Goal: Use online tool/utility: Utilize a website feature to perform a specific function

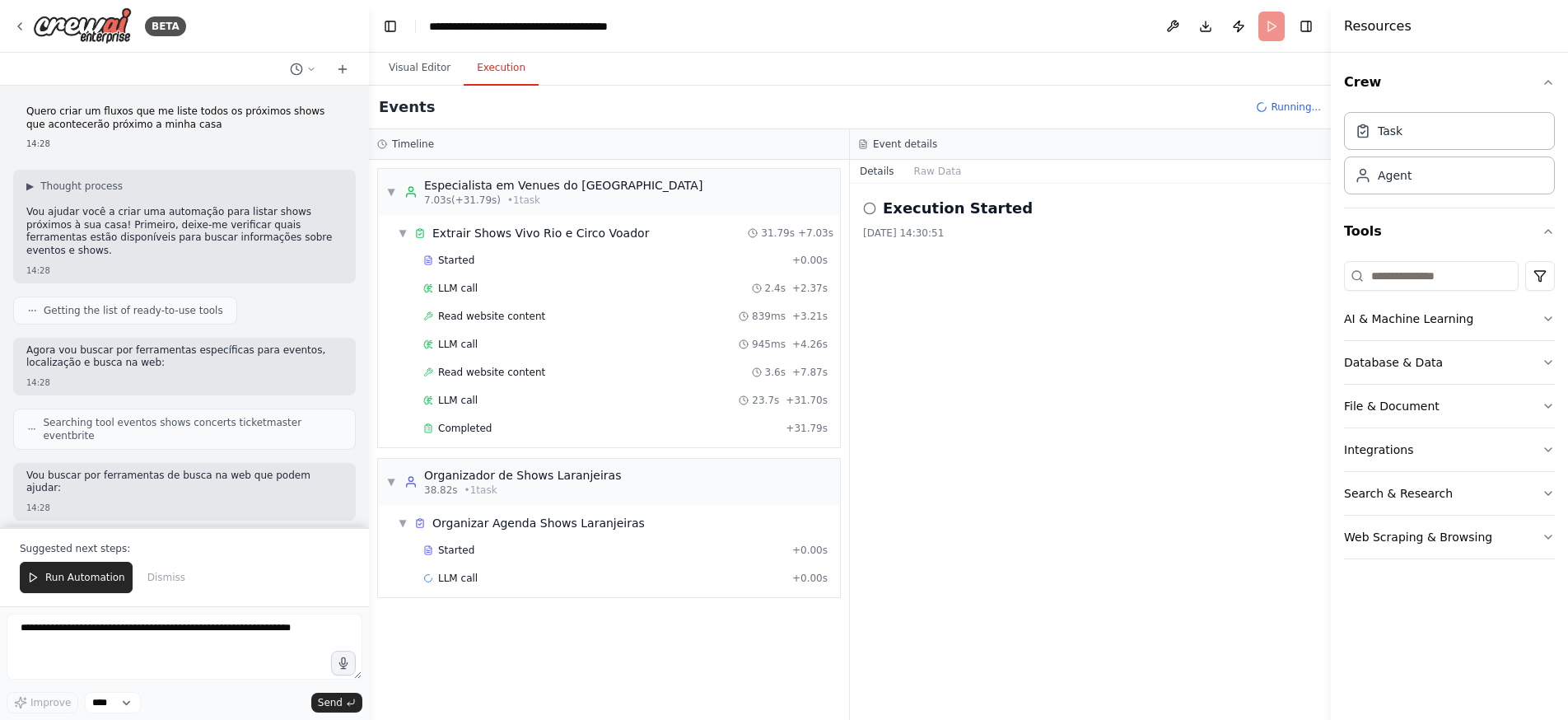
scroll to position [2612, 0]
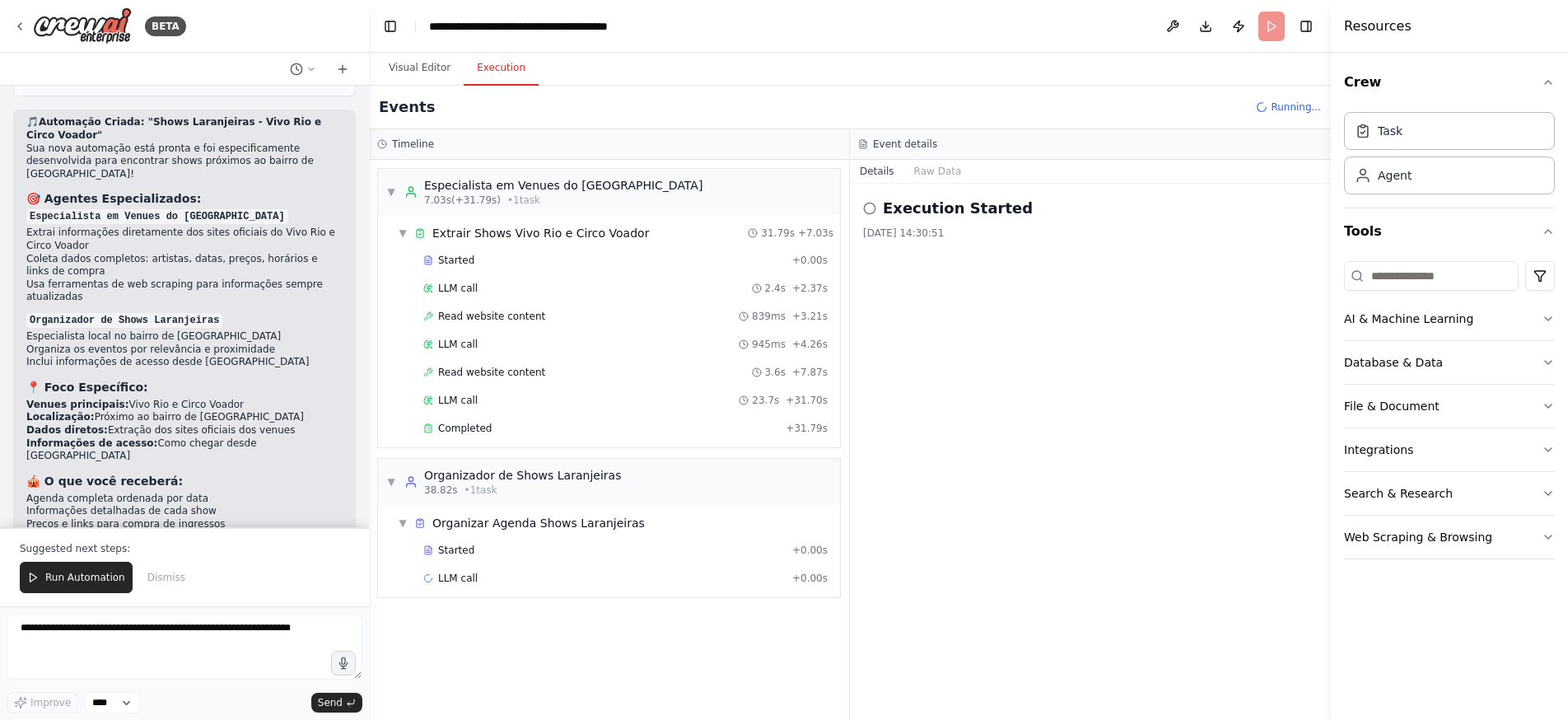
click at [698, 638] on div "▼ Especialista em Venues do Rio de Janeiro 7.03s (+31.79s) • 1 task ▼ Extrair S…" at bounding box center [610, 440] width 480 height 560
click at [406, 75] on button "Visual Editor" at bounding box center [420, 68] width 88 height 34
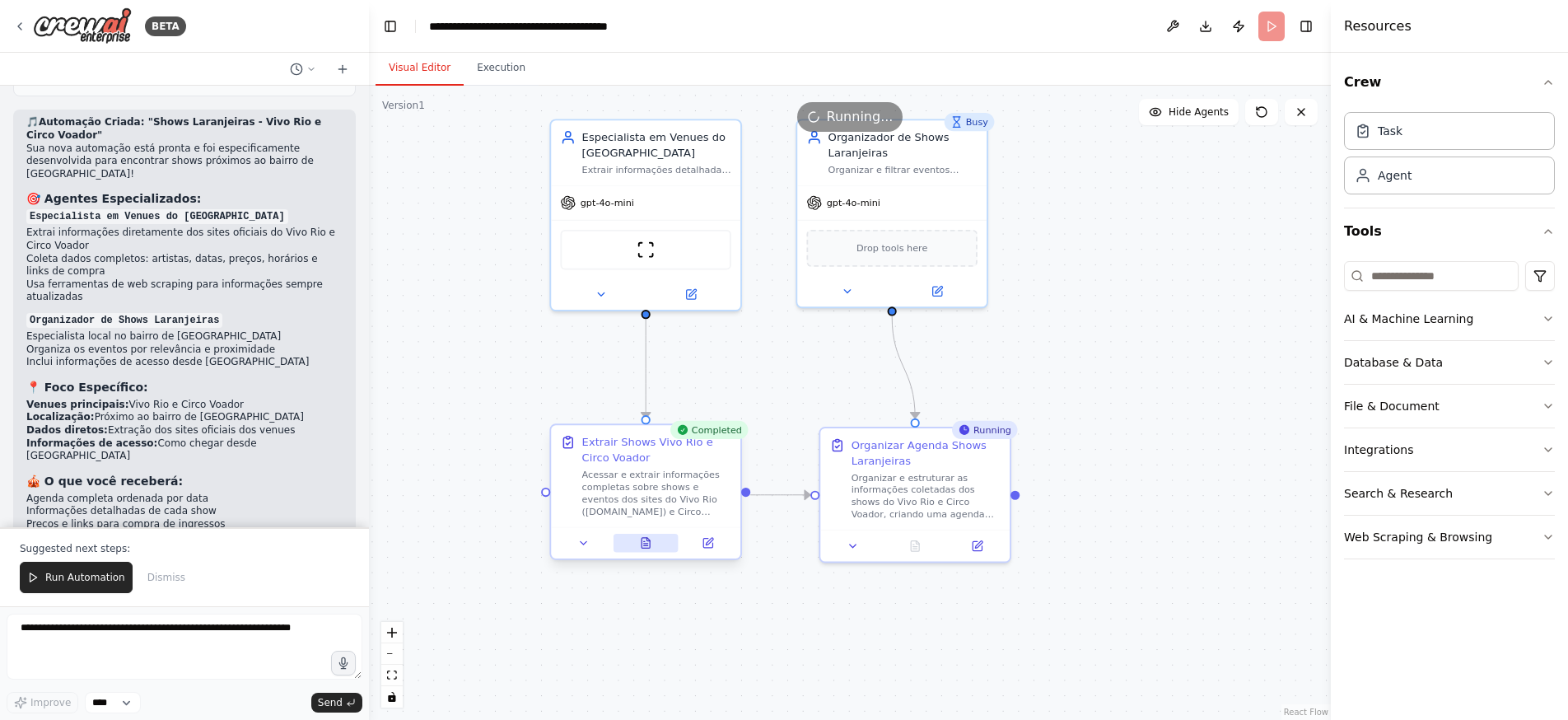
click at [645, 542] on icon at bounding box center [645, 542] width 8 height 10
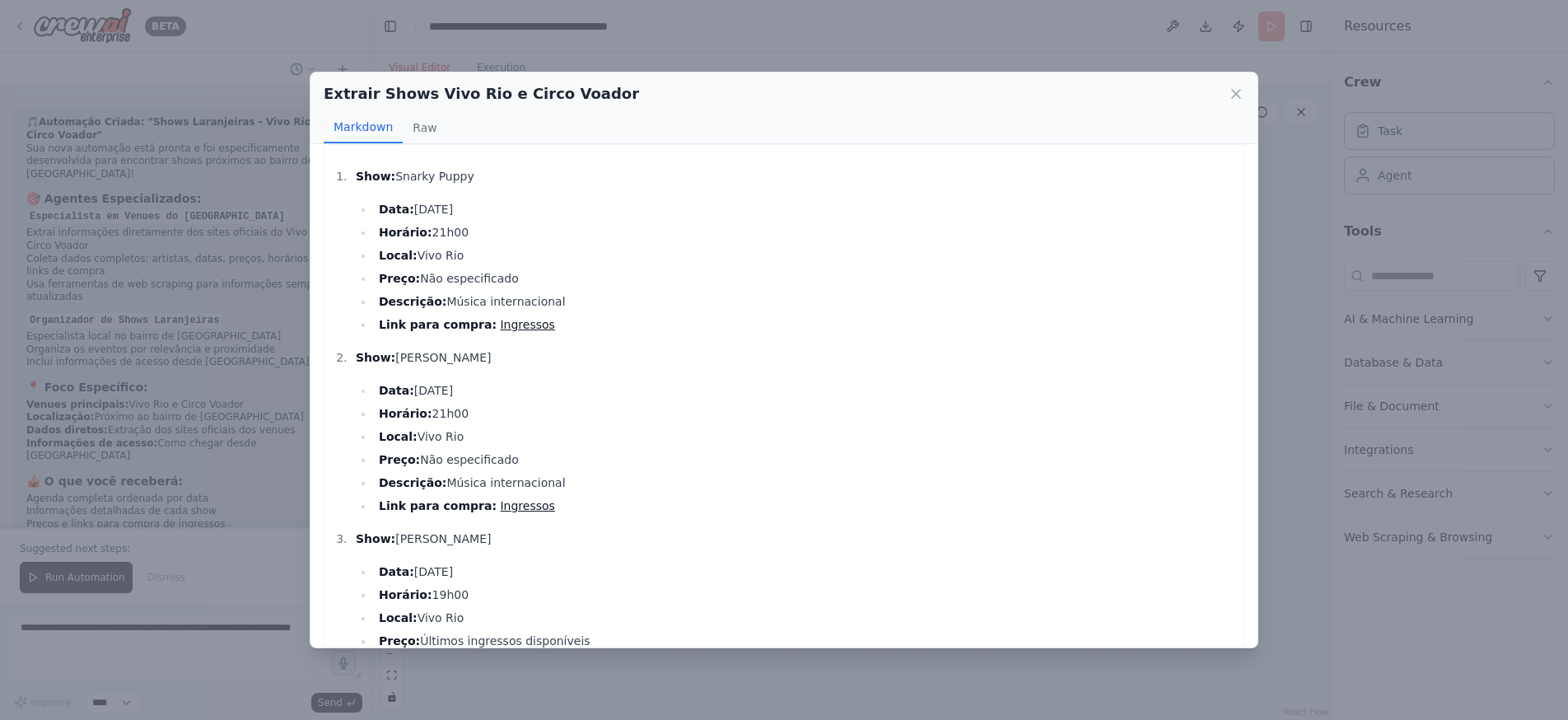
scroll to position [0, 0]
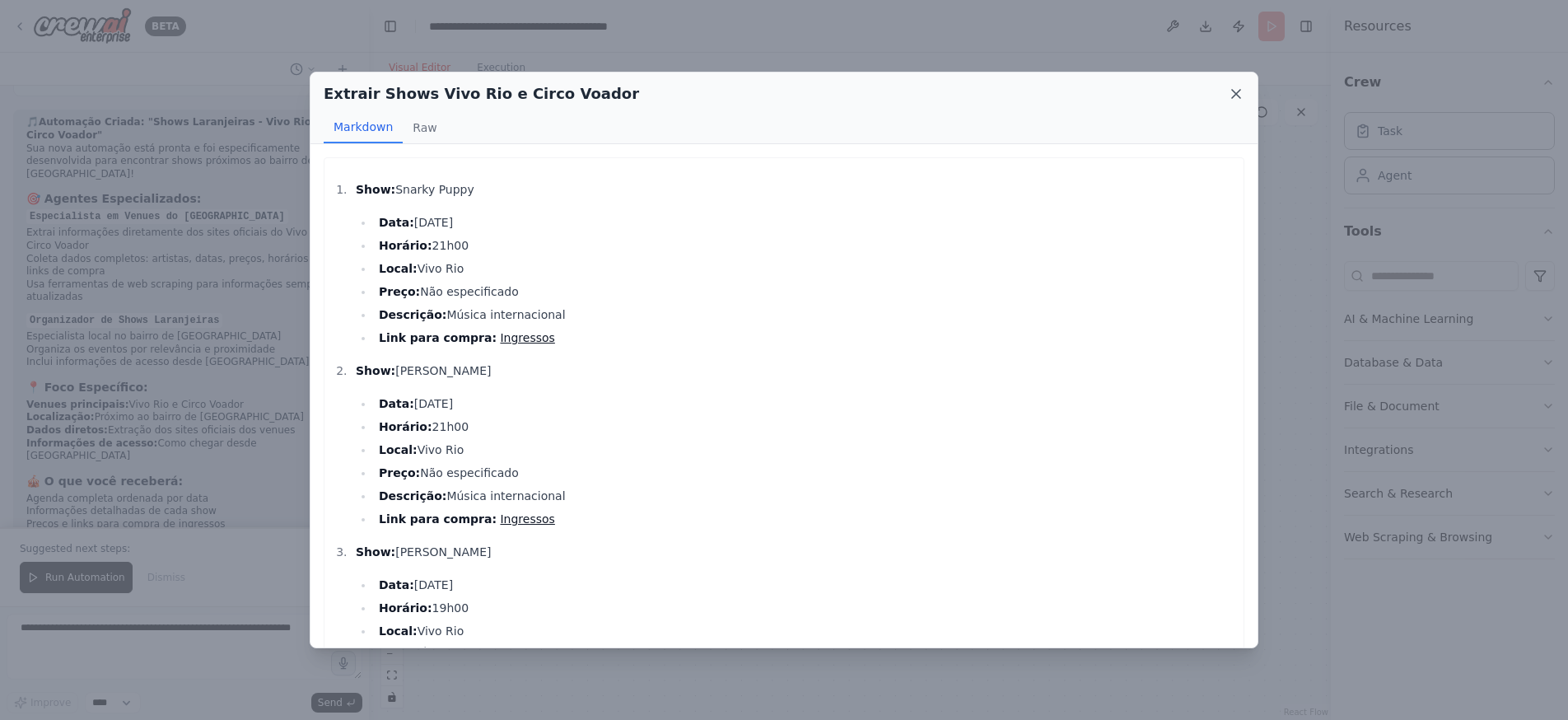
click at [1240, 89] on icon at bounding box center [1236, 93] width 8 height 8
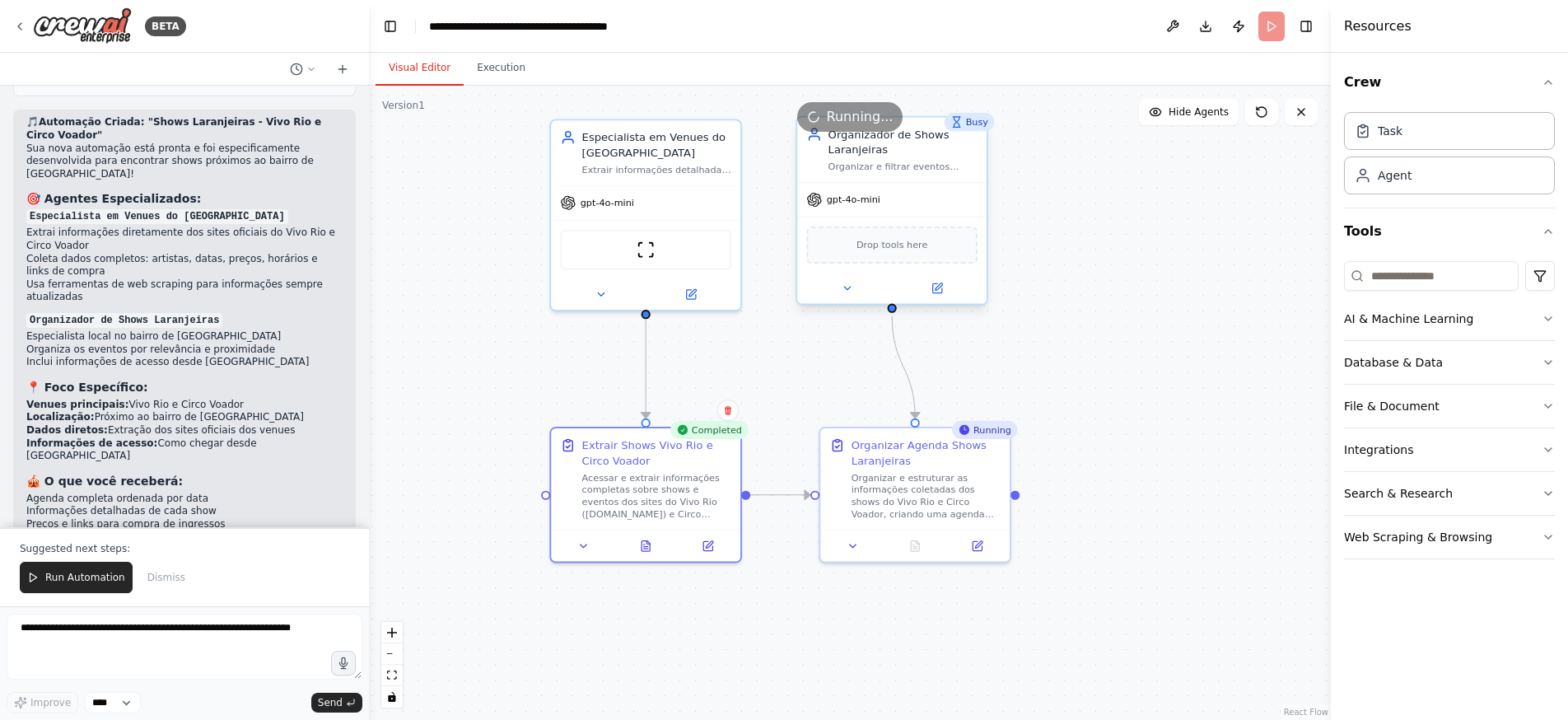
click at [905, 189] on div "gpt-4o-mini" at bounding box center [892, 199] width 190 height 33
click at [972, 122] on div "Running..." at bounding box center [851, 117] width 962 height 30
click at [931, 287] on icon at bounding box center [936, 287] width 12 height 12
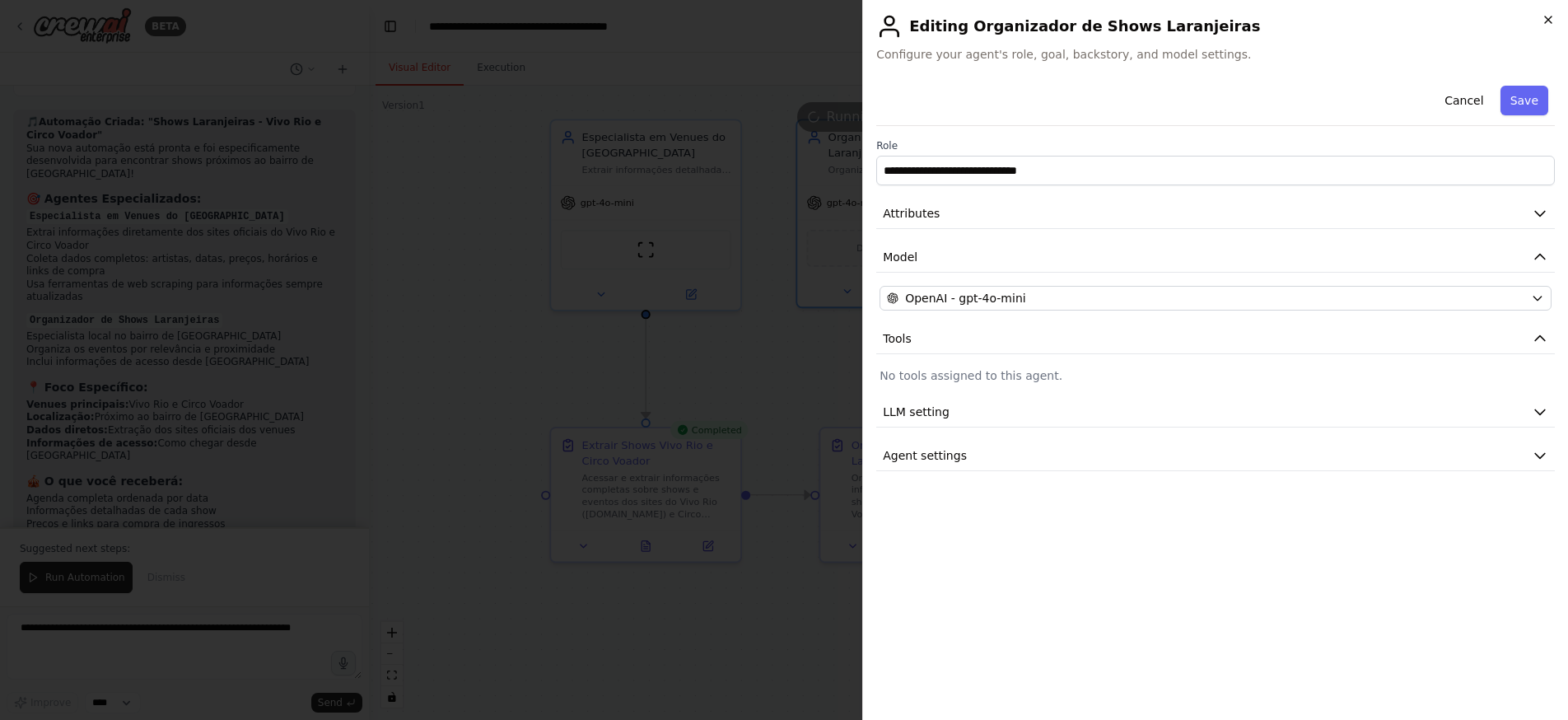
click at [1544, 22] on icon "button" at bounding box center [1548, 20] width 13 height 13
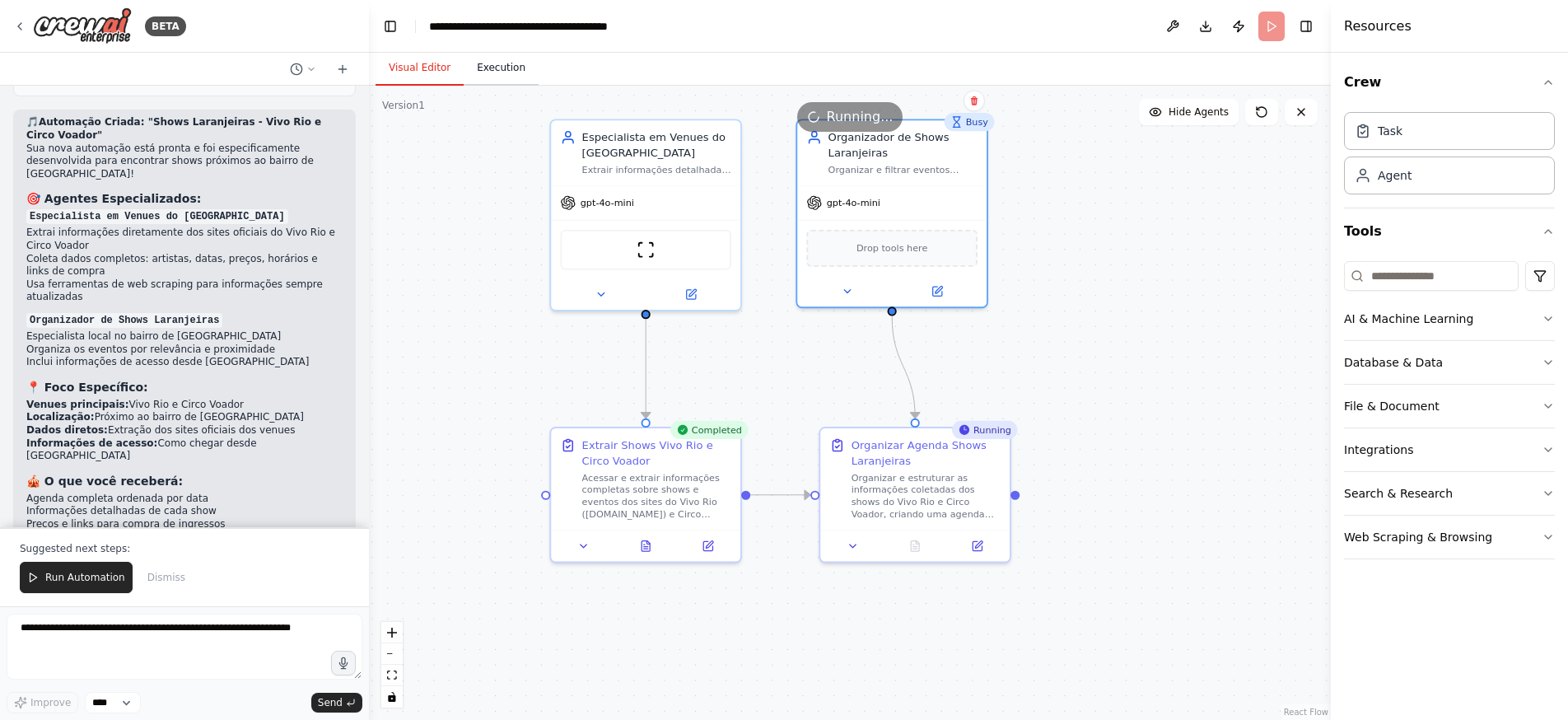
click at [509, 67] on button "Execution" at bounding box center [501, 68] width 75 height 34
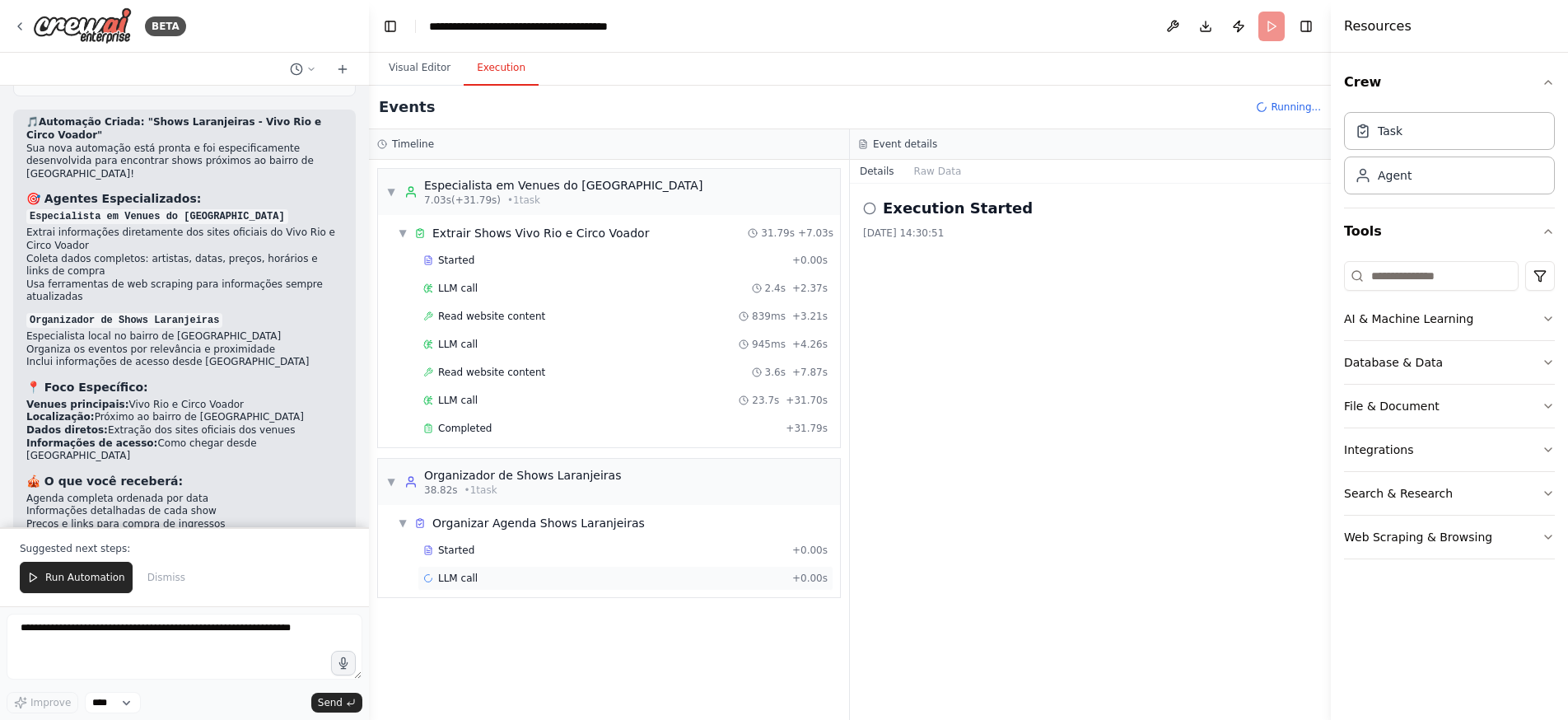
click at [570, 567] on div "LLM call + 0.00s" at bounding box center [625, 578] width 416 height 25
click at [1277, 27] on header "**********" at bounding box center [851, 26] width 962 height 53
click at [424, 64] on button "Visual Editor" at bounding box center [420, 68] width 88 height 34
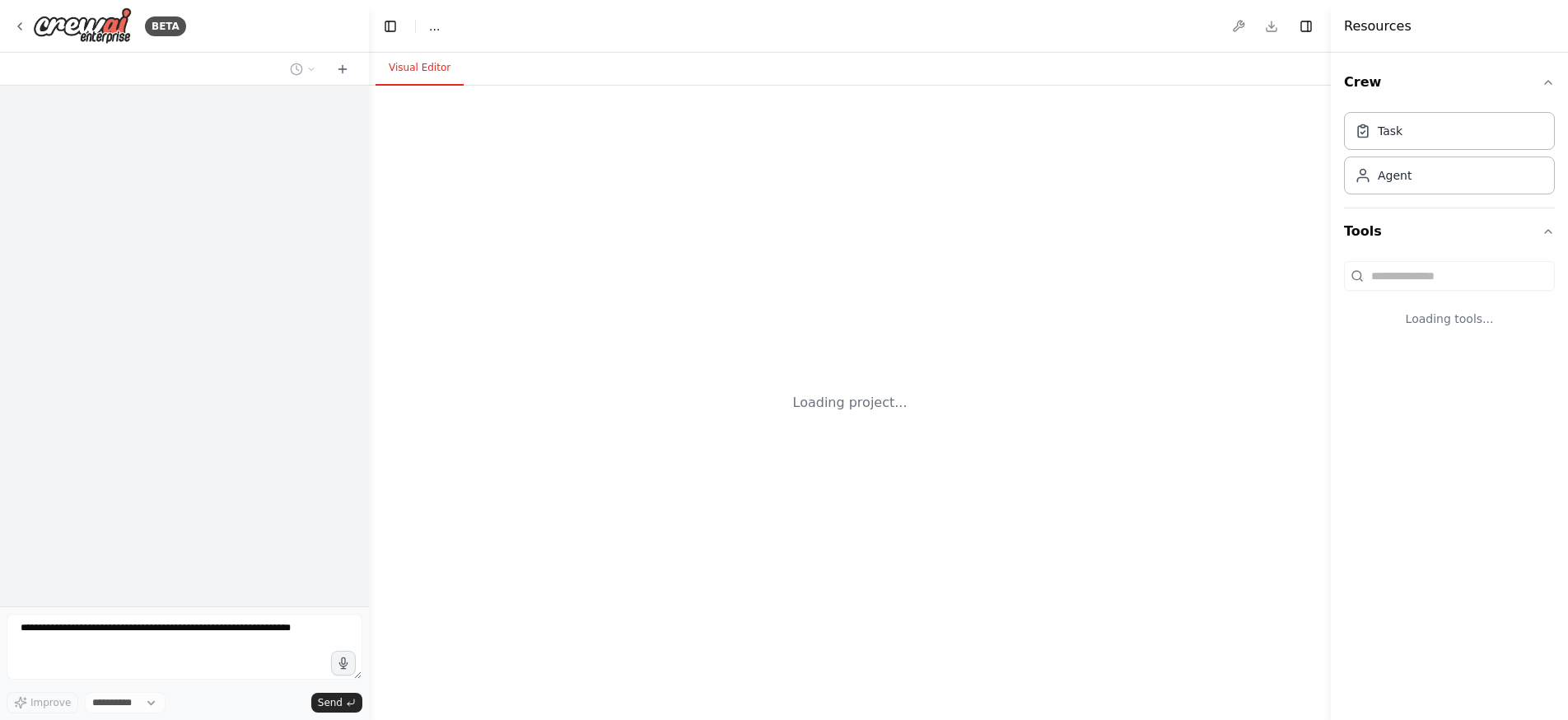
select select "****"
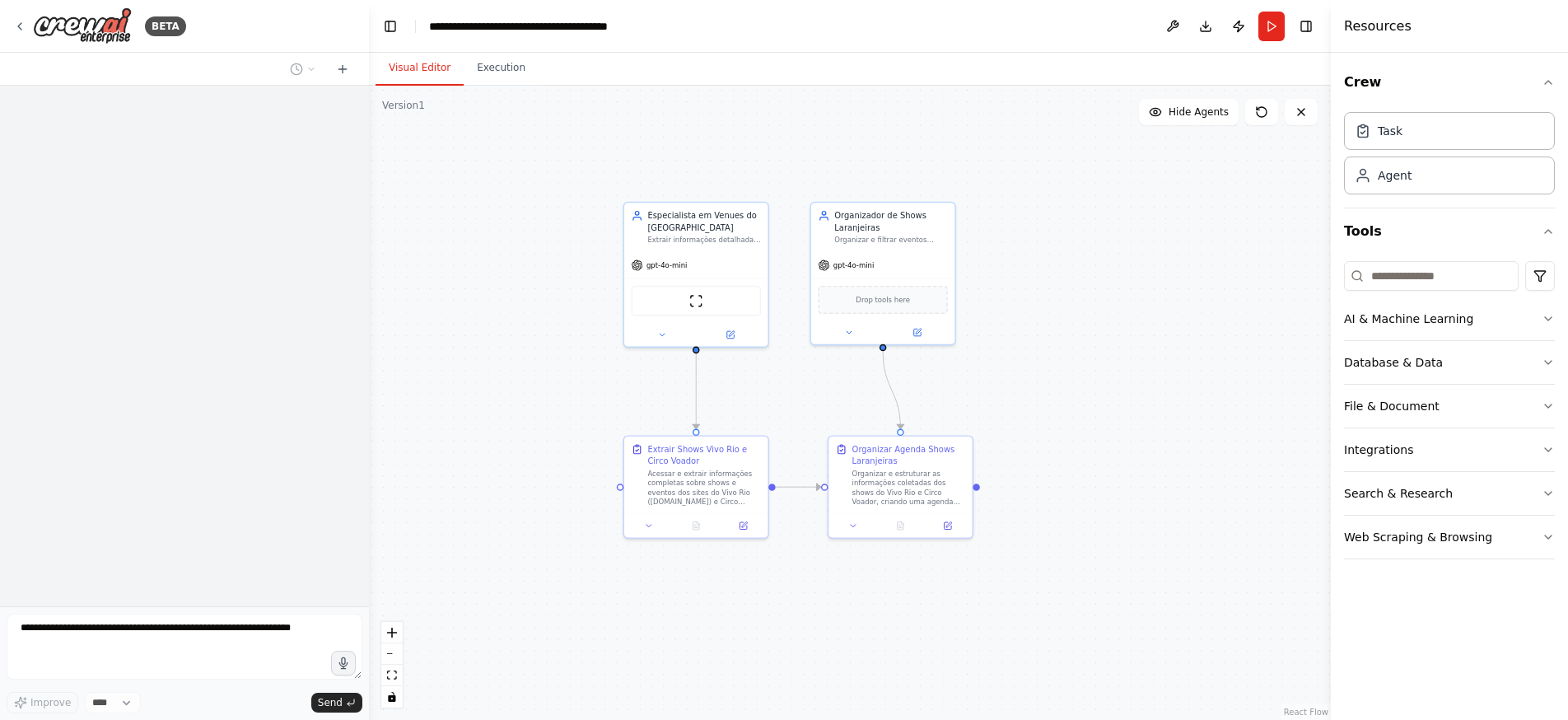
scroll to position [1182, 0]
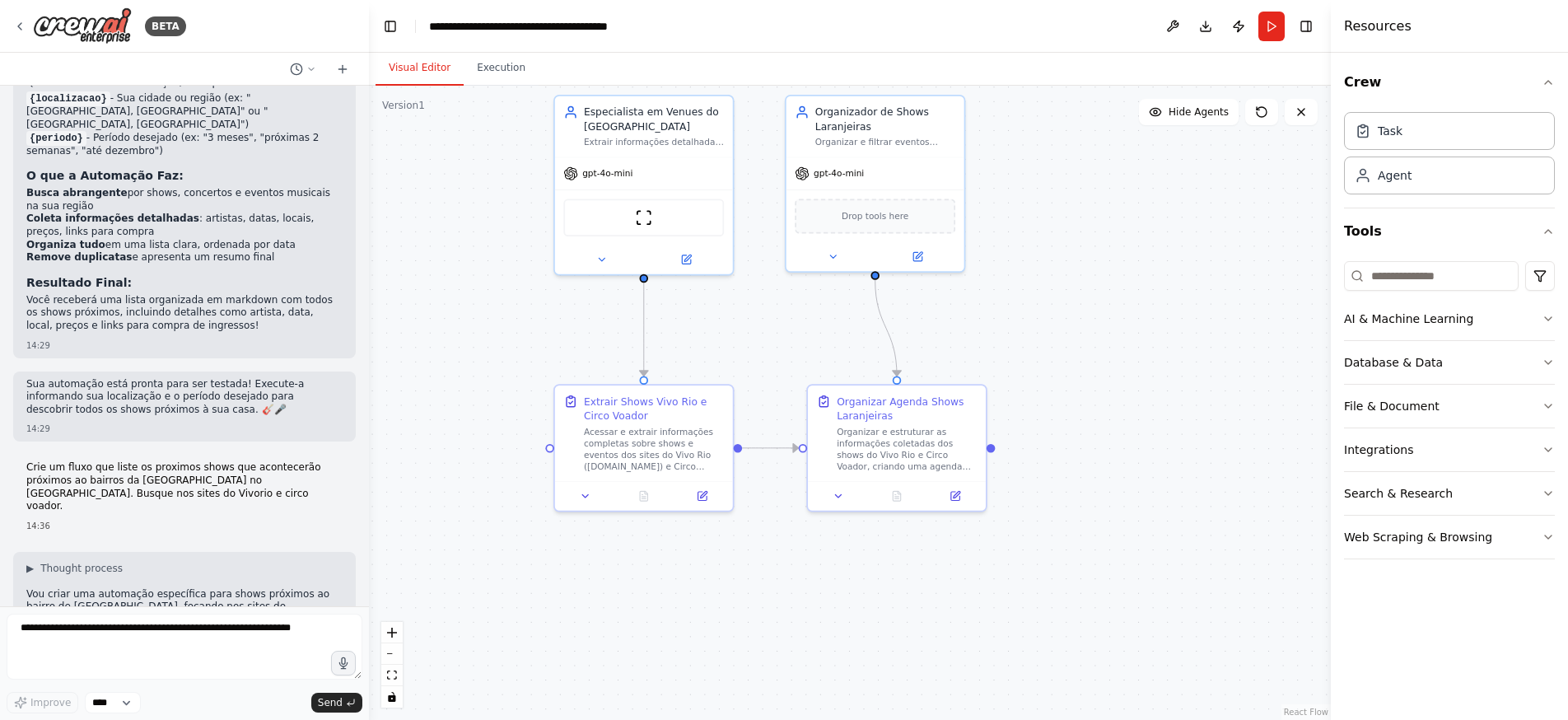
drag, startPoint x: 1007, startPoint y: 371, endPoint x: 1029, endPoint y: 287, distance: 86.8
click at [1029, 287] on div ".deletable-edge-delete-btn { width: 20px; height: 20px; border: 0px solid #ffff…" at bounding box center [851, 403] width 962 height 634
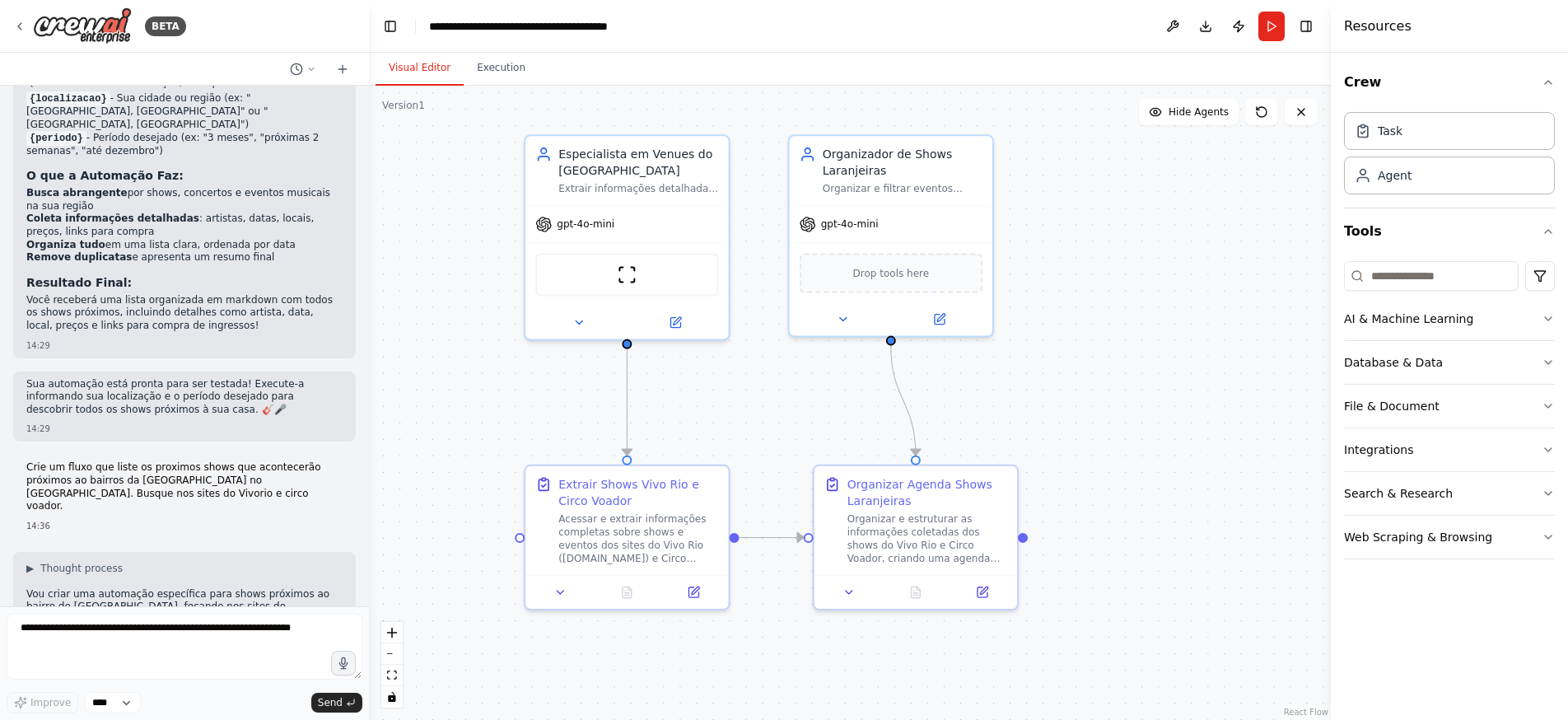
drag, startPoint x: 698, startPoint y: 282, endPoint x: 732, endPoint y: 354, distance: 79.6
click at [732, 354] on div ".deletable-edge-delete-btn { width: 20px; height: 20px; border: 0px solid #ffff…" at bounding box center [851, 403] width 962 height 634
click at [668, 315] on button at bounding box center [675, 319] width 93 height 20
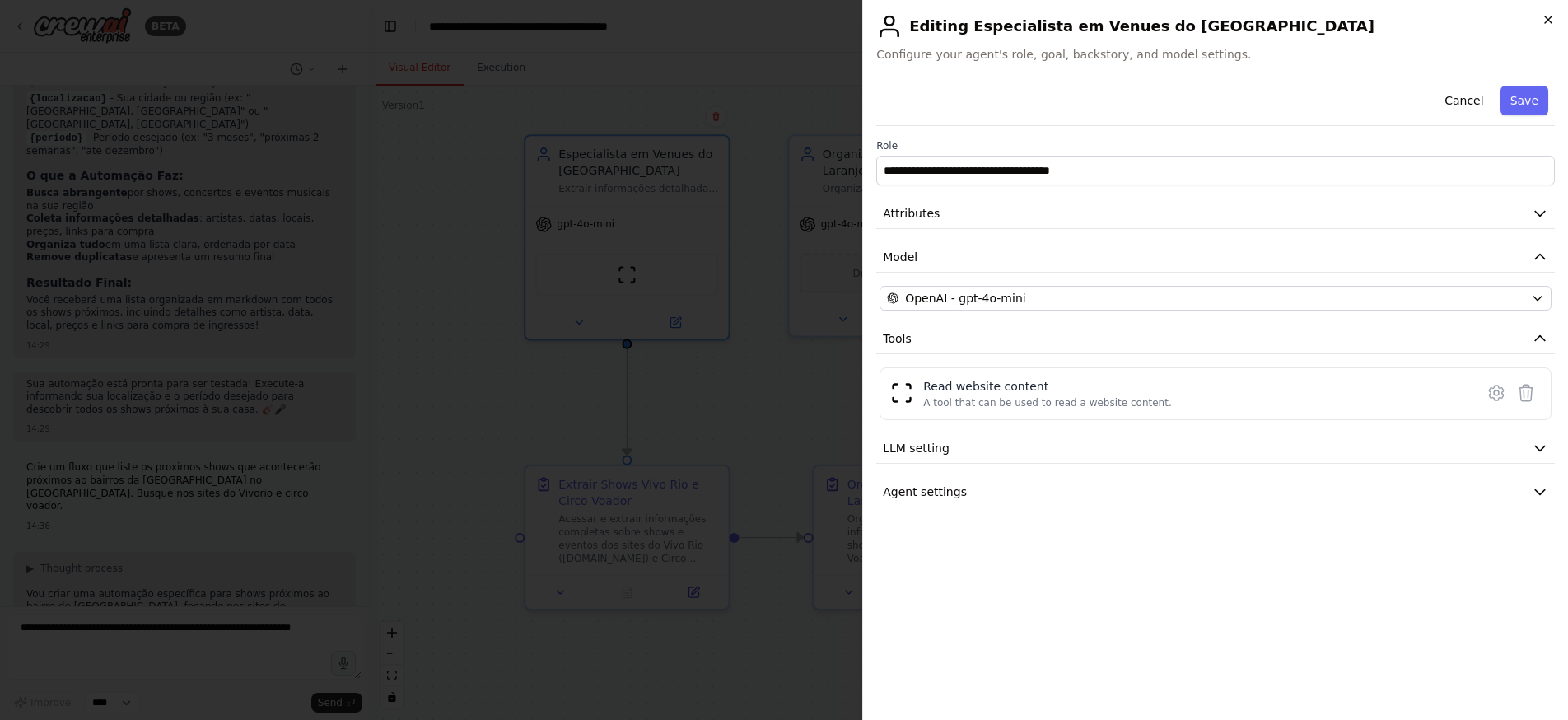
click at [1547, 25] on icon "button" at bounding box center [1548, 20] width 13 height 13
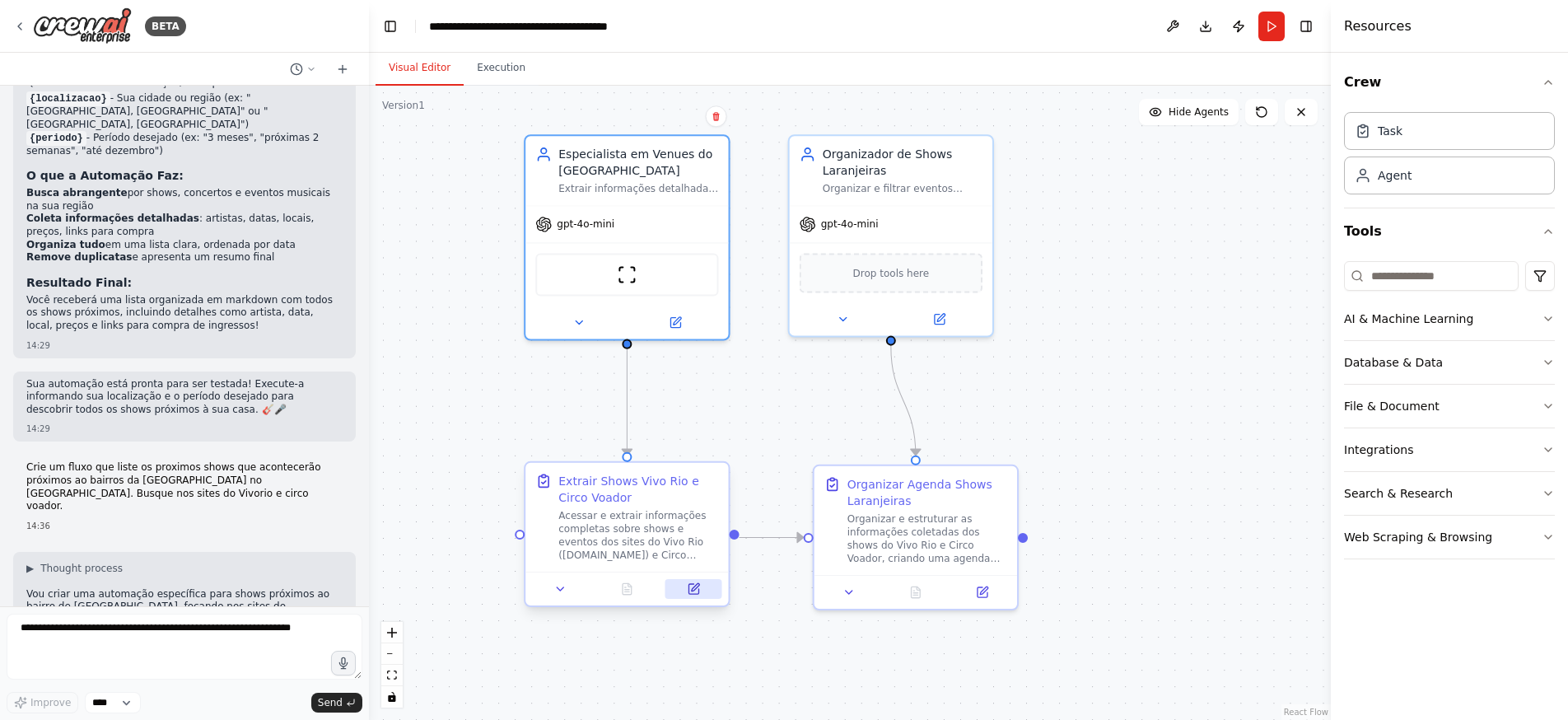
click at [689, 588] on icon at bounding box center [693, 589] width 10 height 10
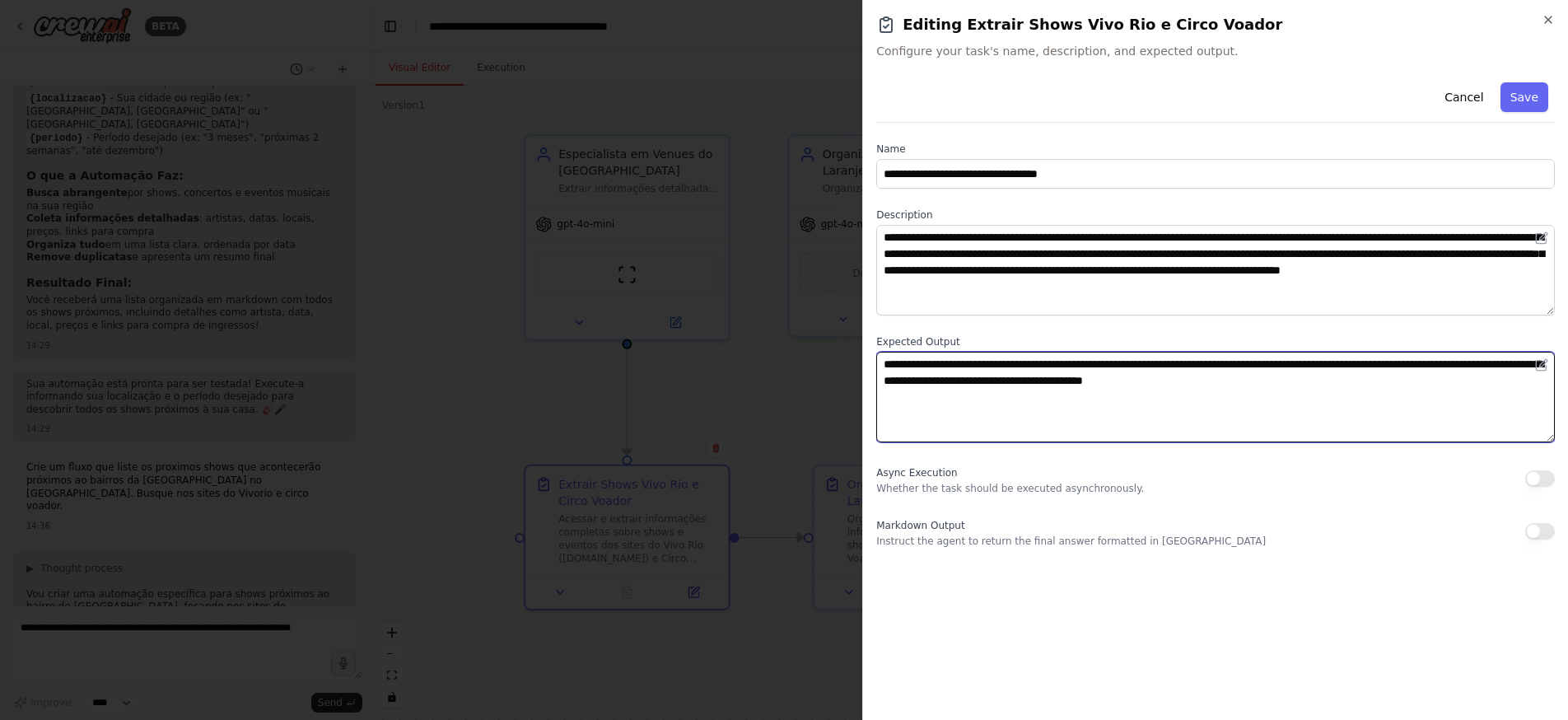
drag, startPoint x: 1089, startPoint y: 380, endPoint x: 1182, endPoint y: 380, distance: 93.0
click at [1182, 380] on textarea "**********" at bounding box center [1215, 396] width 678 height 90
type textarea "**********"
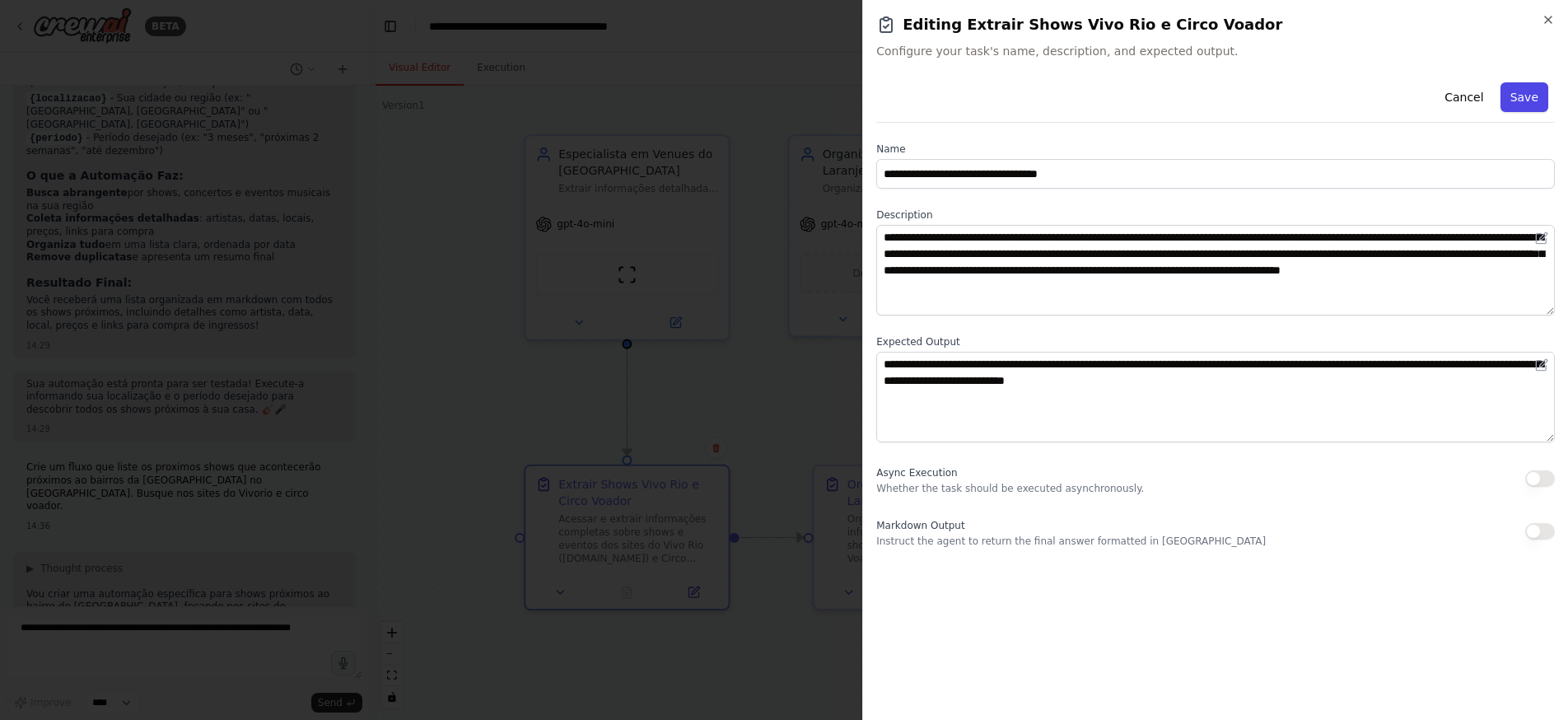
click at [1516, 102] on button "Save" at bounding box center [1524, 98] width 47 height 30
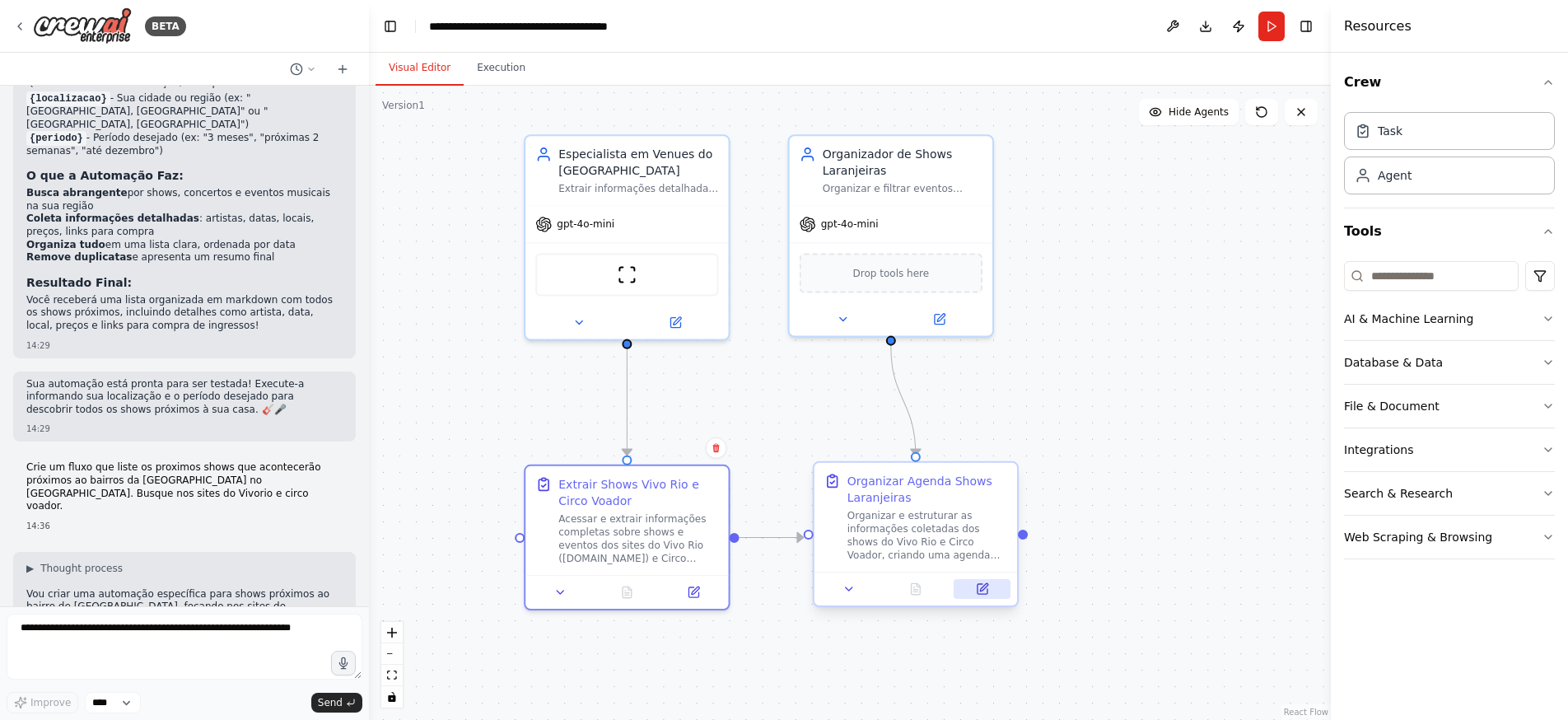
click at [983, 595] on icon at bounding box center [983, 589] width 13 height 13
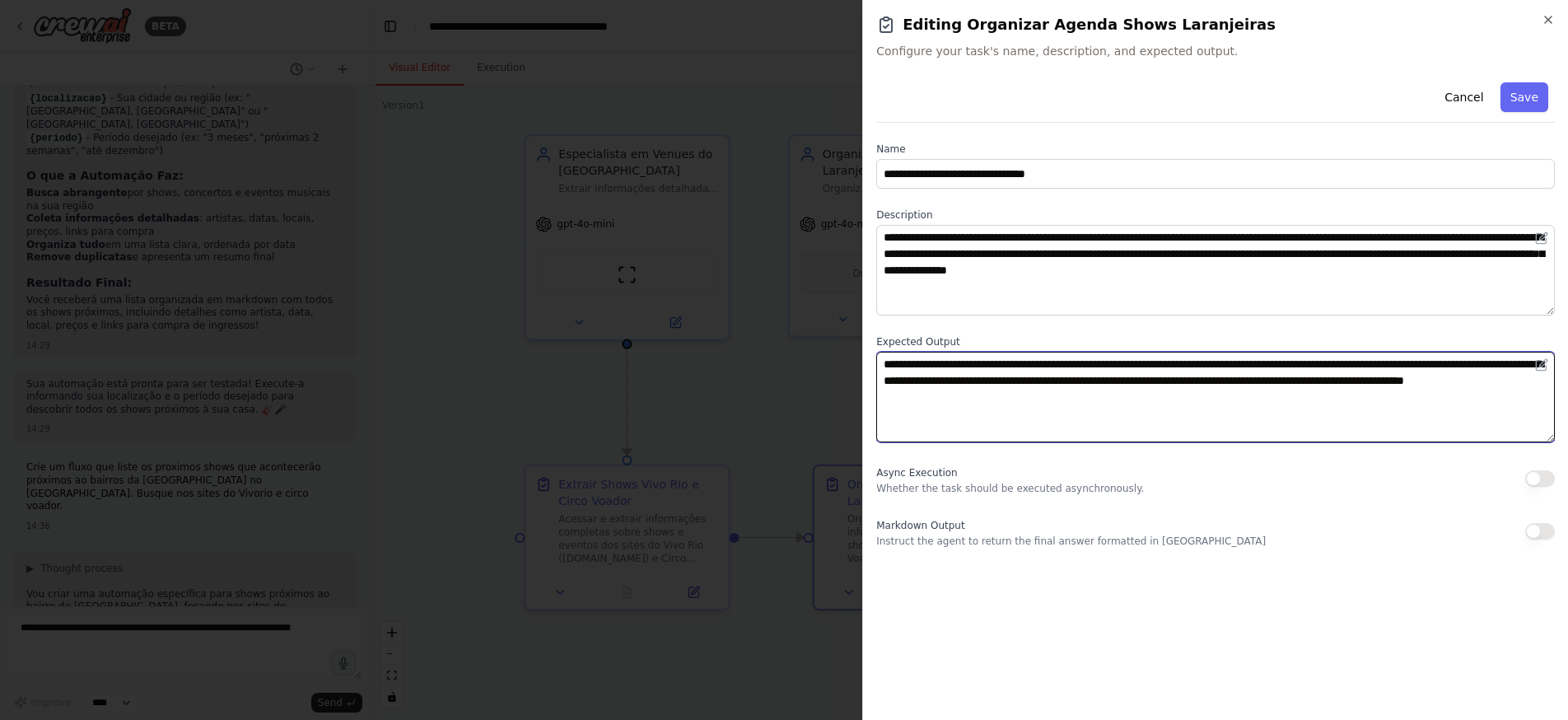
drag, startPoint x: 1336, startPoint y: 378, endPoint x: 1123, endPoint y: 377, distance: 213.0
click at [1122, 377] on textarea "**********" at bounding box center [1215, 396] width 678 height 90
click at [1131, 383] on textarea "**********" at bounding box center [1215, 396] width 678 height 90
type textarea "**********"
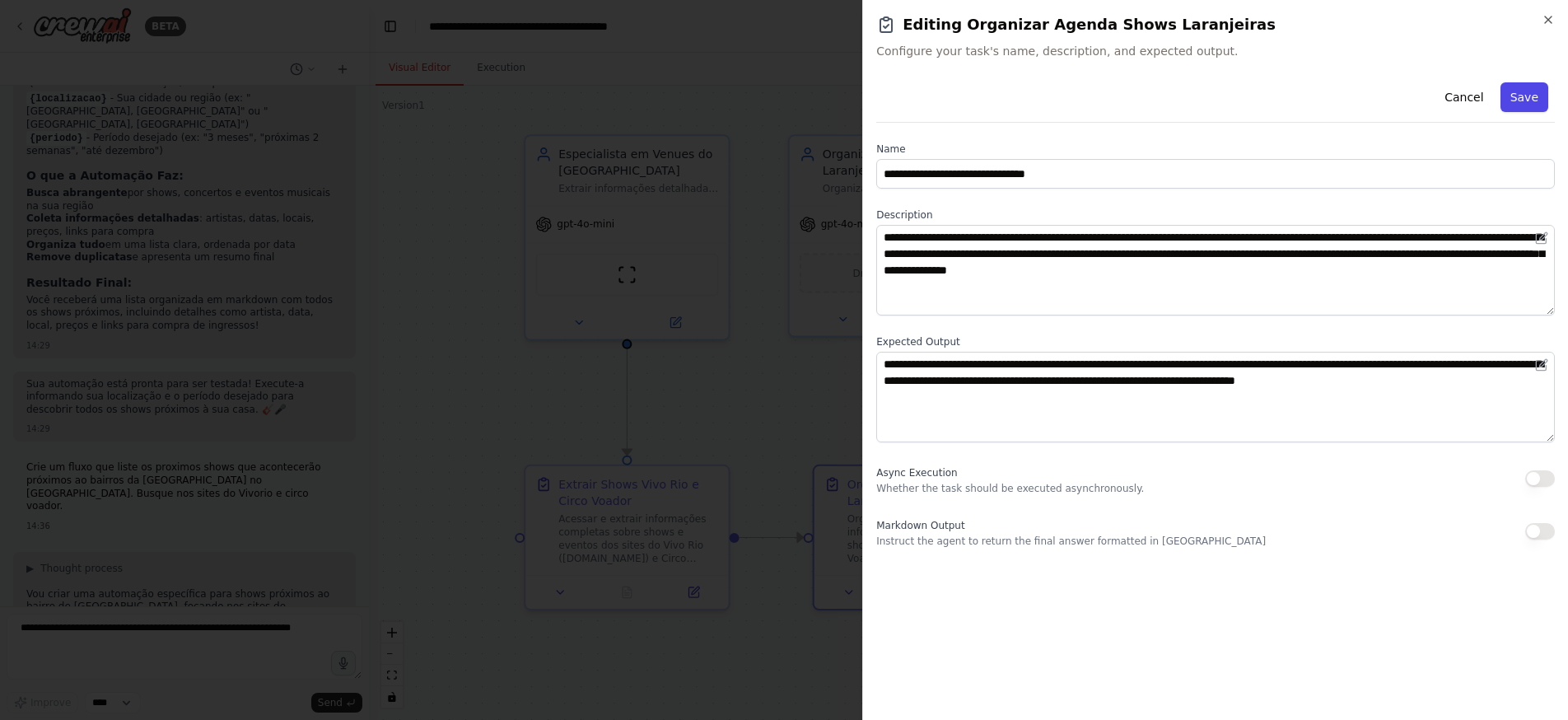
click at [1521, 106] on button "Save" at bounding box center [1524, 98] width 47 height 30
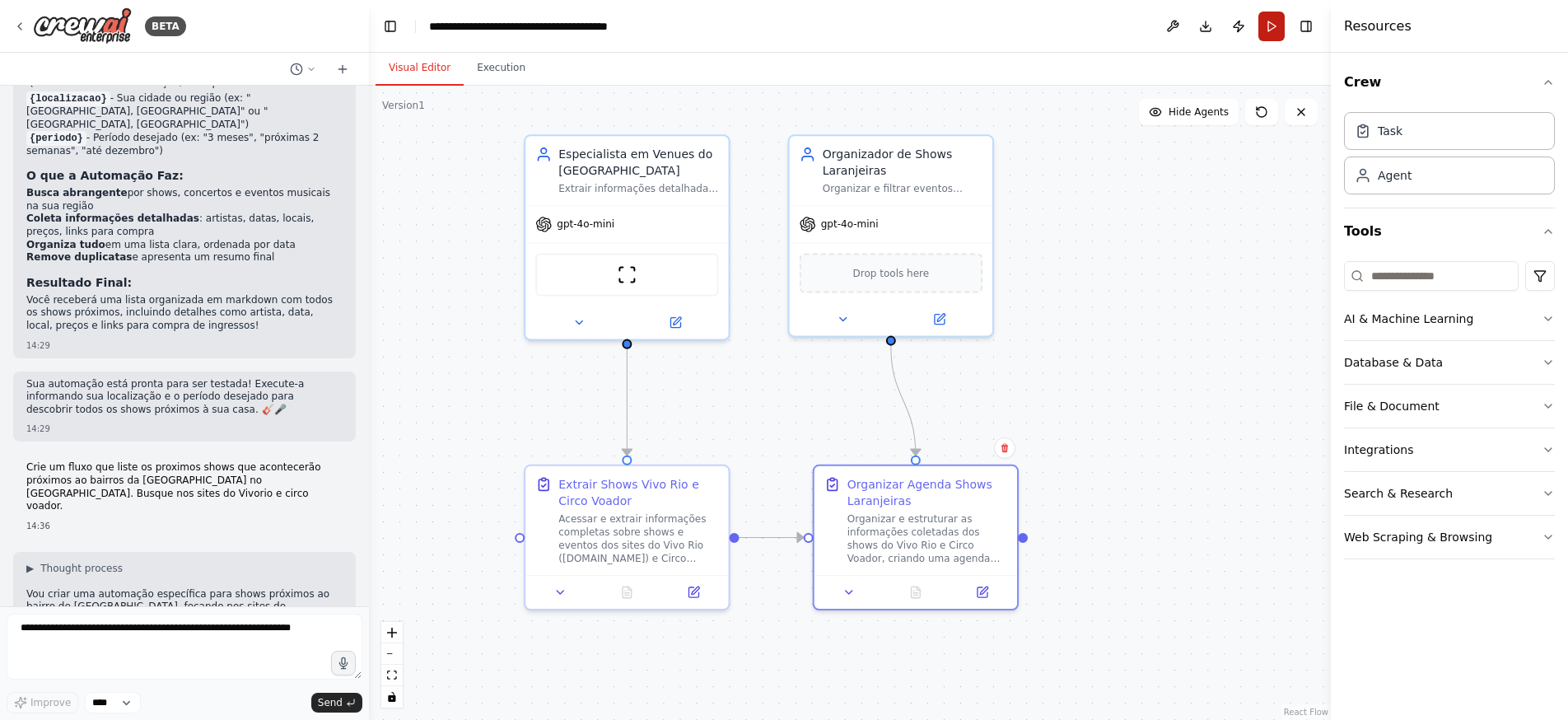
click at [1267, 30] on button "Run" at bounding box center [1271, 26] width 26 height 30
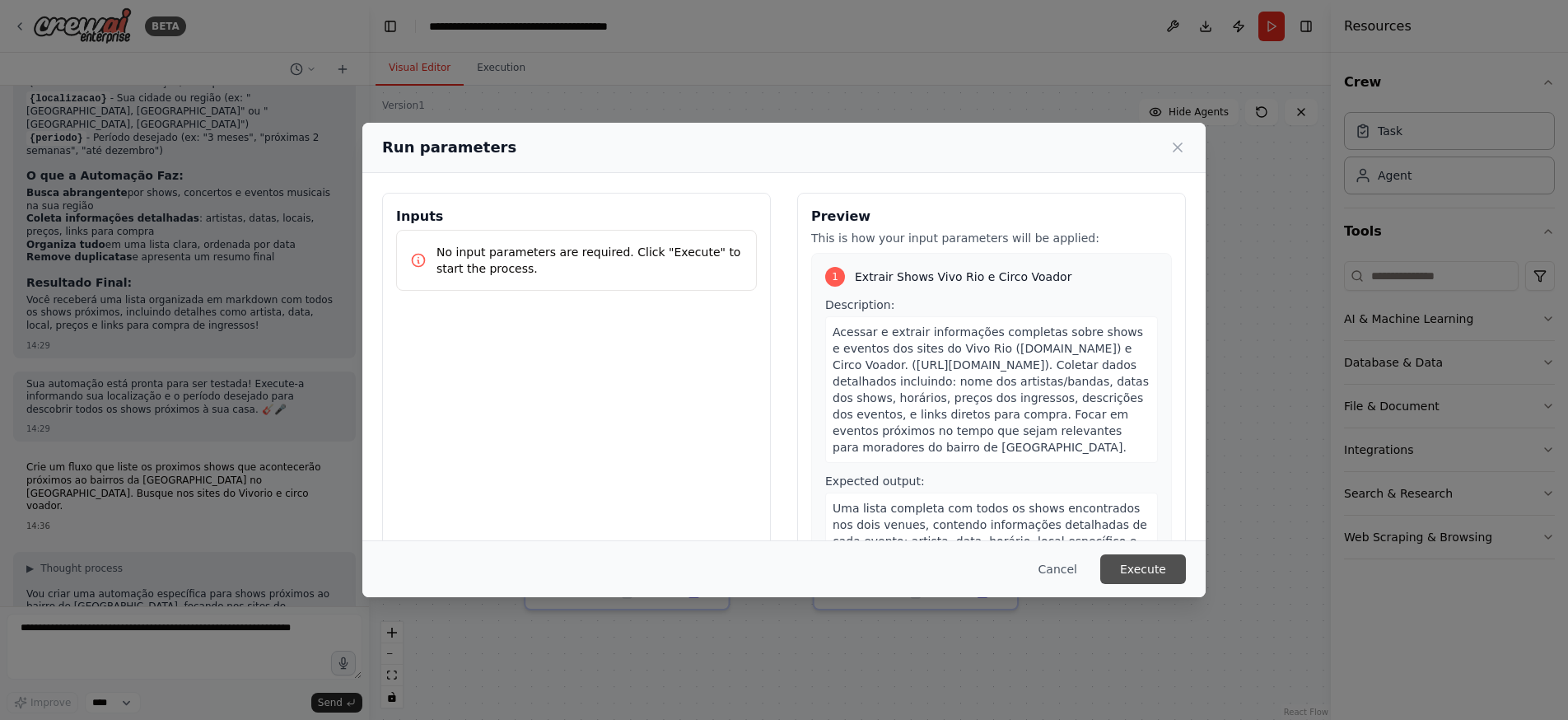
click at [1151, 571] on button "Execute" at bounding box center [1143, 569] width 86 height 30
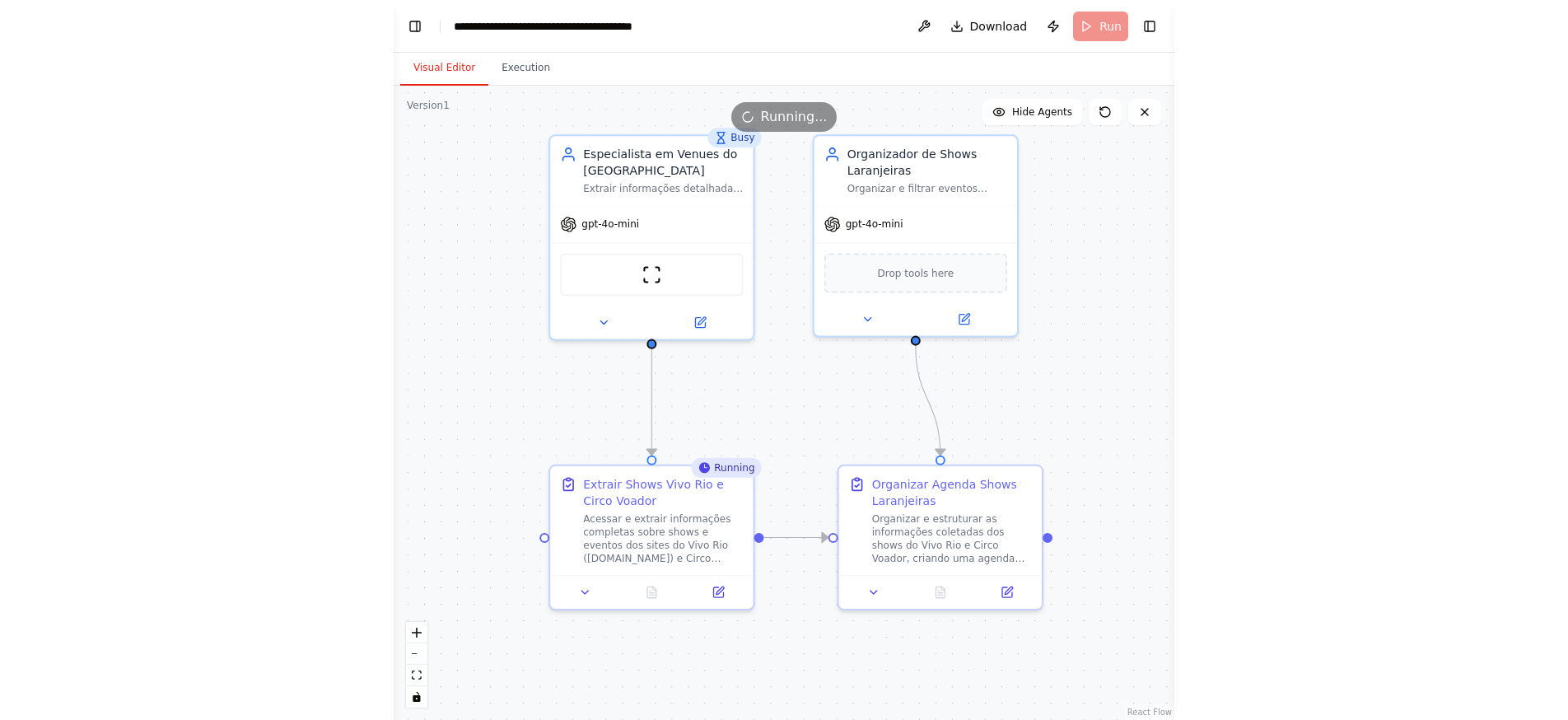
scroll to position [2607, 0]
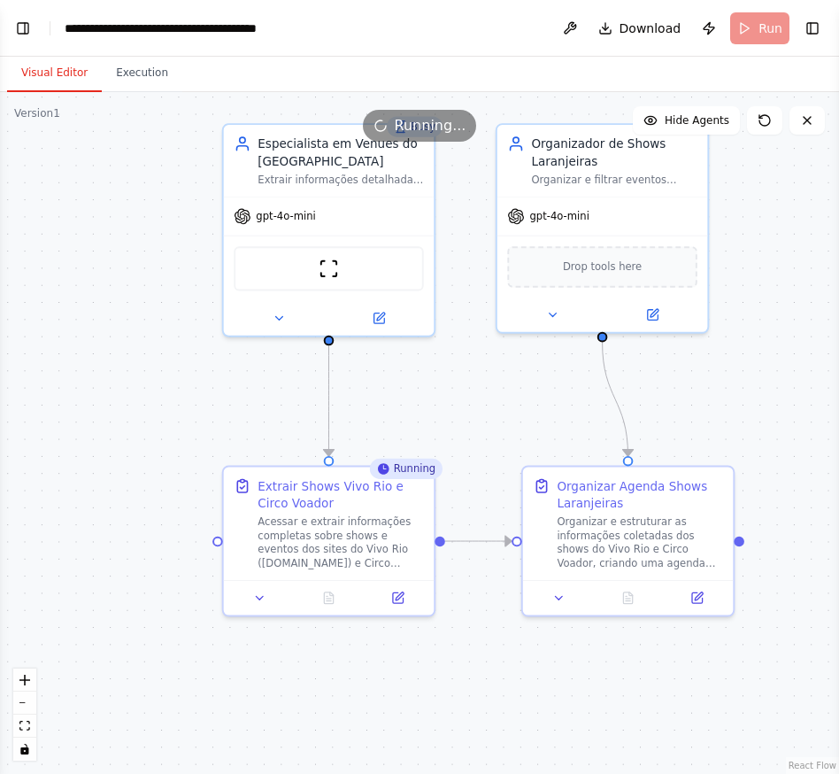
drag, startPoint x: 355, startPoint y: 440, endPoint x: 404, endPoint y: 408, distance: 58.2
click at [404, 408] on div ".deletable-edge-delete-btn { width: 20px; height: 20px; border: 0px solid #ffff…" at bounding box center [419, 433] width 839 height 682
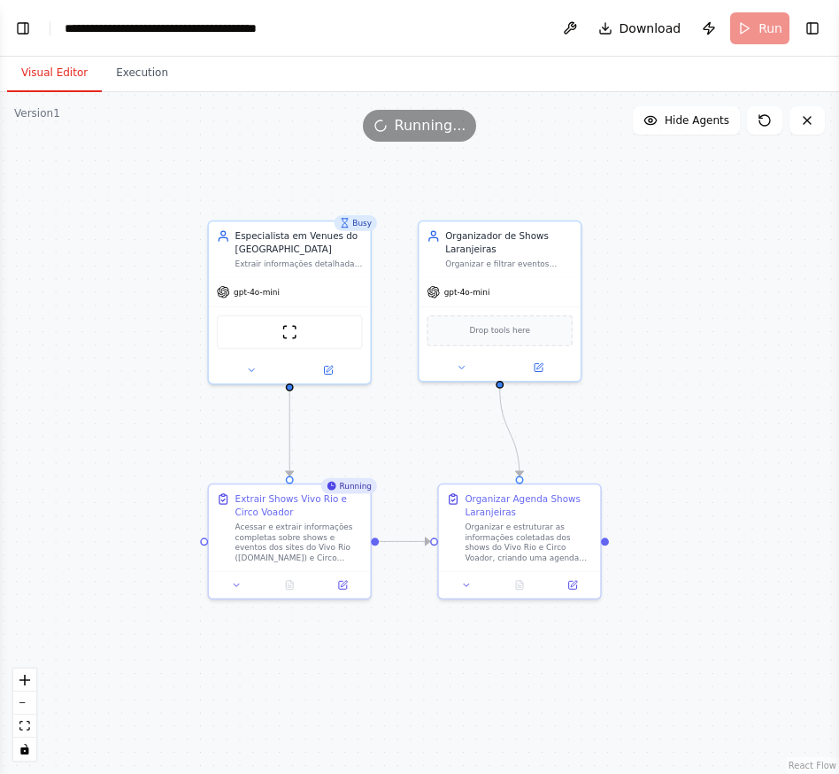
drag, startPoint x: 411, startPoint y: 407, endPoint x: 346, endPoint y: 436, distance: 70.9
click at [346, 436] on div ".deletable-edge-delete-btn { width: 20px; height: 20px; border: 0px solid #ffff…" at bounding box center [419, 433] width 839 height 682
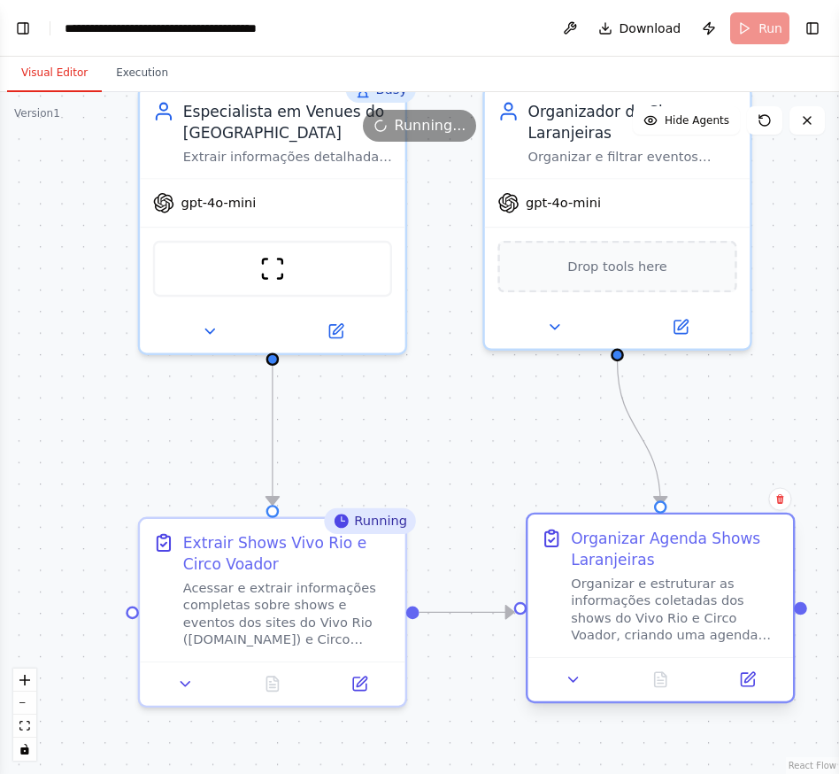
drag, startPoint x: 544, startPoint y: 528, endPoint x: 554, endPoint y: 528, distance: 9.8
click at [554, 528] on icon at bounding box center [551, 538] width 21 height 21
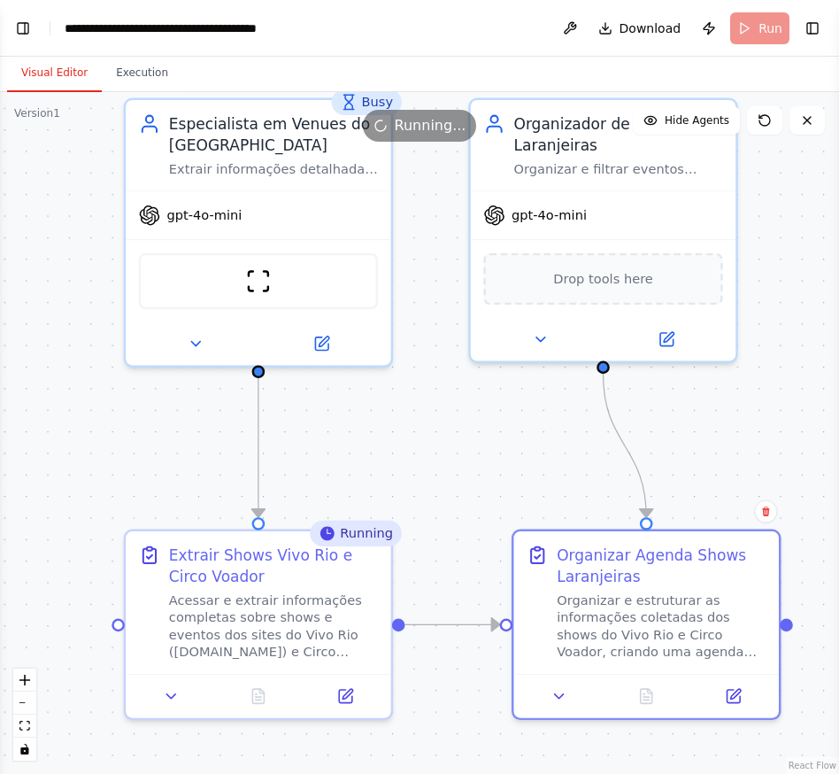
drag, startPoint x: 512, startPoint y: 471, endPoint x: 498, endPoint y: 483, distance: 18.2
click at [498, 483] on div ".deletable-edge-delete-btn { width: 20px; height: 20px; border: 0px solid #ffff…" at bounding box center [419, 433] width 839 height 682
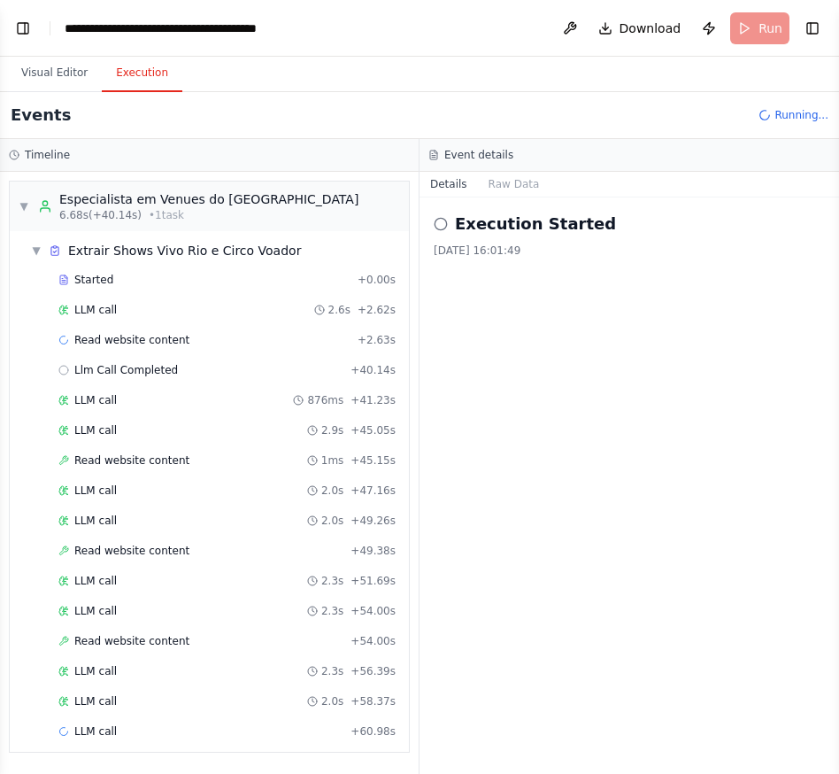
click at [154, 71] on button "Execution" at bounding box center [142, 73] width 81 height 37
click at [505, 181] on button "Raw Data" at bounding box center [514, 184] width 73 height 25
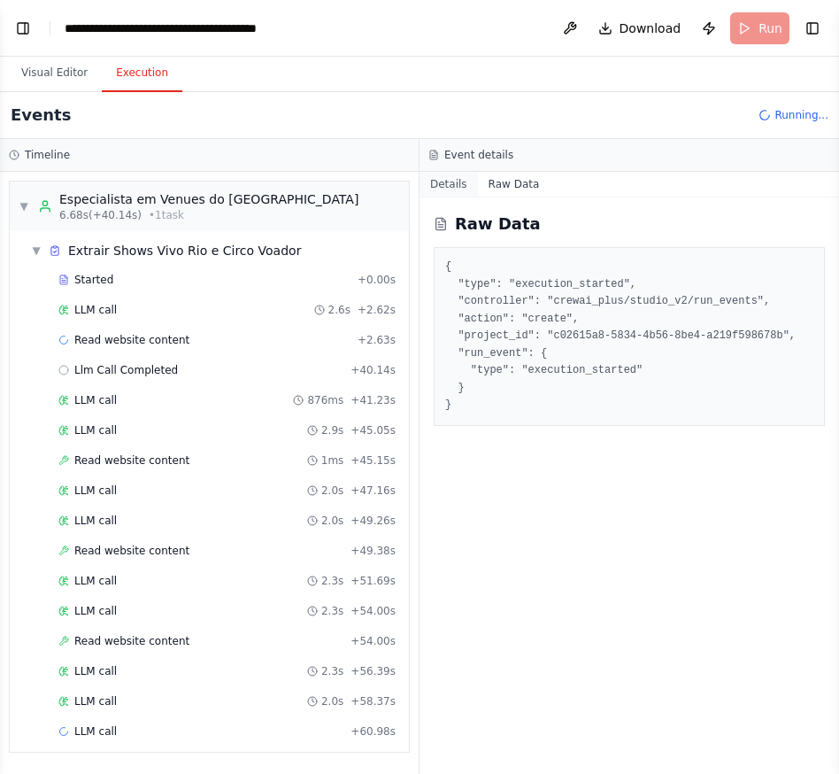
click at [443, 181] on button "Details" at bounding box center [449, 184] width 58 height 25
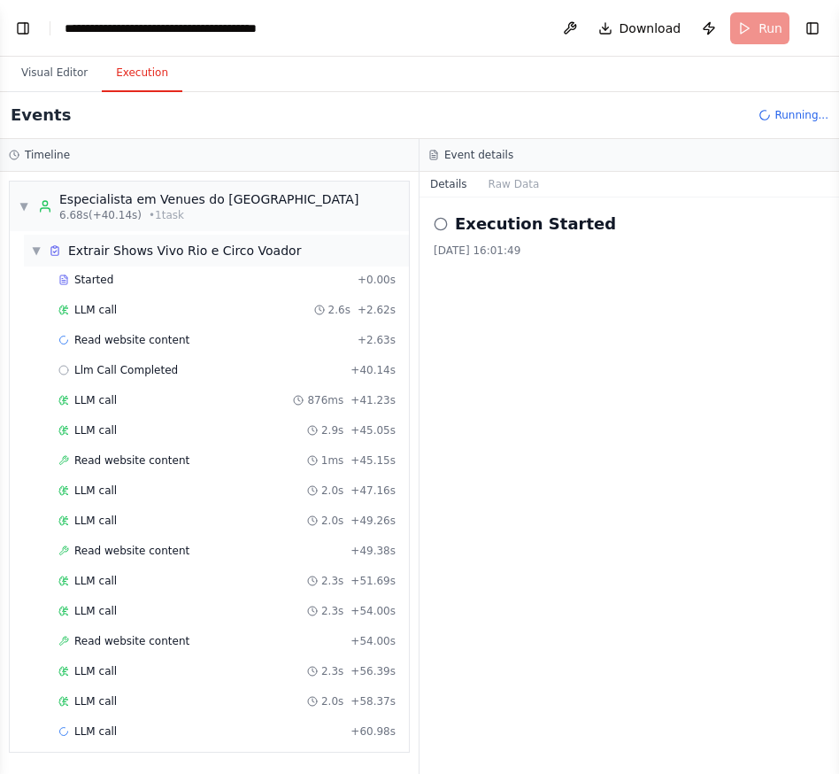
click at [38, 254] on span "▼" at bounding box center [36, 250] width 11 height 14
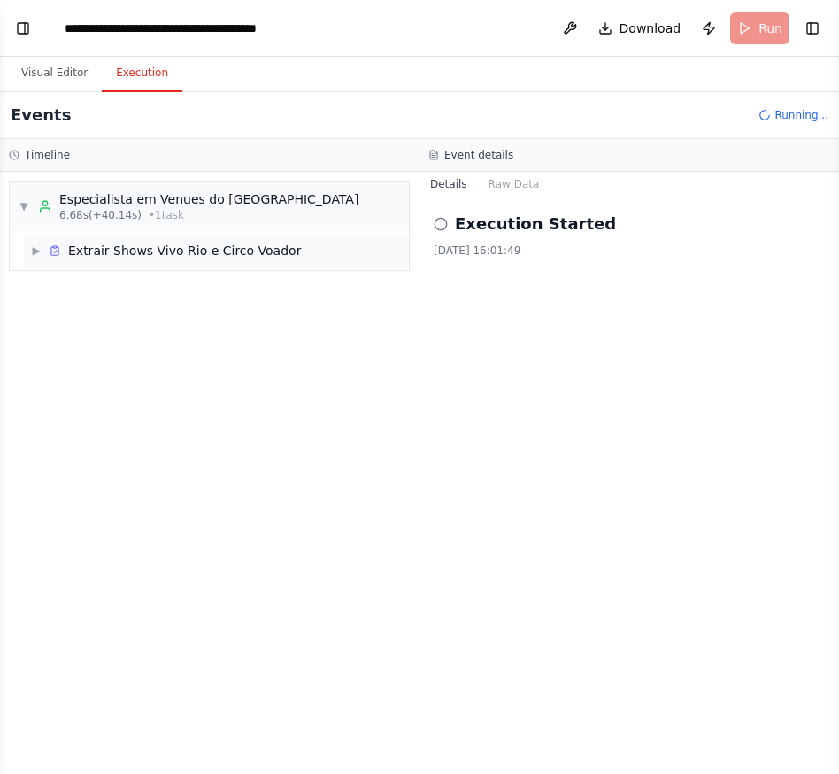
click at [35, 250] on span "▶" at bounding box center [36, 250] width 11 height 14
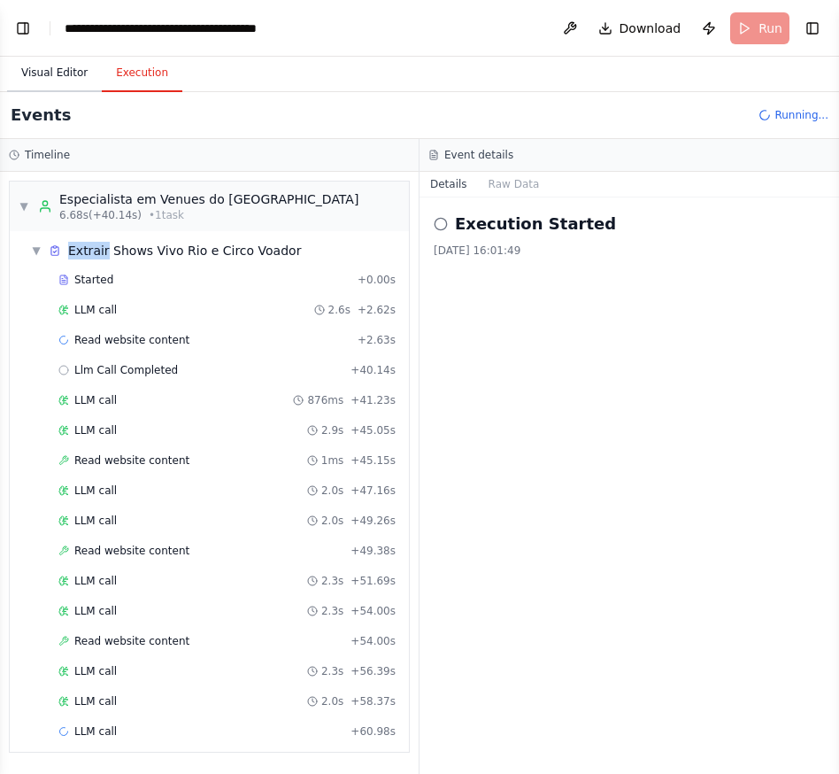
click at [61, 72] on button "Visual Editor" at bounding box center [54, 73] width 95 height 37
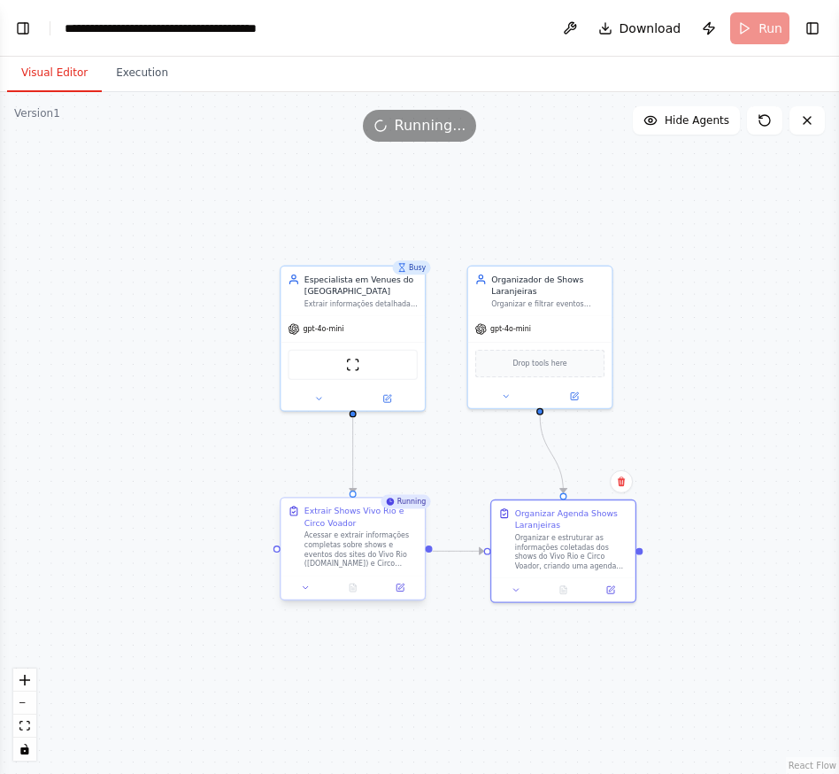
click at [366, 540] on div "Acessar e extrair informações completas sobre shows e eventos dos sites do Vivo…" at bounding box center [360, 549] width 113 height 37
click at [304, 586] on icon at bounding box center [306, 587] width 10 height 10
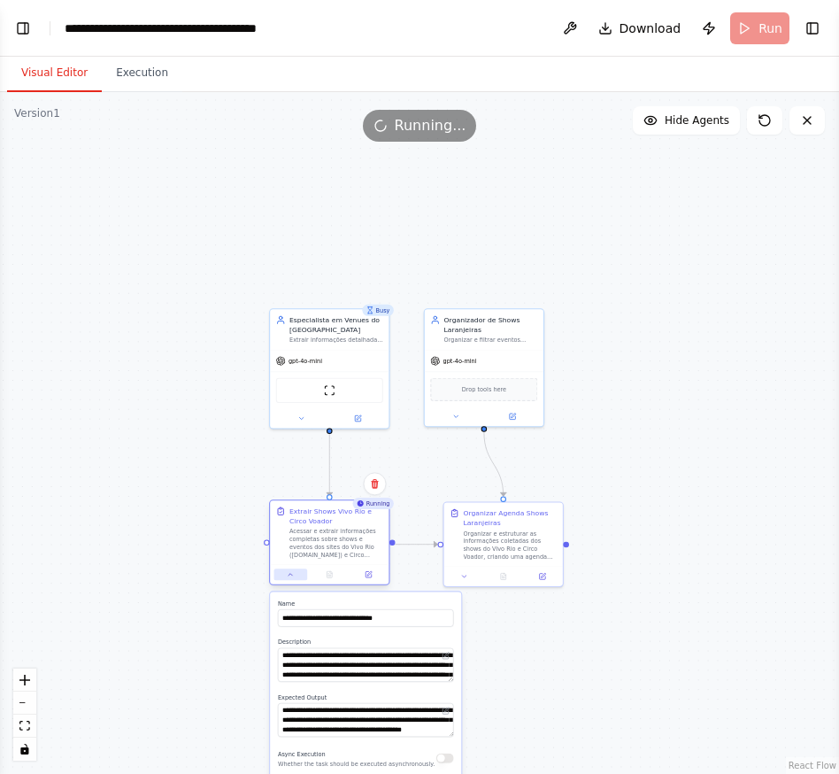
click at [293, 574] on icon at bounding box center [291, 574] width 8 height 8
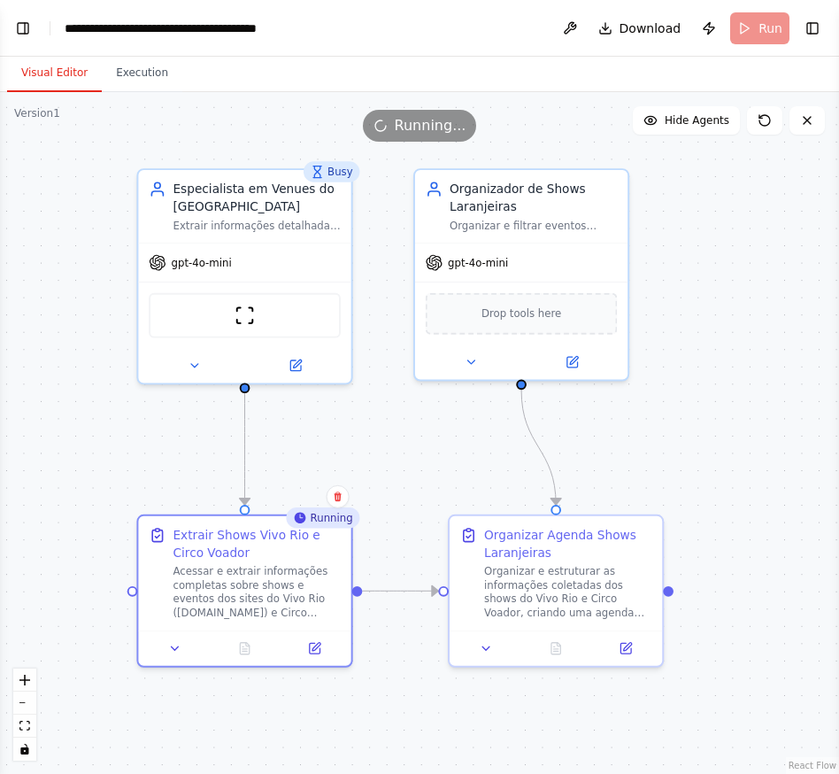
drag, startPoint x: 691, startPoint y: 440, endPoint x: 400, endPoint y: 425, distance: 291.6
click at [396, 429] on div ".deletable-edge-delete-btn { width: 20px; height: 20px; border: 0px solid #ffff…" at bounding box center [419, 433] width 839 height 682
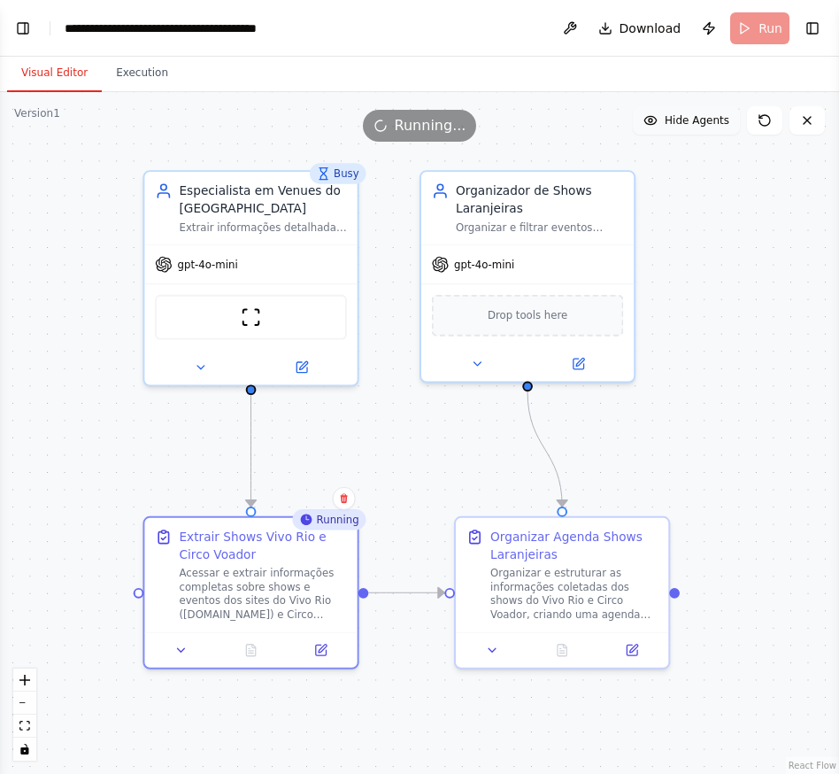
click at [712, 125] on span "Hide Agents" at bounding box center [697, 120] width 65 height 14
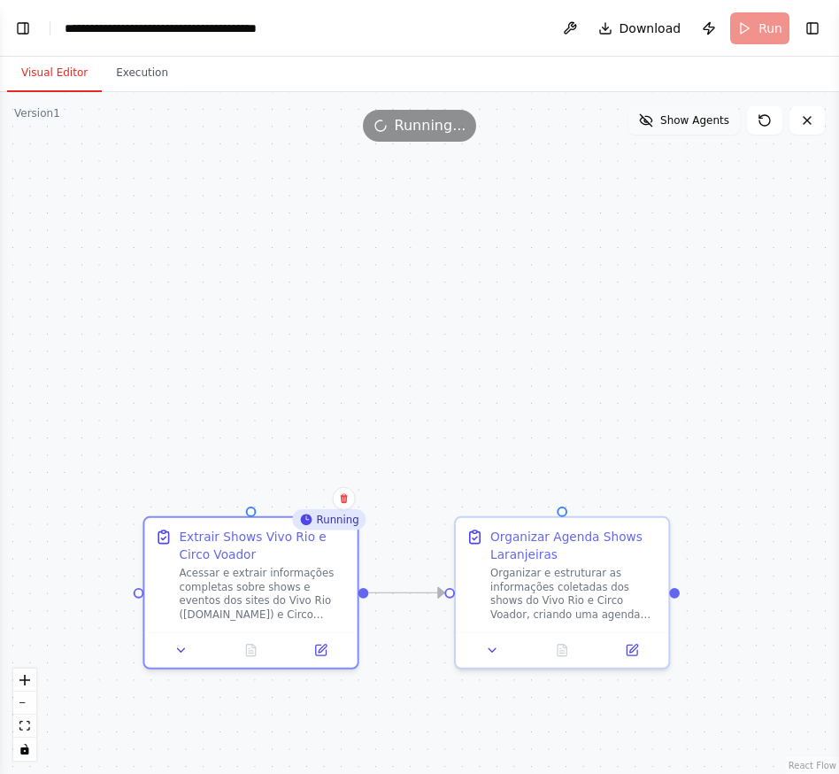
click at [707, 123] on span "Show Agents" at bounding box center [694, 120] width 69 height 14
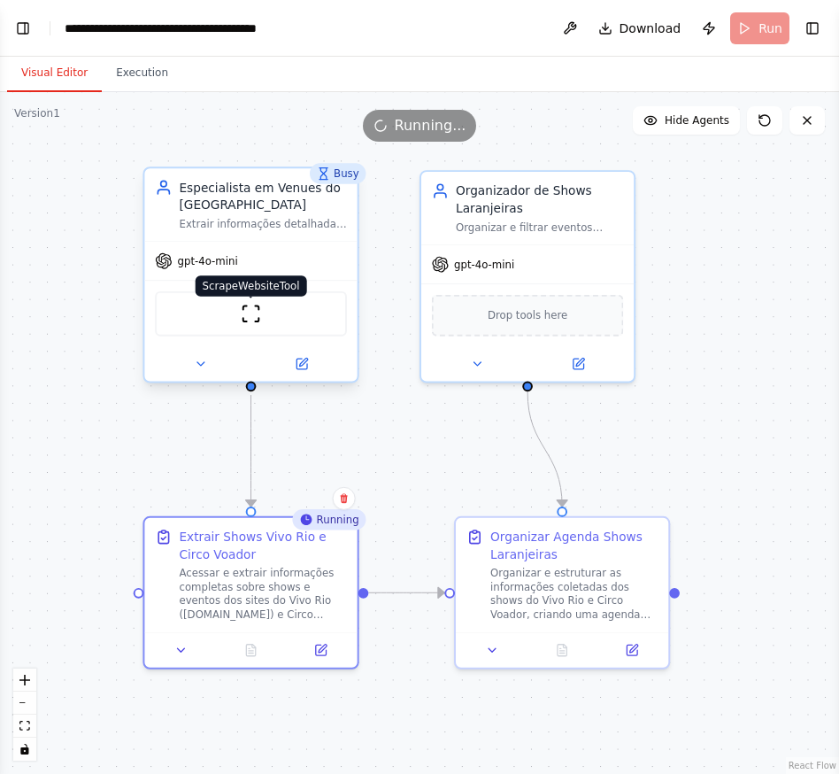
click at [257, 318] on img at bounding box center [251, 314] width 20 height 20
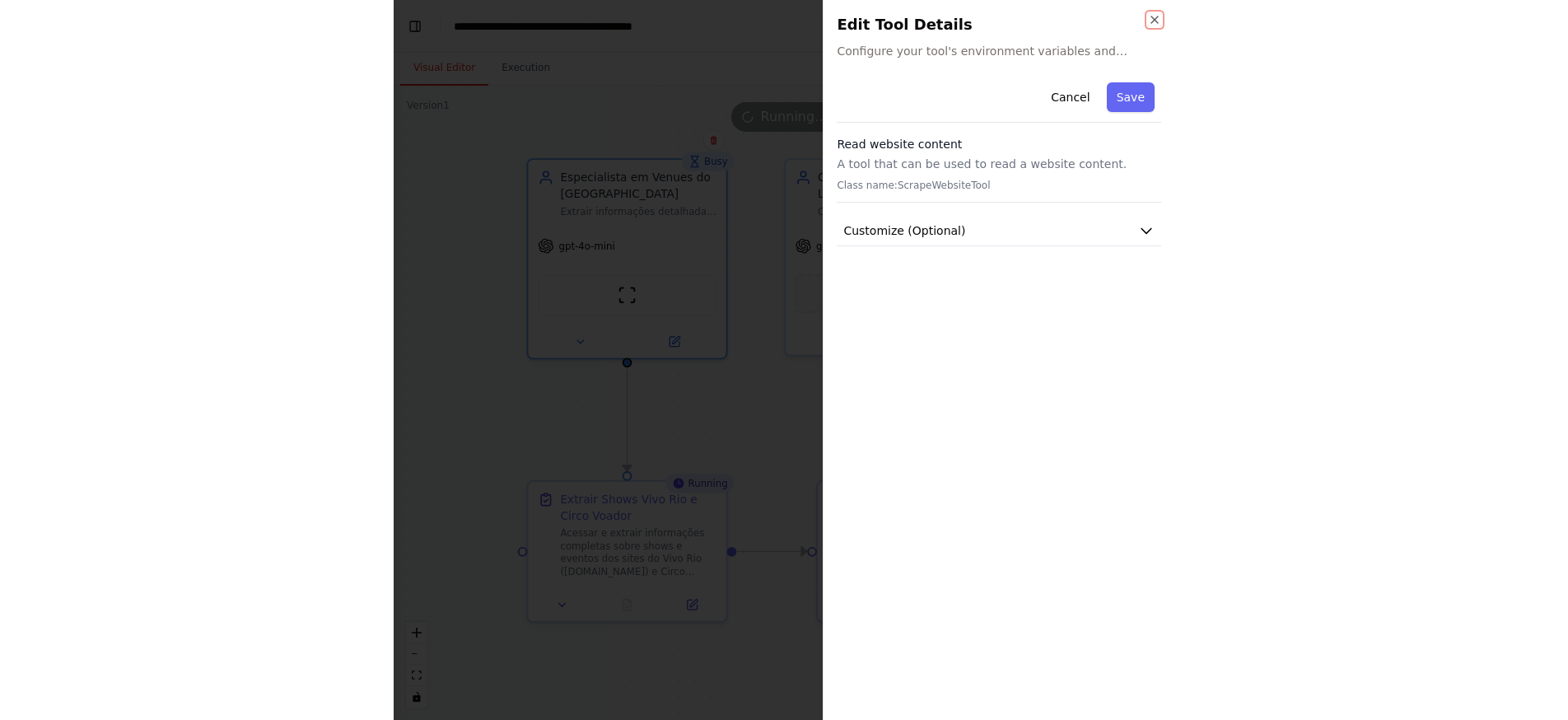
scroll to position [2533, 0]
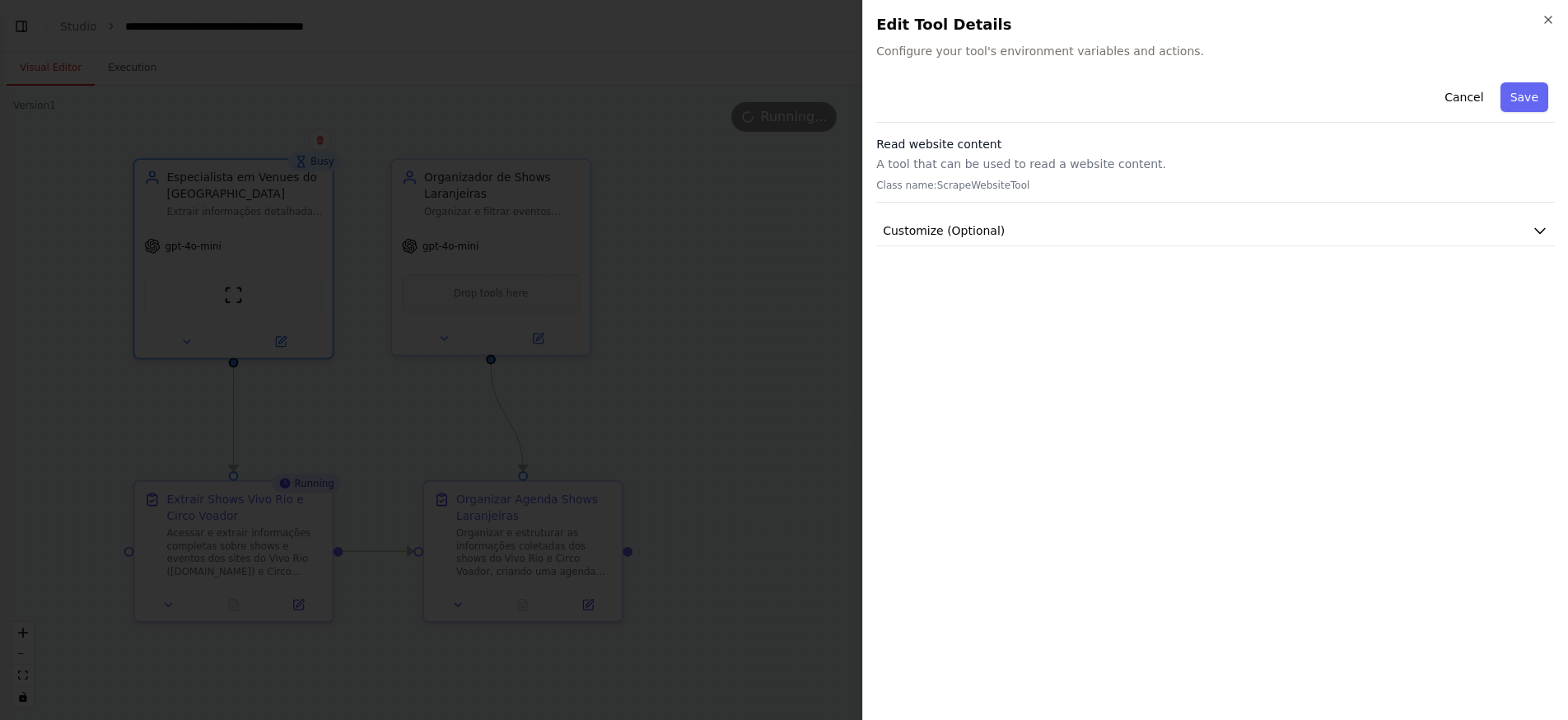
click at [694, 425] on div at bounding box center [784, 360] width 1568 height 720
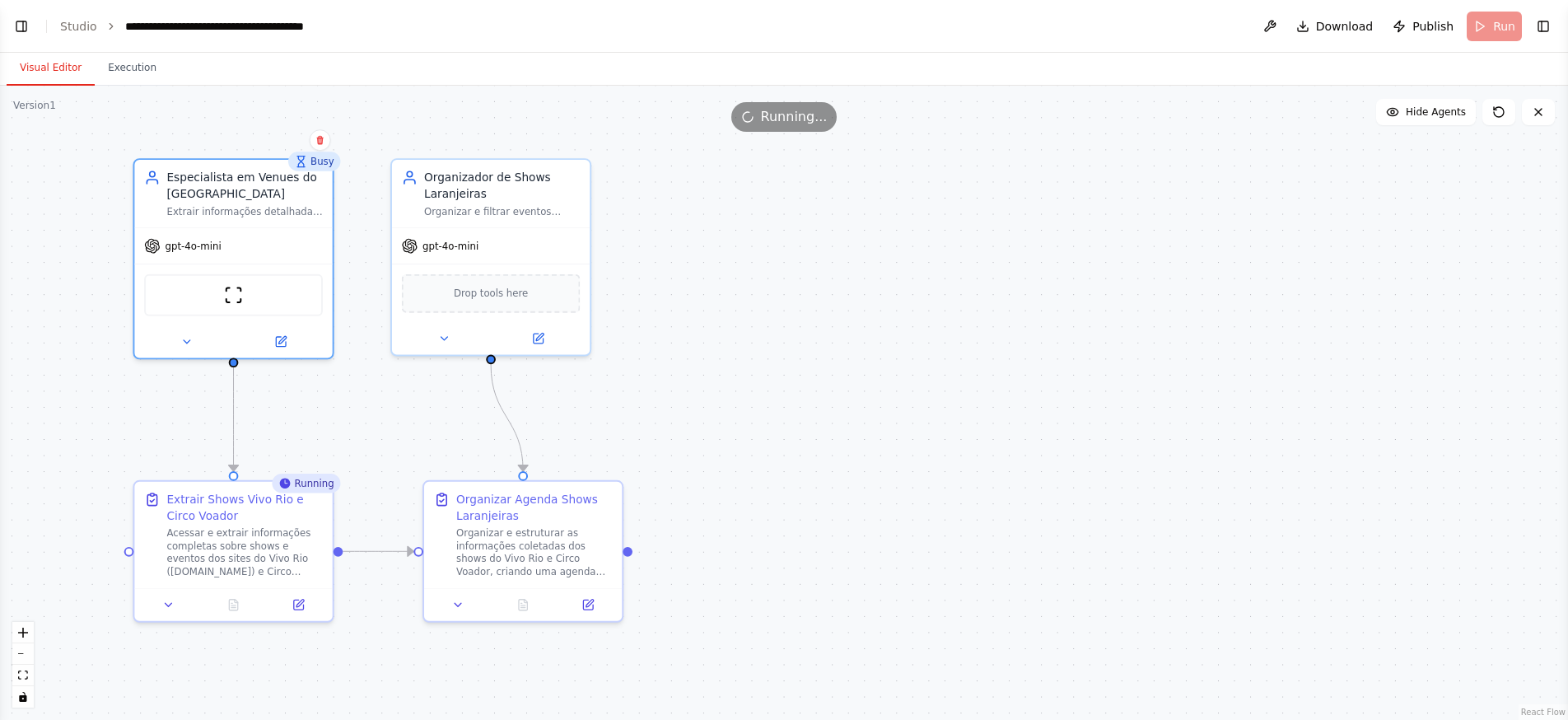
click at [807, 127] on div "Running..." at bounding box center [784, 117] width 106 height 30
click at [83, 25] on link "Studio" at bounding box center [79, 26] width 37 height 13
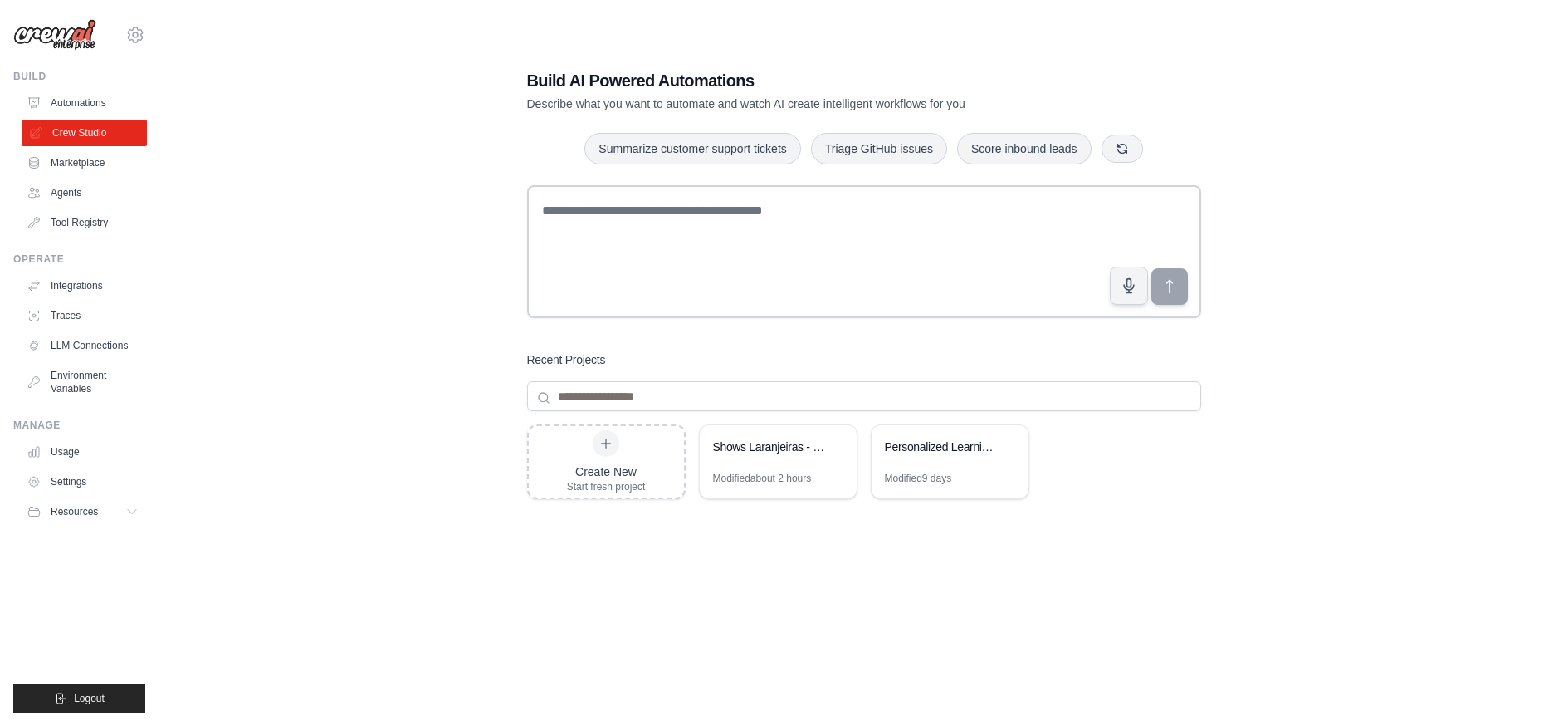
click at [76, 126] on link "Crew Studio" at bounding box center [84, 132] width 126 height 26
click at [741, 473] on div "Modified about 2 hours" at bounding box center [761, 478] width 98 height 13
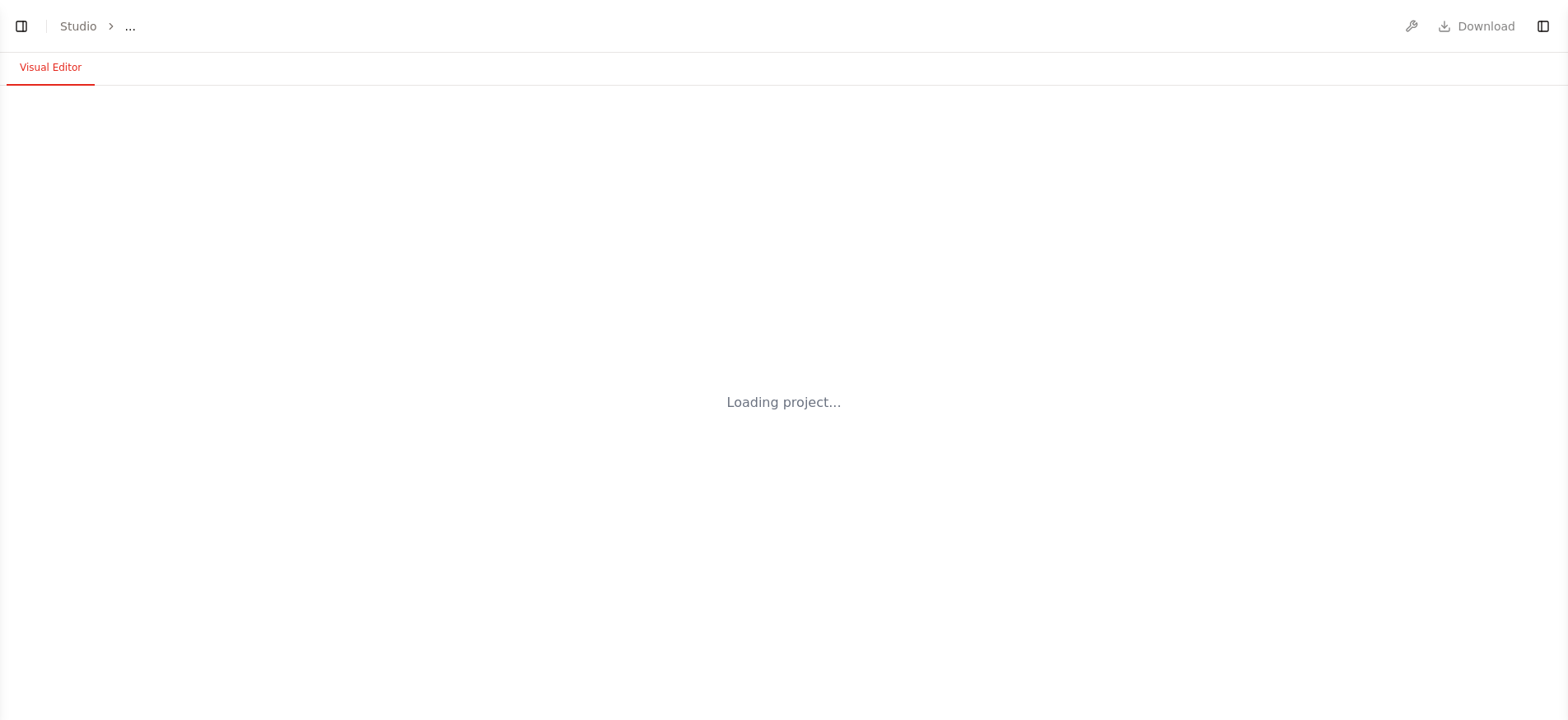
select select "****"
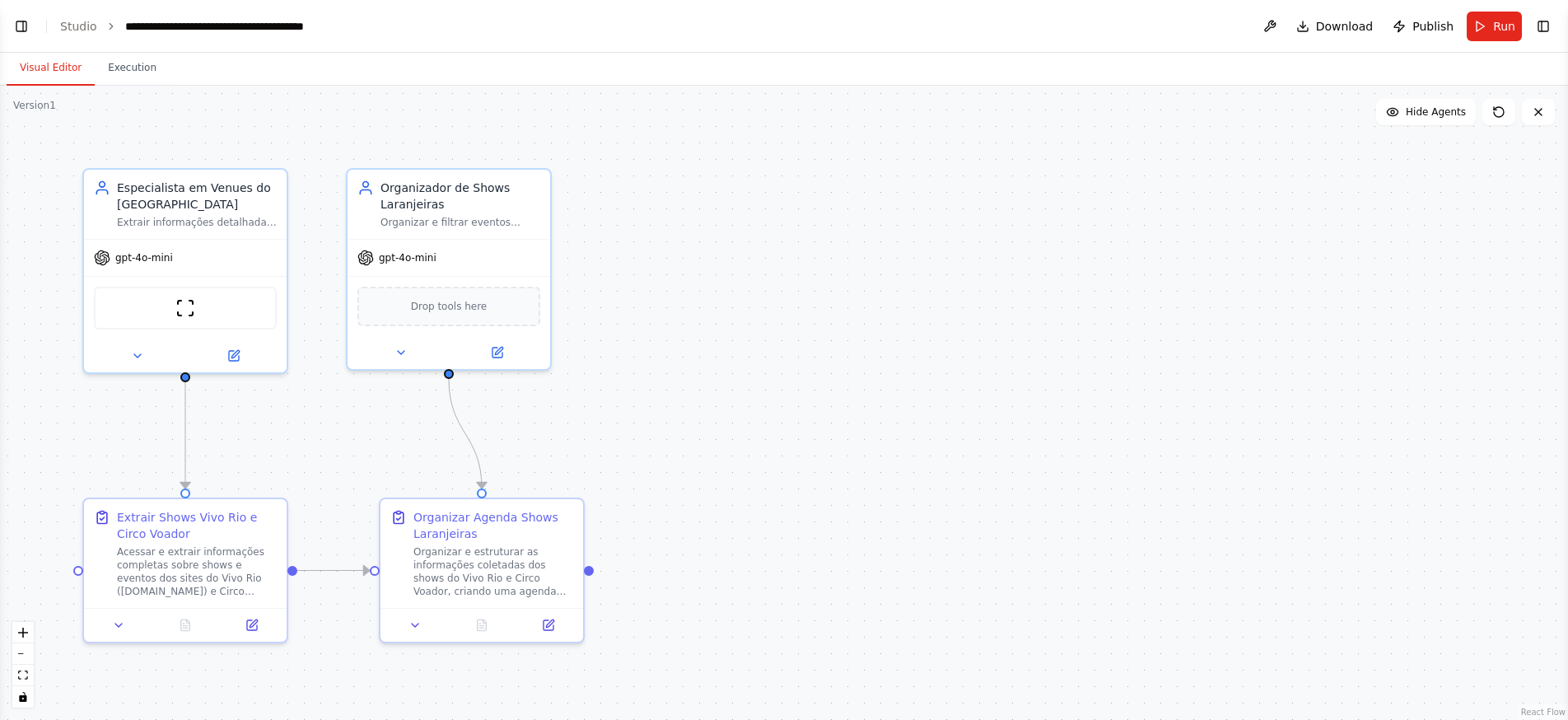
scroll to position [2533, 0]
click at [1487, 35] on button "Run" at bounding box center [1494, 26] width 55 height 30
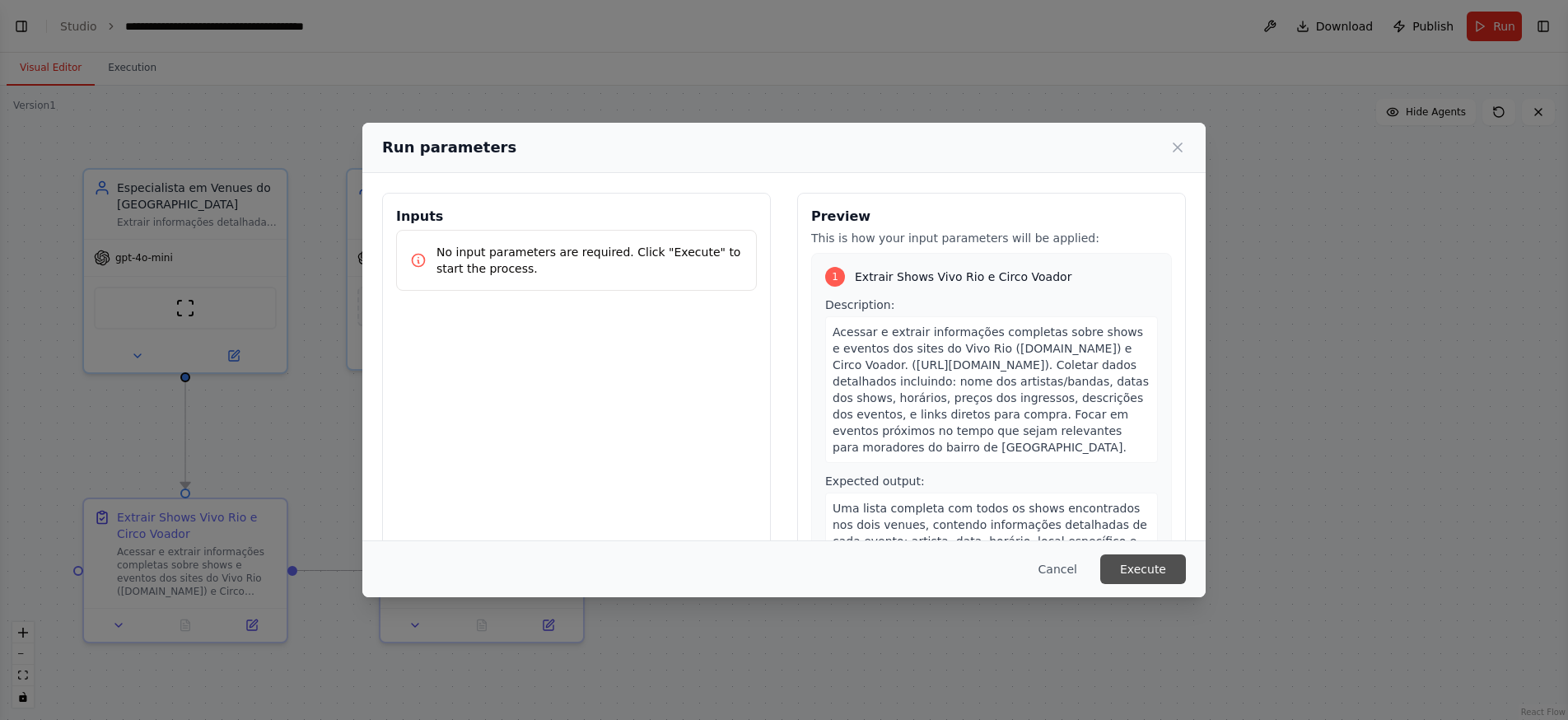
click at [1135, 571] on button "Execute" at bounding box center [1143, 569] width 86 height 30
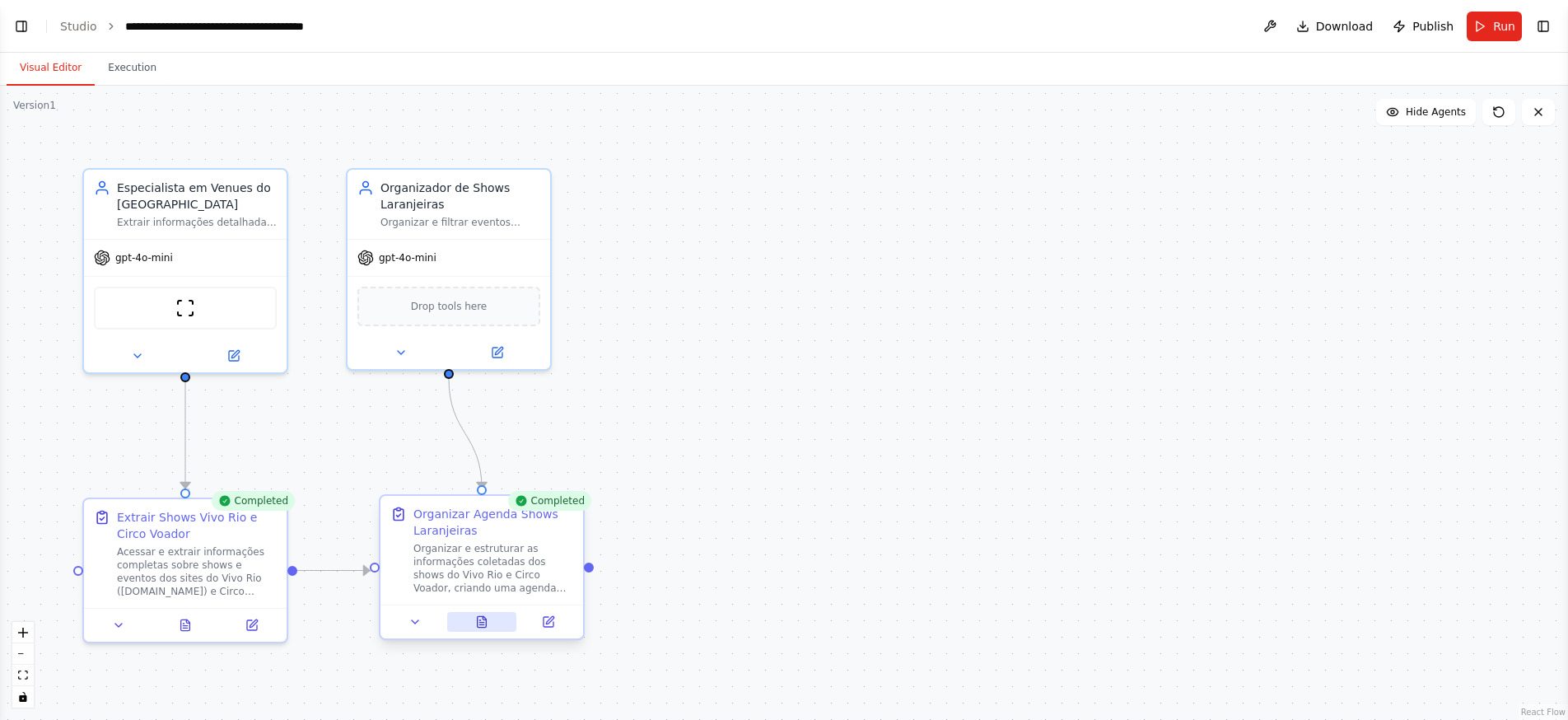
click at [483, 628] on button at bounding box center [482, 621] width 70 height 20
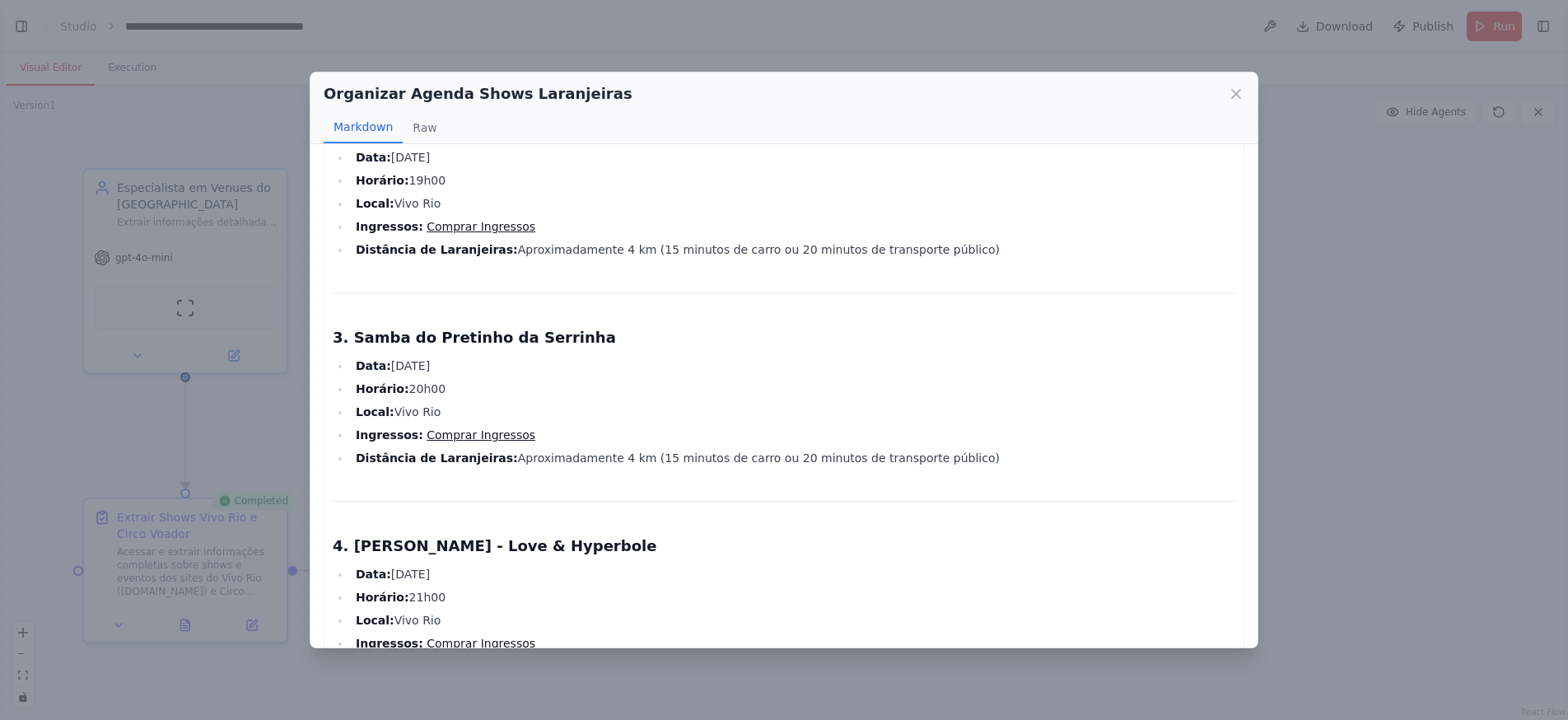
scroll to position [701, 0]
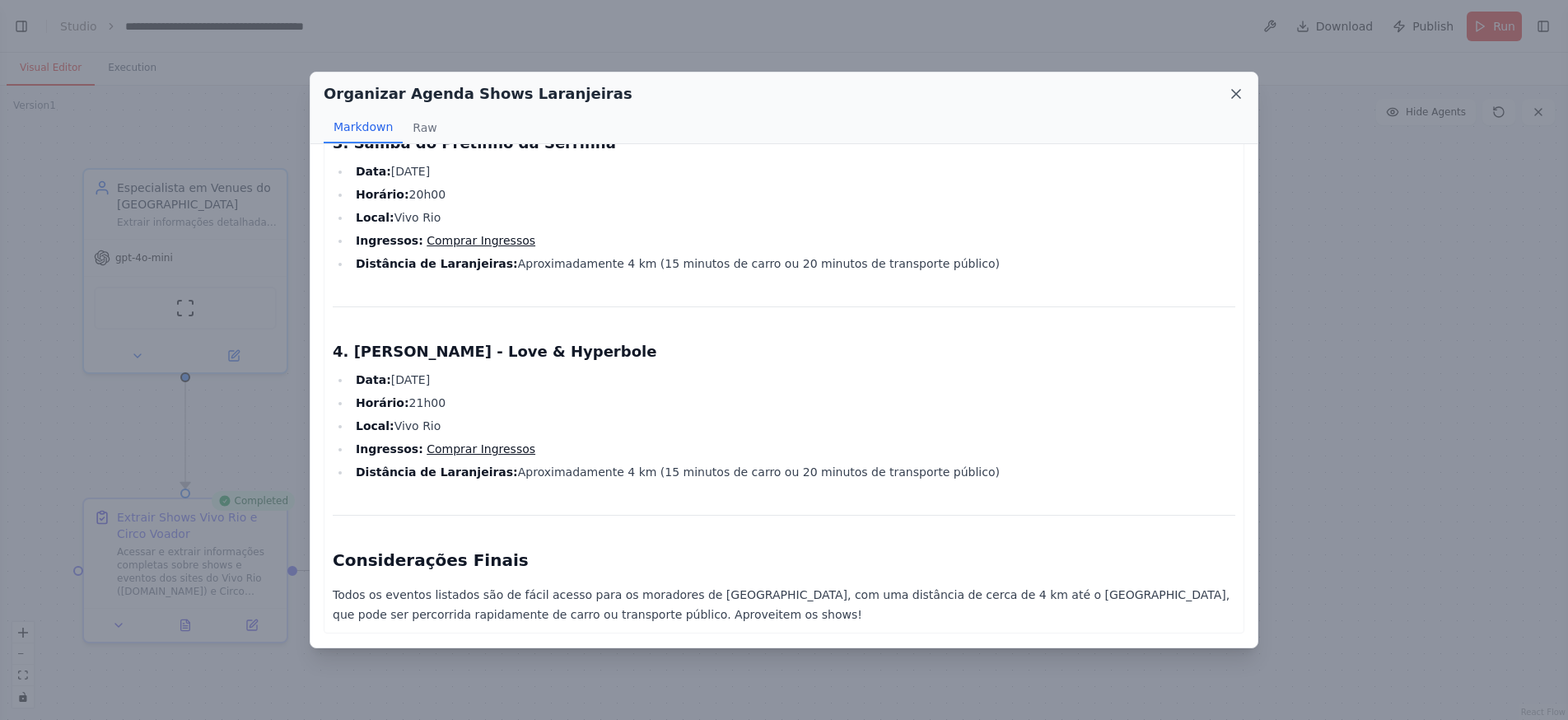
click at [1237, 93] on icon at bounding box center [1237, 94] width 17 height 17
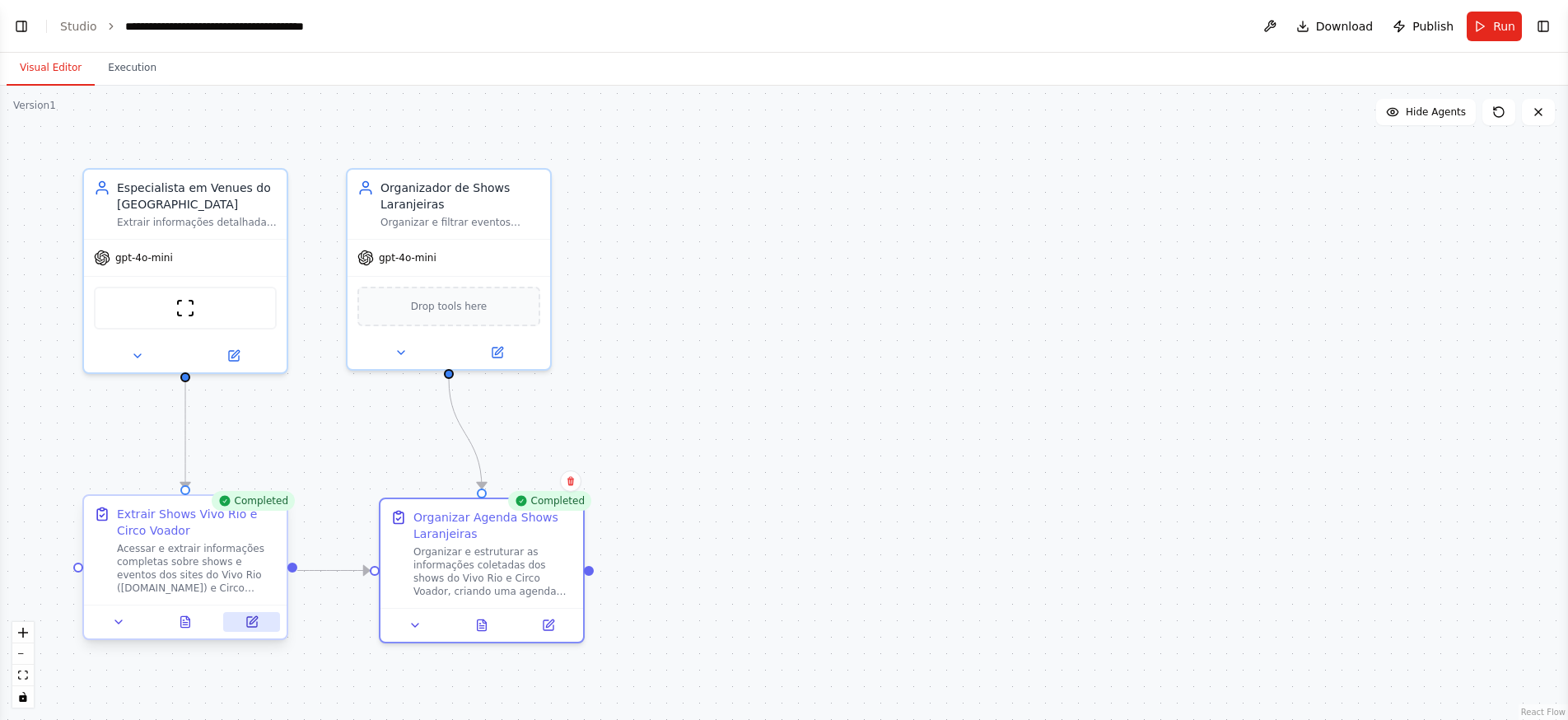
click at [254, 627] on icon at bounding box center [252, 621] width 13 height 13
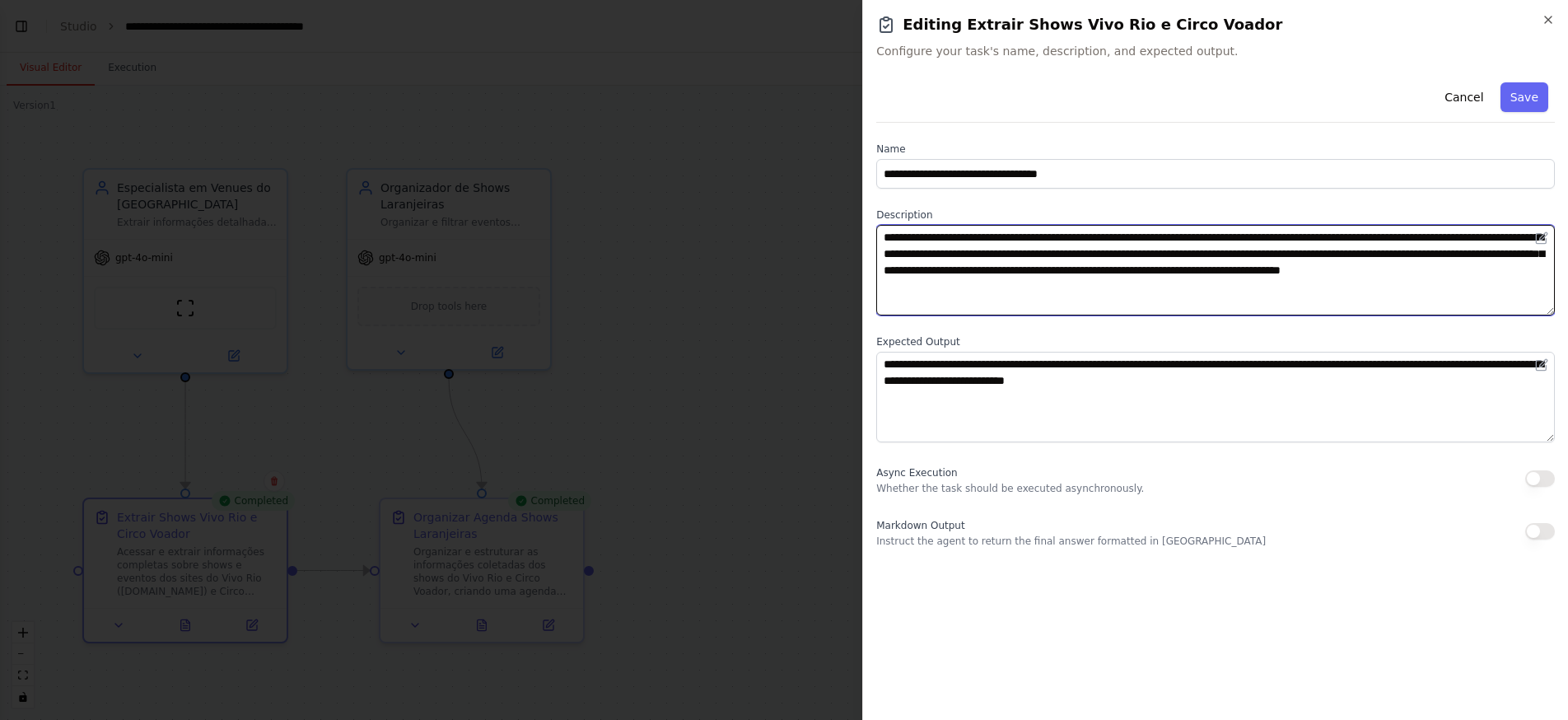
drag, startPoint x: 1335, startPoint y: 269, endPoint x: 1347, endPoint y: 287, distance: 21.6
click at [1347, 287] on textarea "**********" at bounding box center [1215, 270] width 678 height 90
click at [1132, 237] on textarea "**********" at bounding box center [1215, 270] width 678 height 90
drag, startPoint x: 935, startPoint y: 273, endPoint x: 1185, endPoint y: 273, distance: 250.0
click at [1185, 273] on textarea "**********" at bounding box center [1215, 270] width 678 height 90
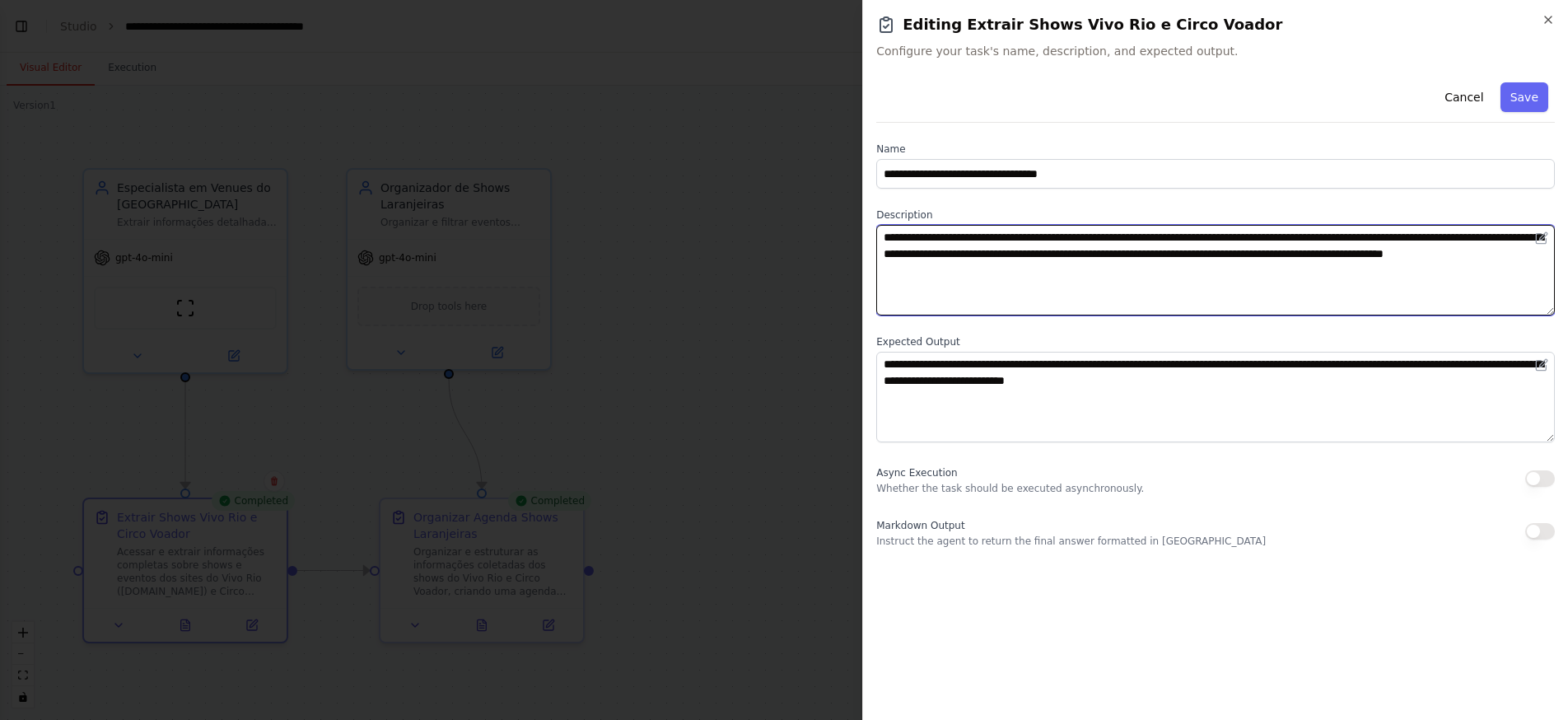
type textarea "**********"
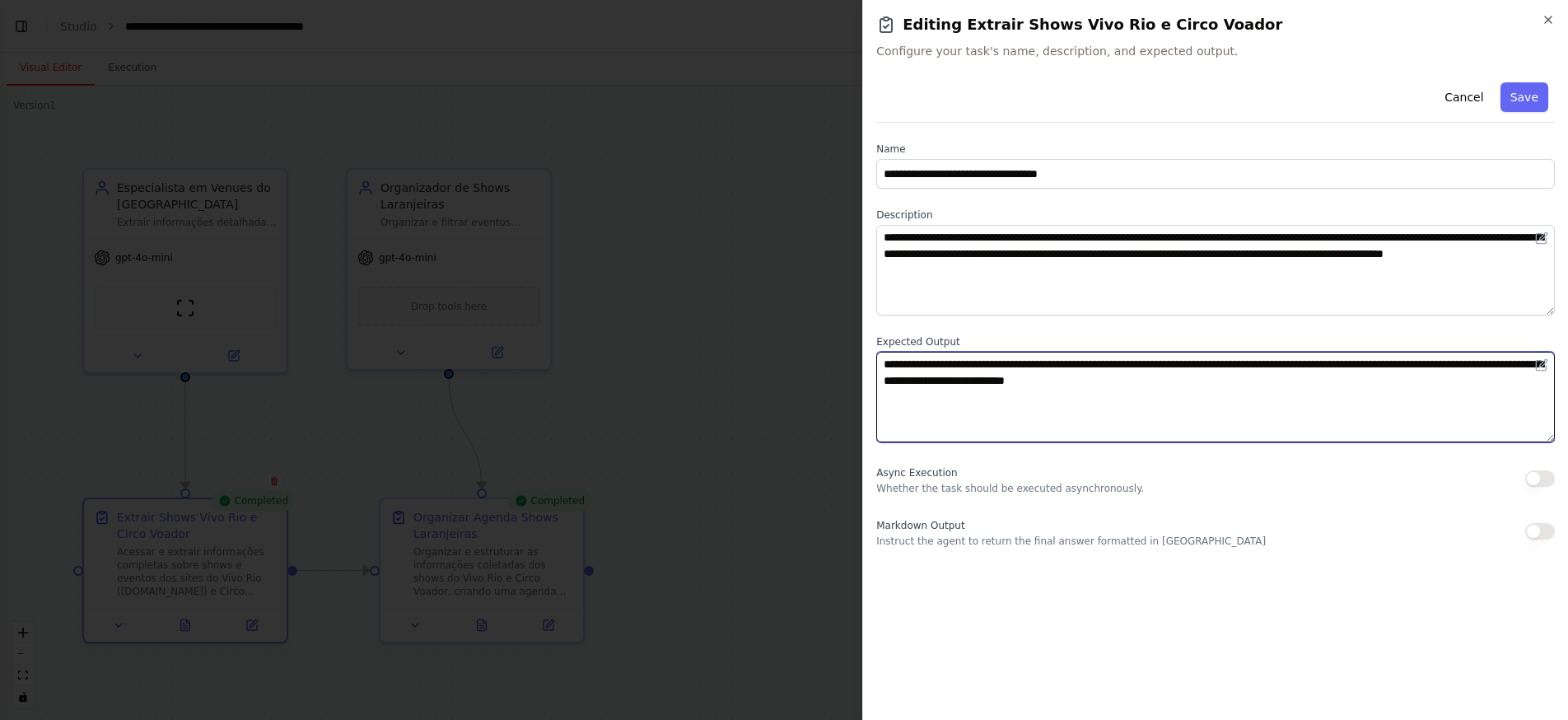
drag, startPoint x: 999, startPoint y: 383, endPoint x: 1043, endPoint y: 383, distance: 44.0
click at [1043, 383] on textarea "**********" at bounding box center [1215, 396] width 678 height 90
drag, startPoint x: 991, startPoint y: 381, endPoint x: 1085, endPoint y: 381, distance: 94.0
click at [1085, 381] on textarea "**********" at bounding box center [1215, 396] width 678 height 90
type textarea "**********"
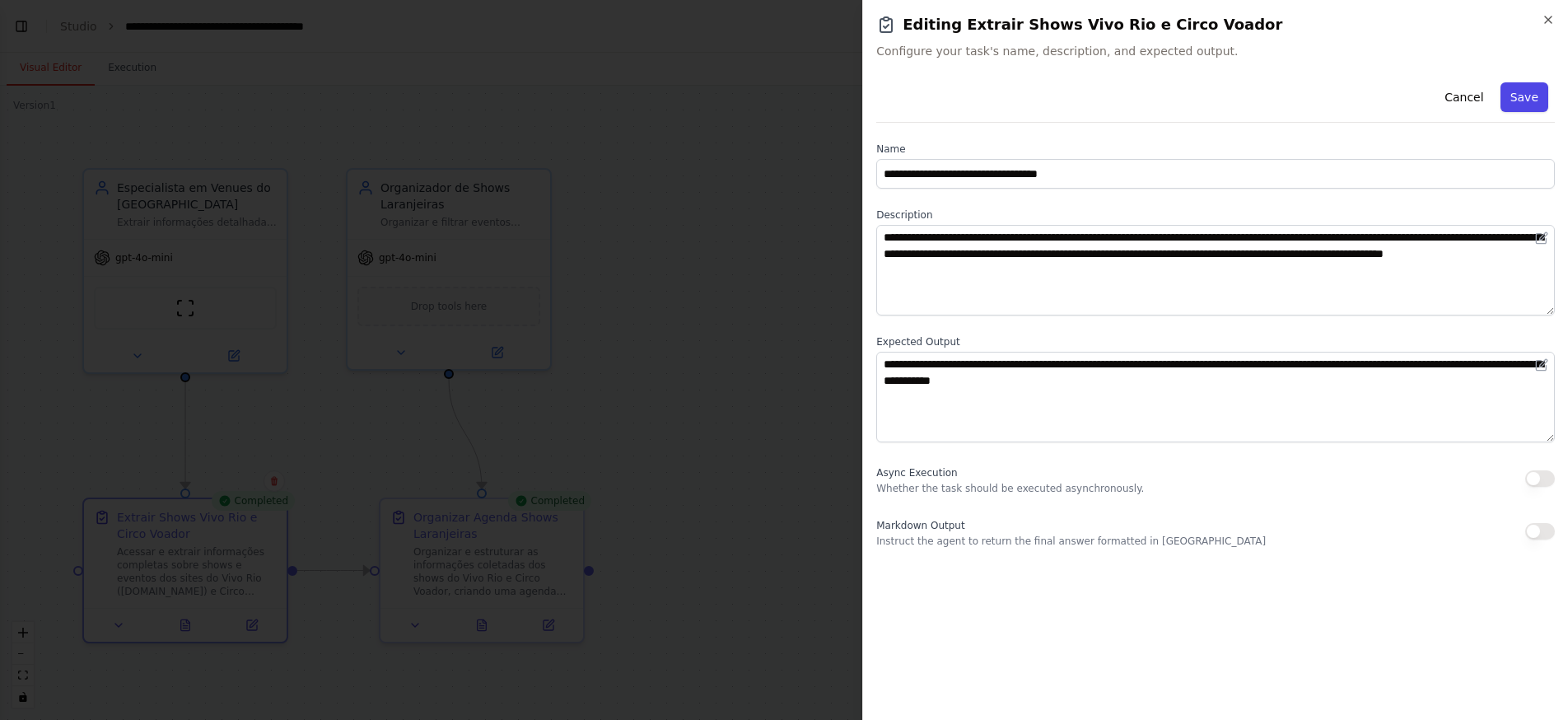
click at [1512, 99] on button "Save" at bounding box center [1524, 98] width 47 height 30
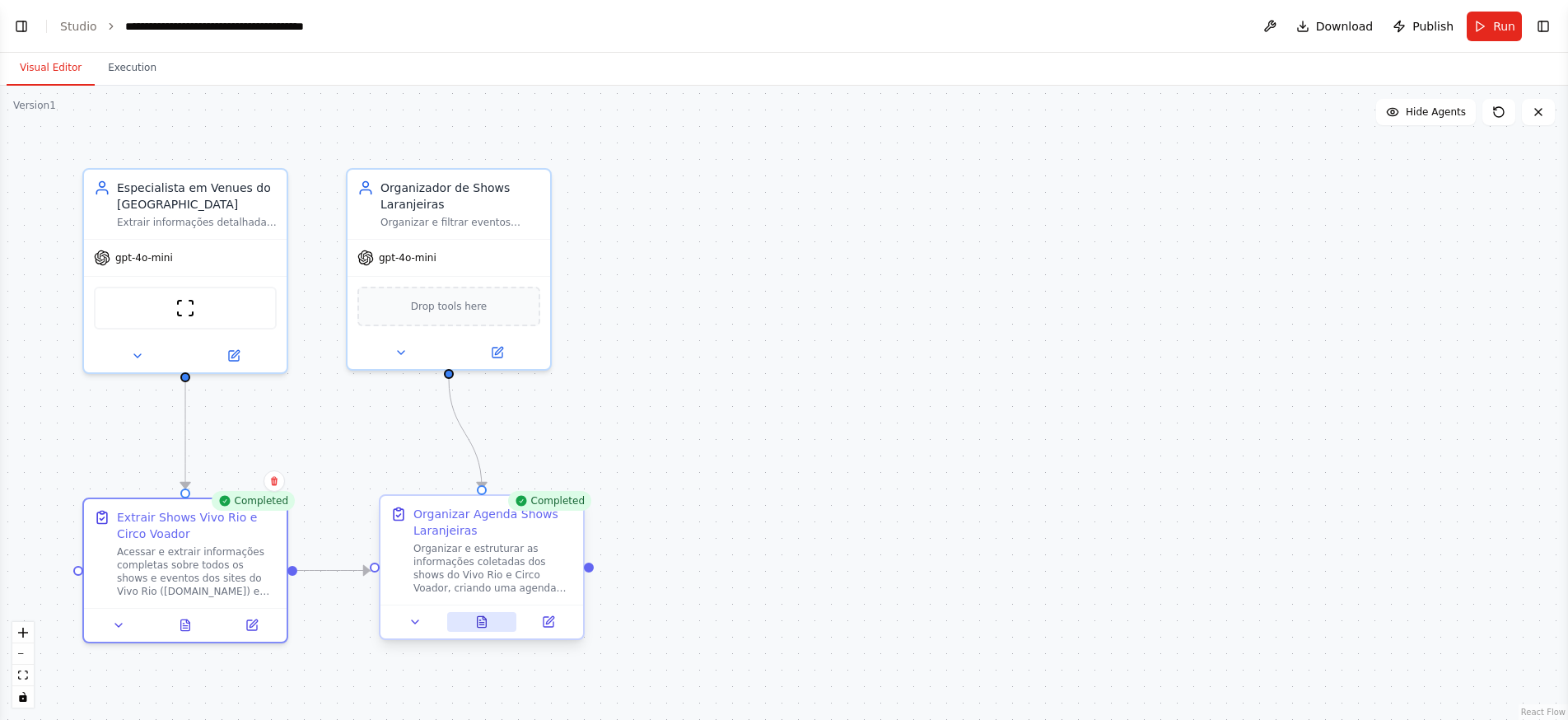
click at [480, 622] on icon at bounding box center [481, 622] width 4 height 0
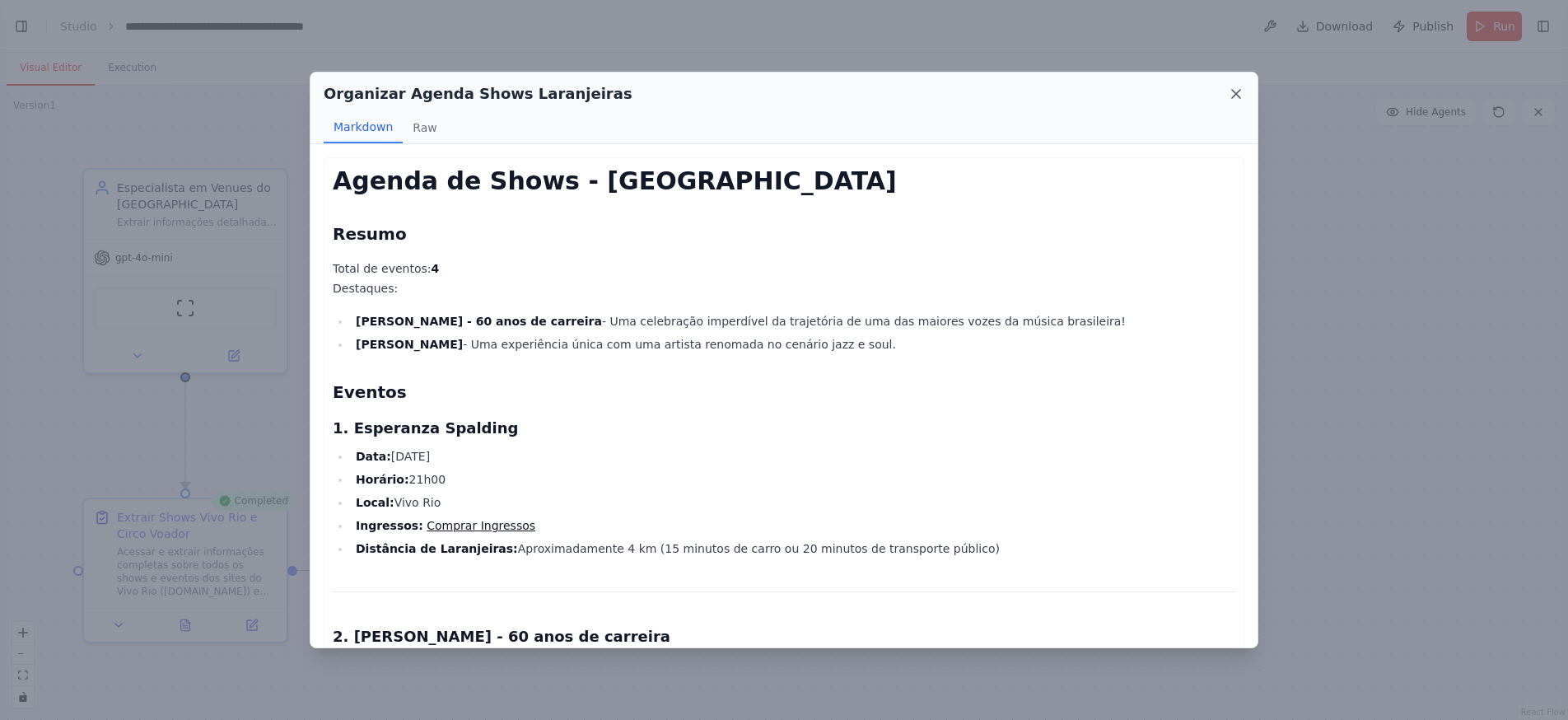
click at [1242, 97] on icon at bounding box center [1237, 94] width 17 height 17
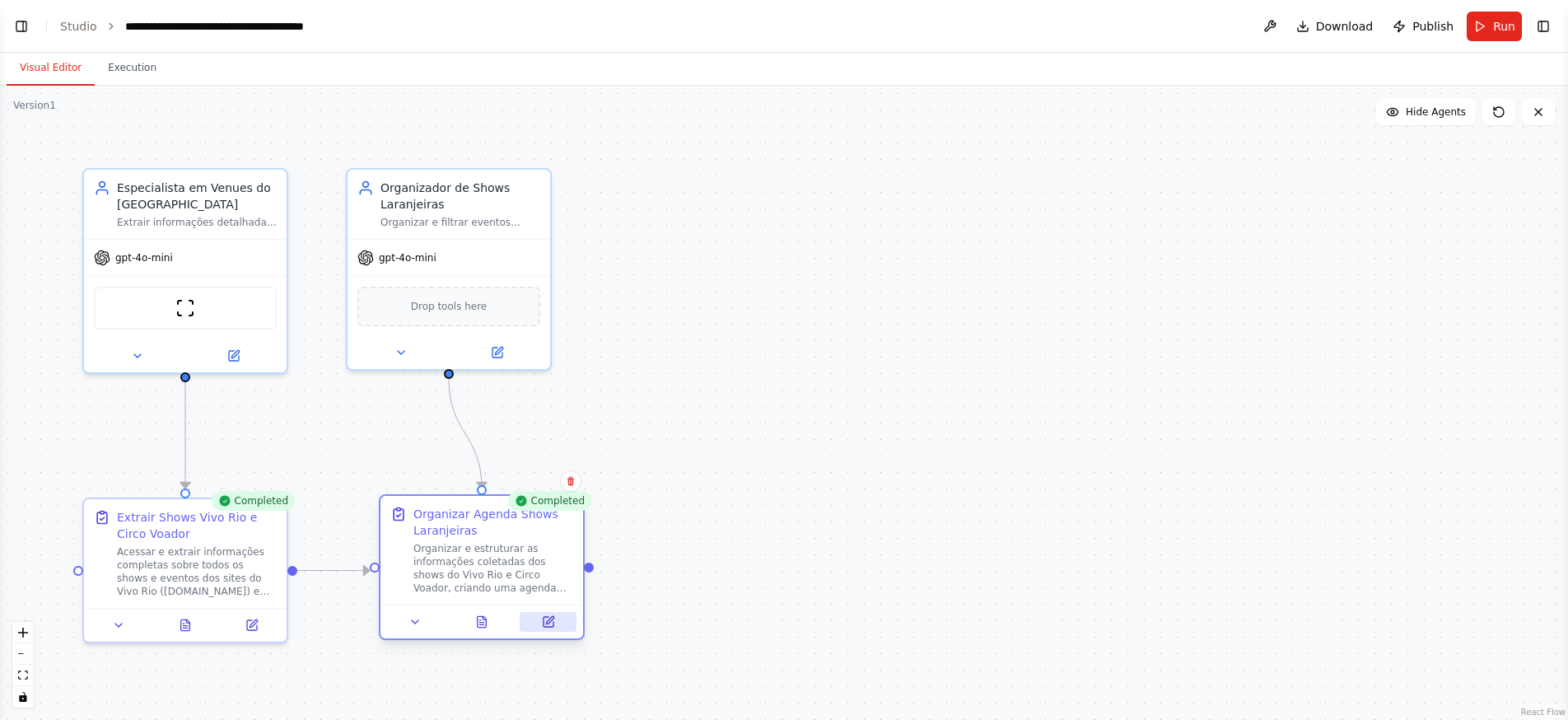
click at [548, 626] on icon at bounding box center [548, 621] width 10 height 10
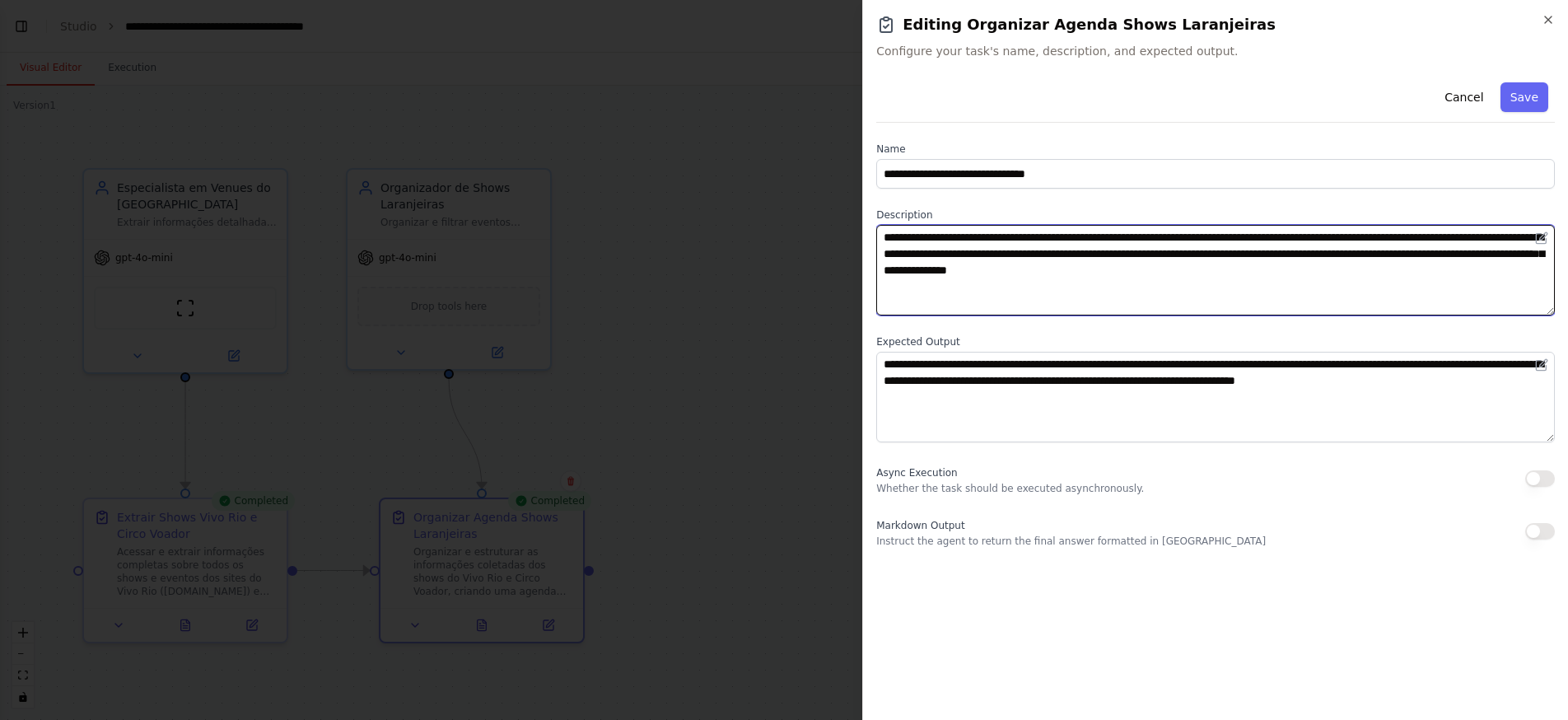
drag, startPoint x: 990, startPoint y: 255, endPoint x: 1388, endPoint y: 258, distance: 398.0
click at [1388, 258] on textarea "**********" at bounding box center [1215, 270] width 678 height 90
click at [1165, 240] on textarea "**********" at bounding box center [1215, 270] width 678 height 90
drag, startPoint x: 1049, startPoint y: 254, endPoint x: 1486, endPoint y: 252, distance: 437.0
click at [1486, 252] on textarea "**********" at bounding box center [1215, 270] width 678 height 90
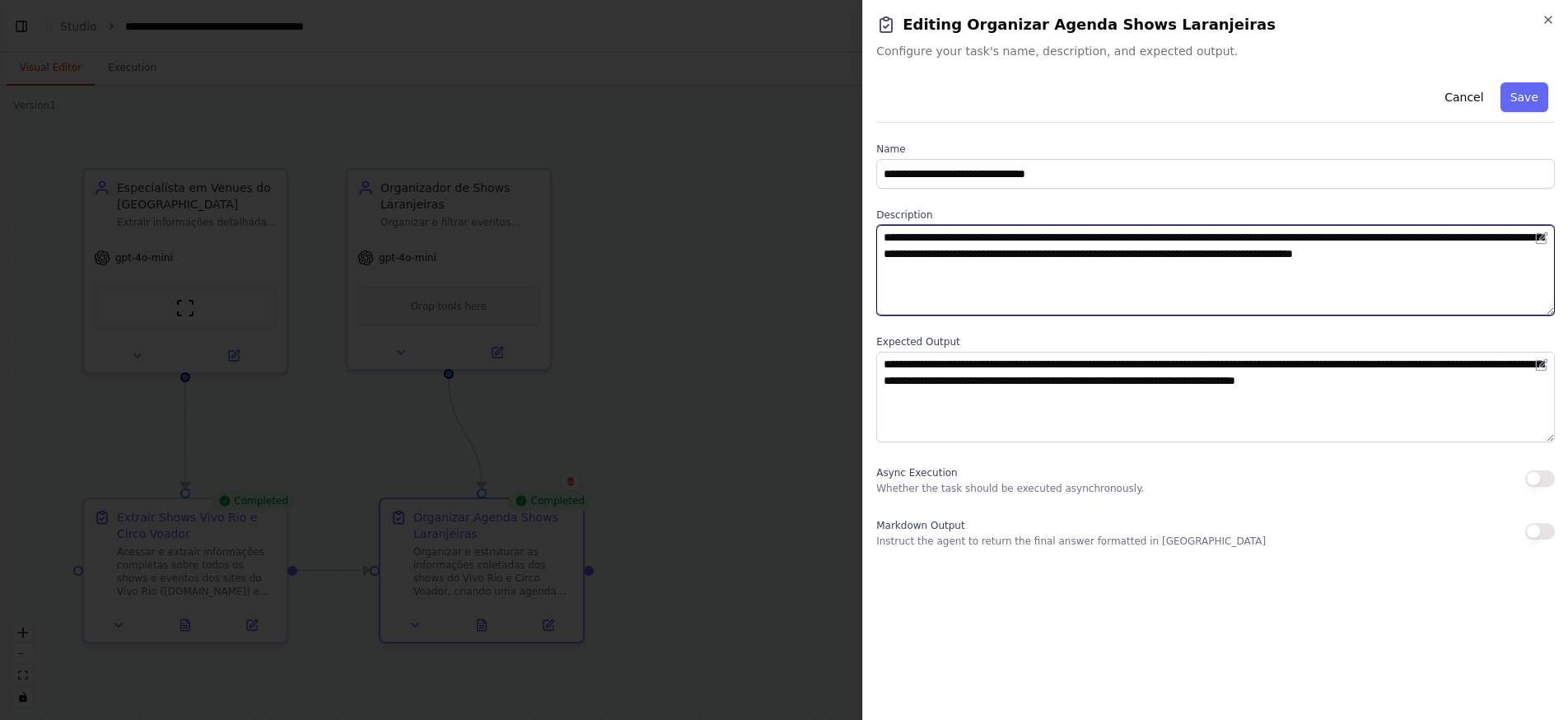
drag, startPoint x: 1508, startPoint y: 256, endPoint x: 1524, endPoint y: 274, distance: 24.1
click at [1524, 274] on textarea "**********" at bounding box center [1215, 270] width 678 height 90
type textarea "**********"
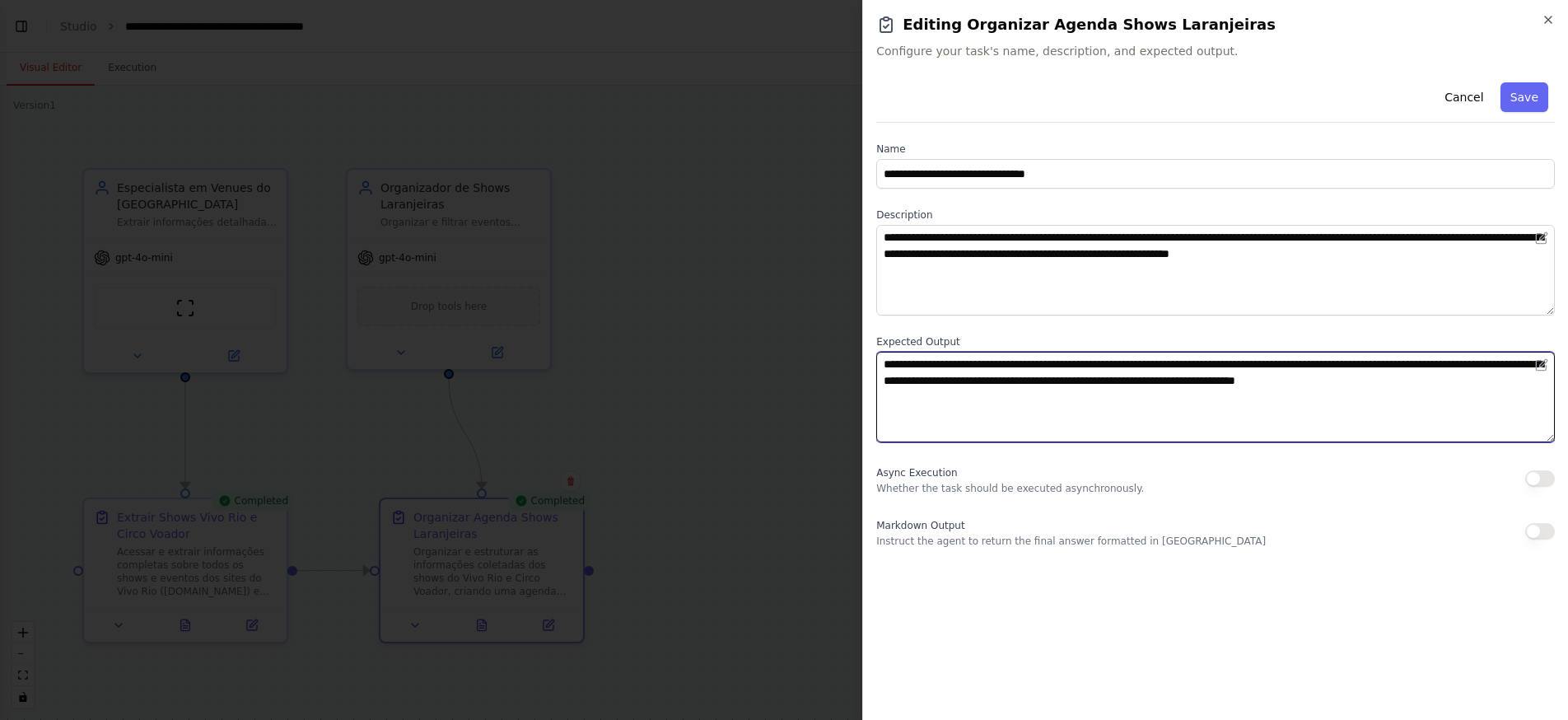
drag, startPoint x: 1294, startPoint y: 367, endPoint x: 1419, endPoint y: 364, distance: 125.0
click at [1419, 364] on textarea "**********" at bounding box center [1215, 396] width 678 height 90
drag, startPoint x: 1068, startPoint y: 382, endPoint x: 1305, endPoint y: 390, distance: 237.1
click at [1360, 383] on textarea "**********" at bounding box center [1215, 396] width 678 height 90
click at [1369, 424] on textarea "**********" at bounding box center [1215, 396] width 678 height 90
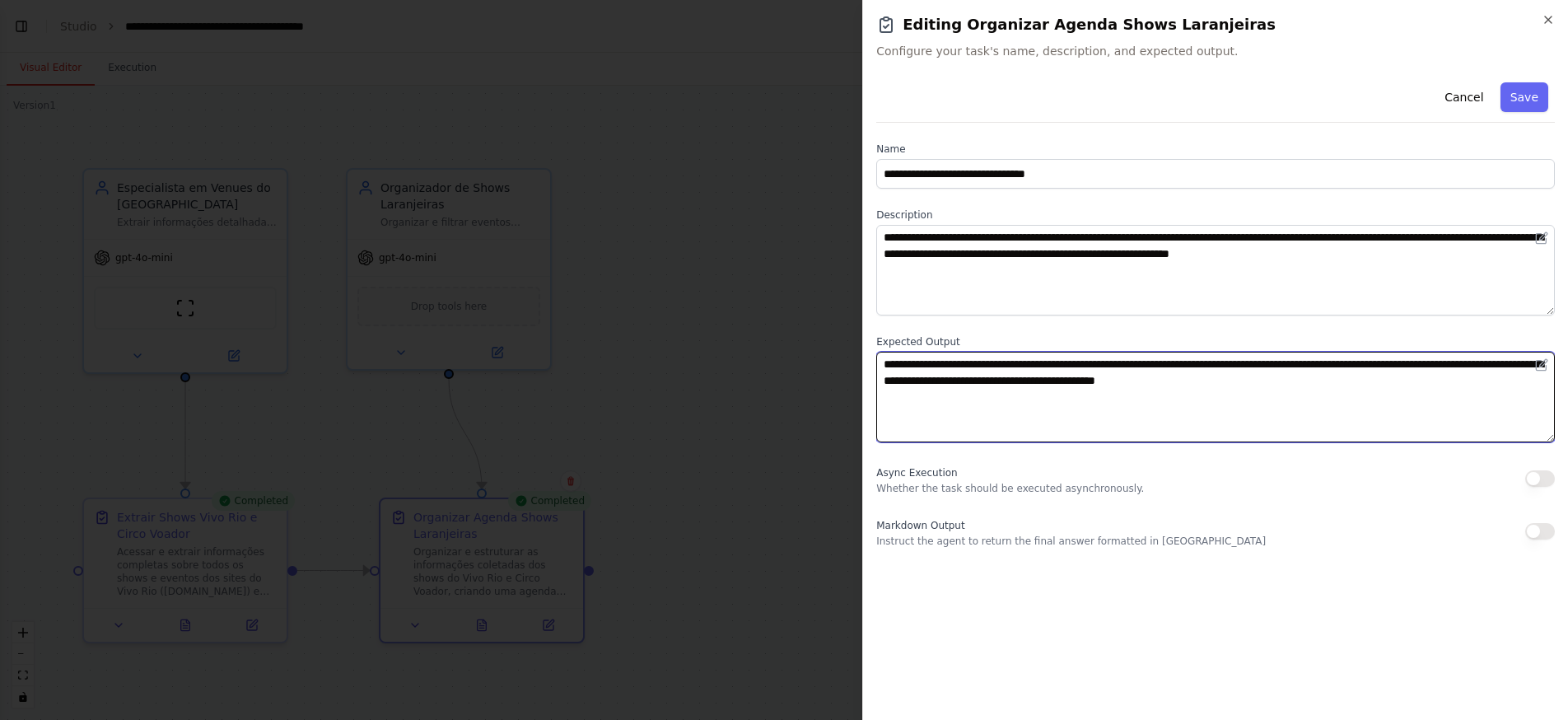
type textarea "**********"
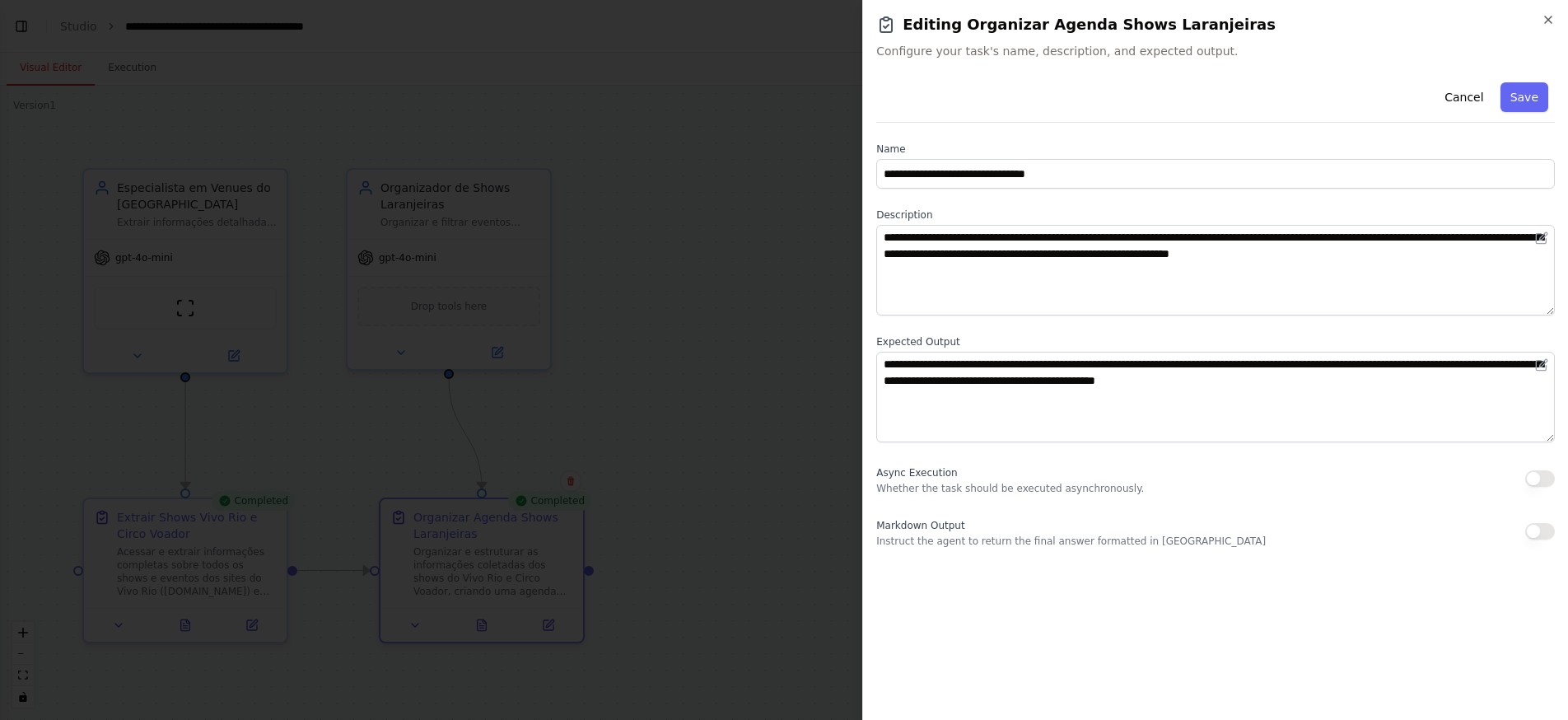
click at [1523, 111] on button "Save" at bounding box center [1524, 98] width 47 height 30
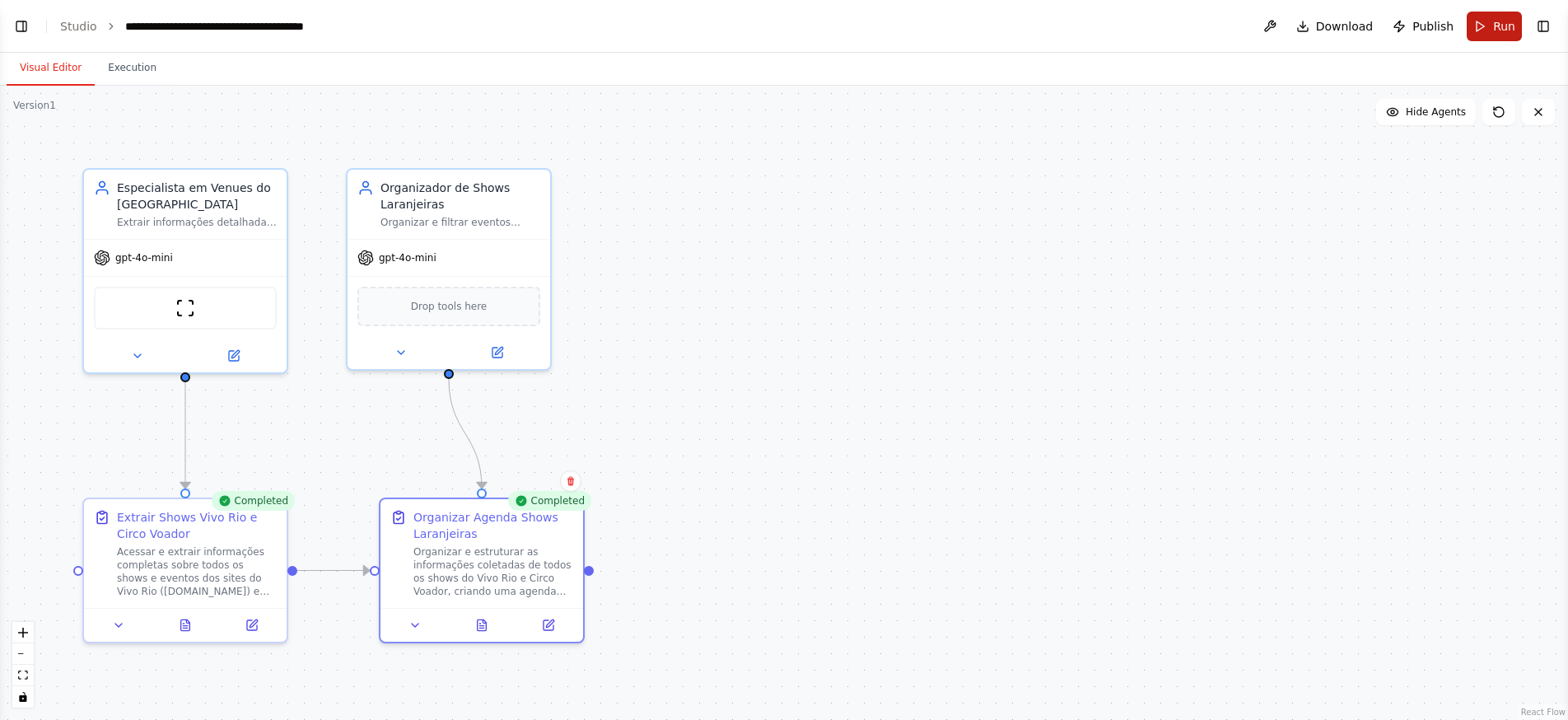
click at [1508, 29] on span "Run" at bounding box center [1505, 26] width 22 height 17
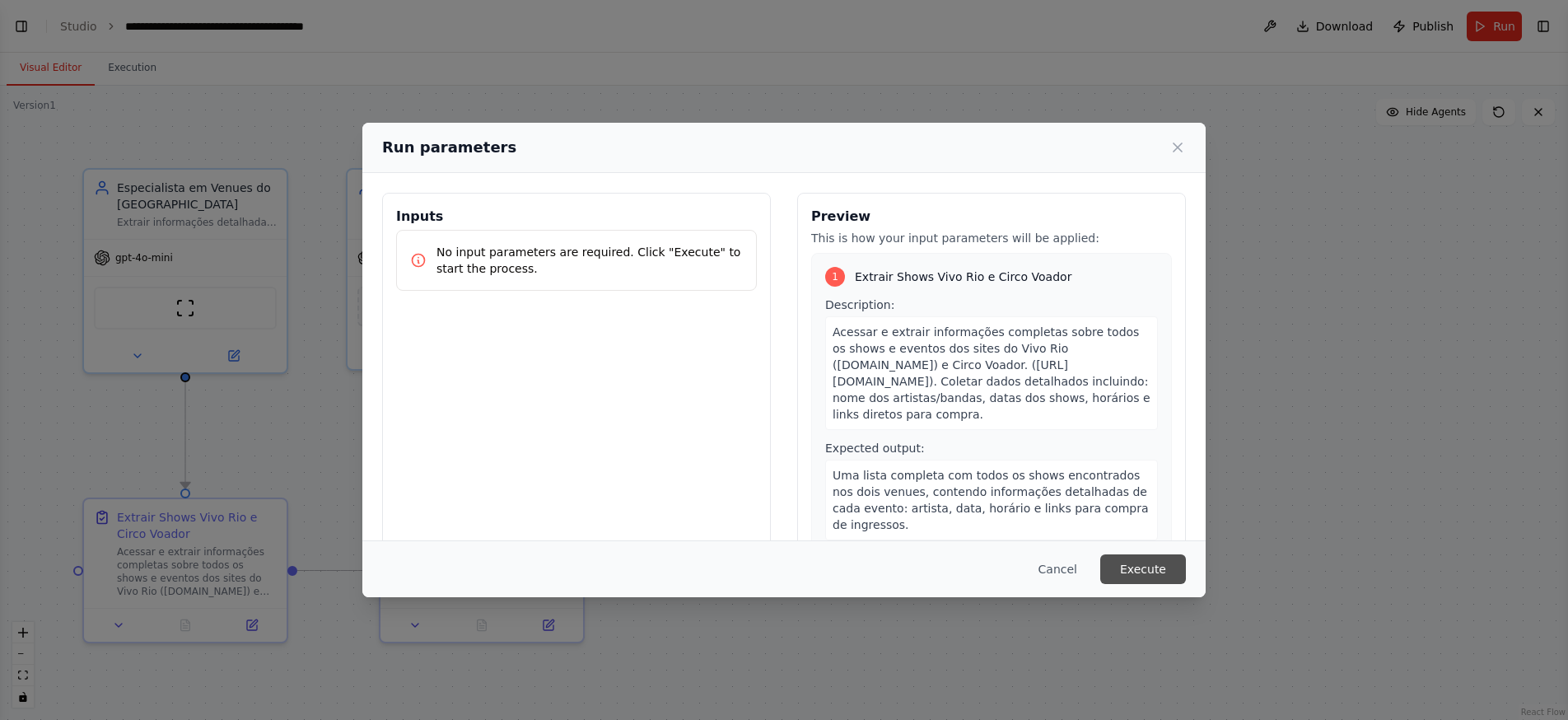
click at [1145, 567] on button "Execute" at bounding box center [1143, 569] width 86 height 30
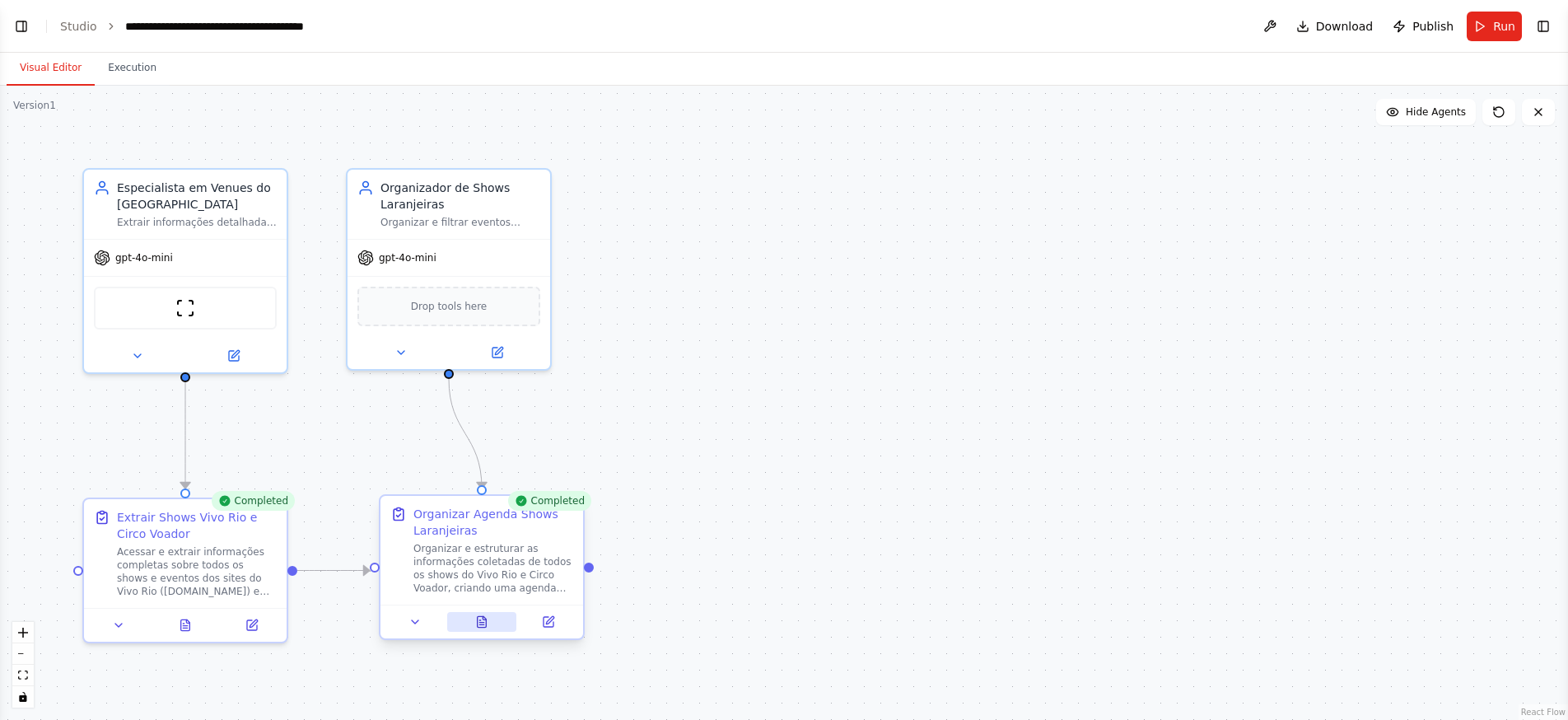
click at [487, 621] on icon at bounding box center [482, 621] width 13 height 13
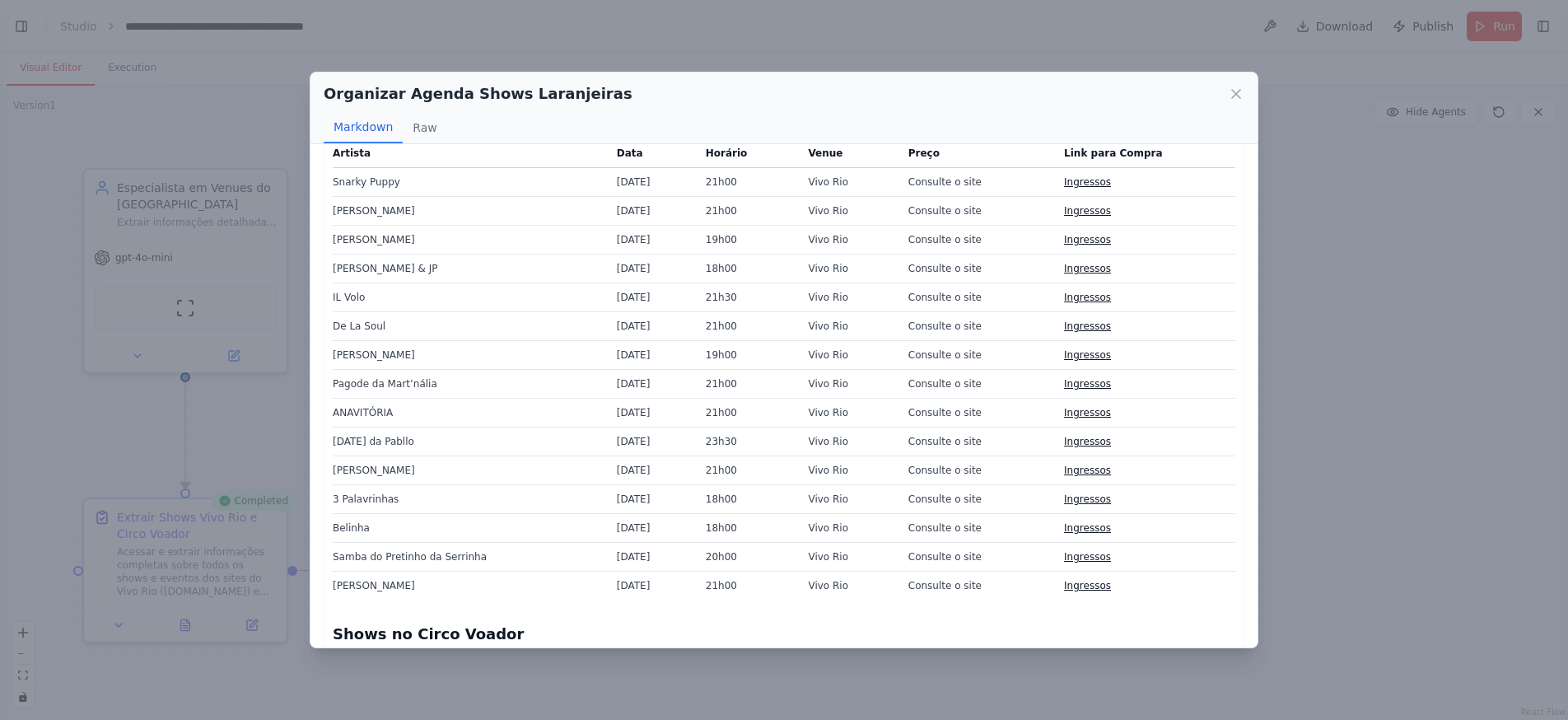
scroll to position [420, 0]
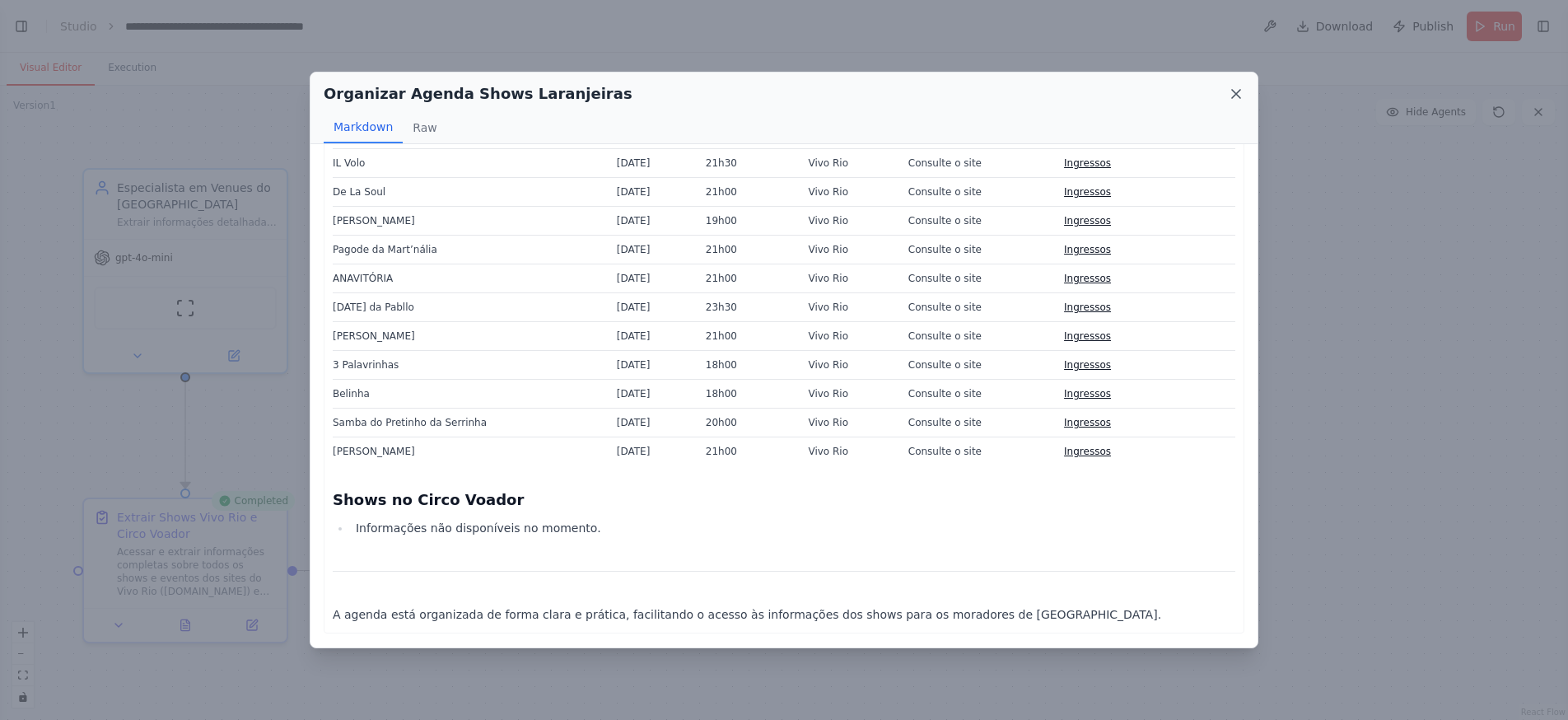
click at [1239, 96] on icon at bounding box center [1237, 94] width 17 height 17
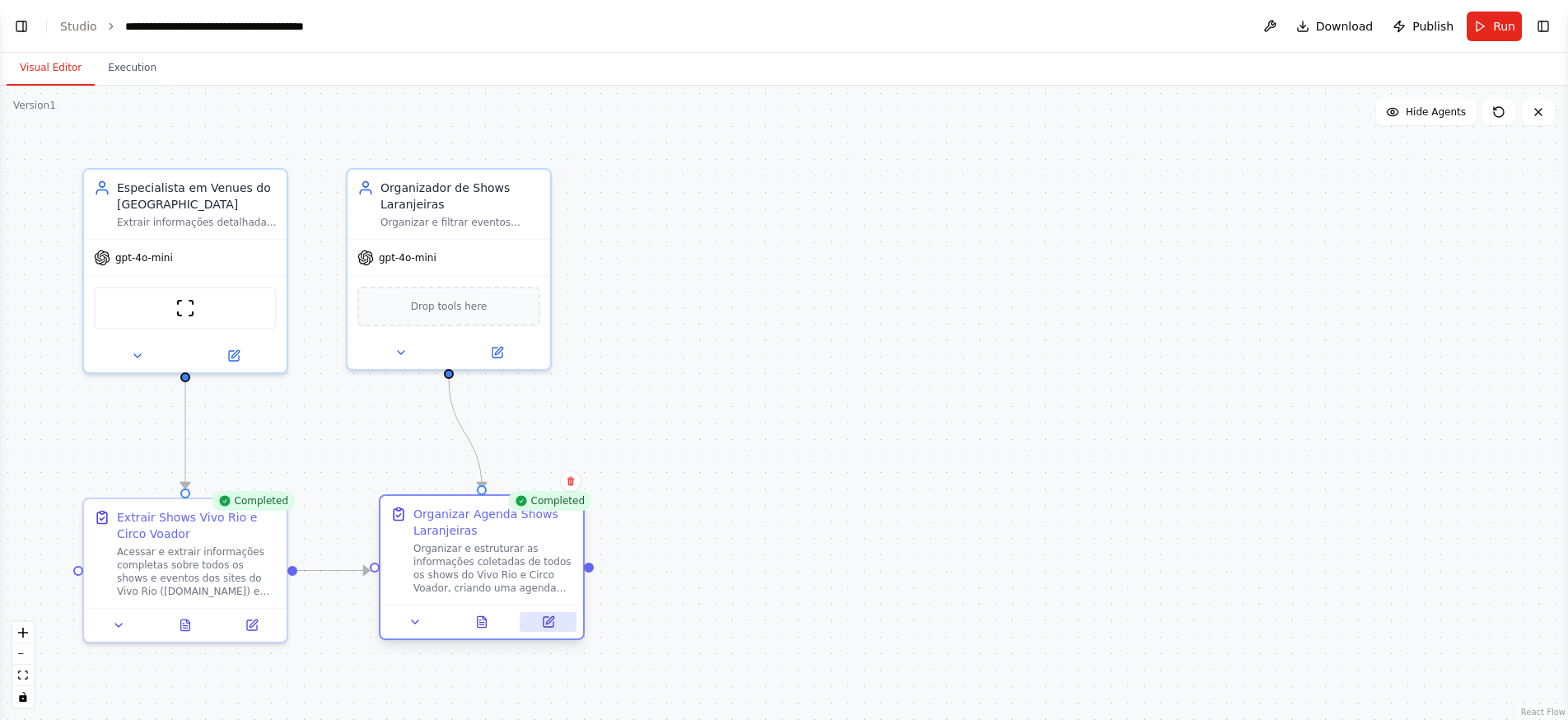
click at [541, 620] on button at bounding box center [547, 621] width 57 height 20
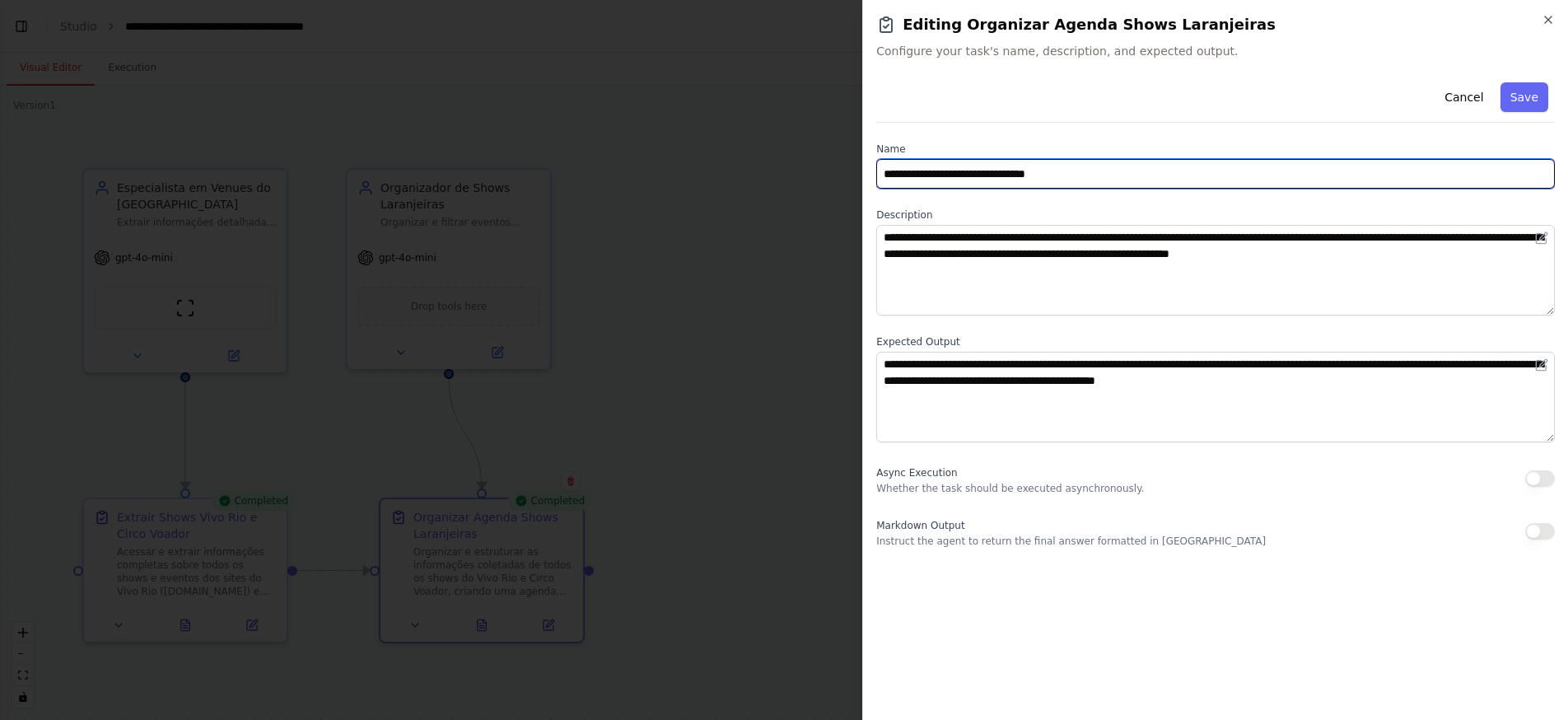
drag, startPoint x: 1025, startPoint y: 173, endPoint x: 1095, endPoint y: 174, distance: 70.0
click at [1095, 174] on input "**********" at bounding box center [1215, 174] width 678 height 30
type input "**********"
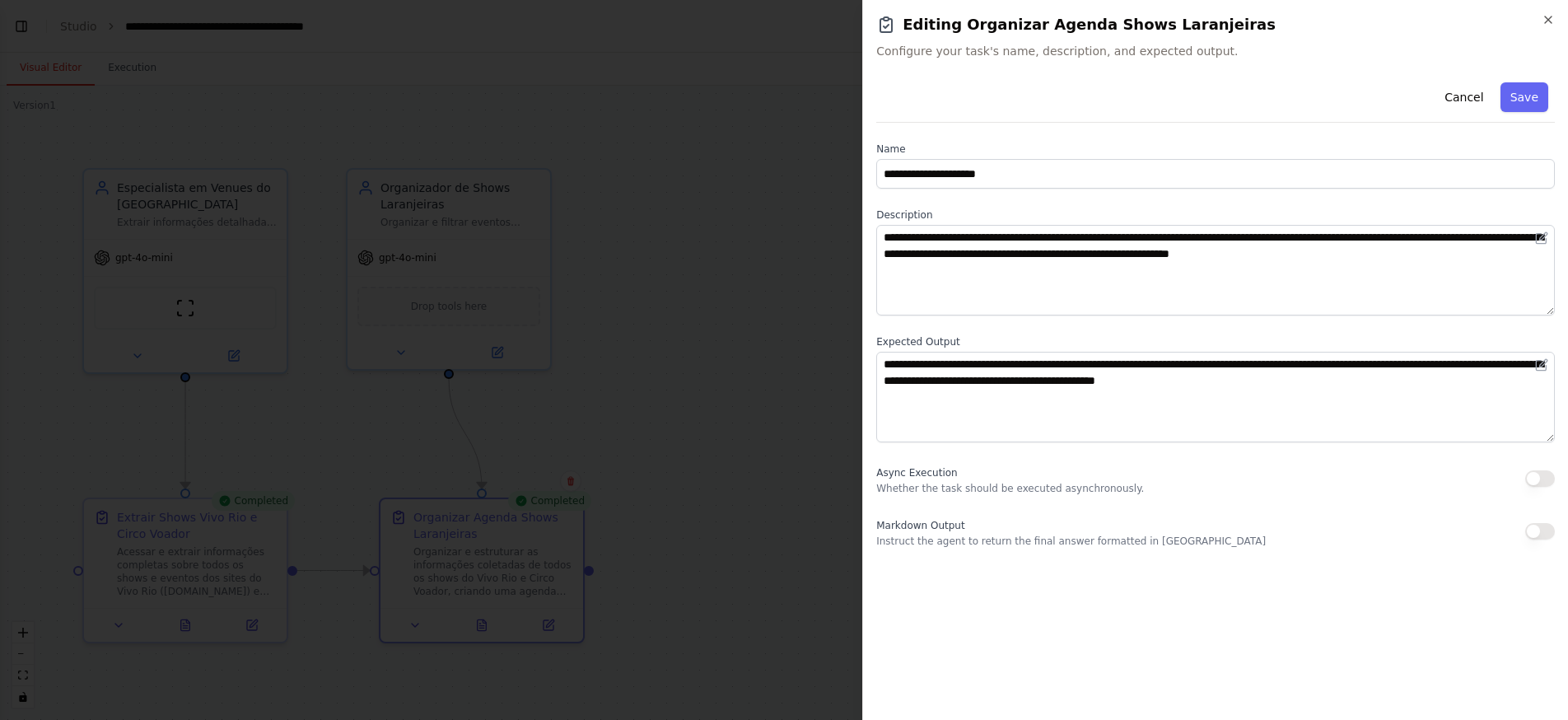
click at [1517, 93] on button "Save" at bounding box center [1524, 98] width 47 height 30
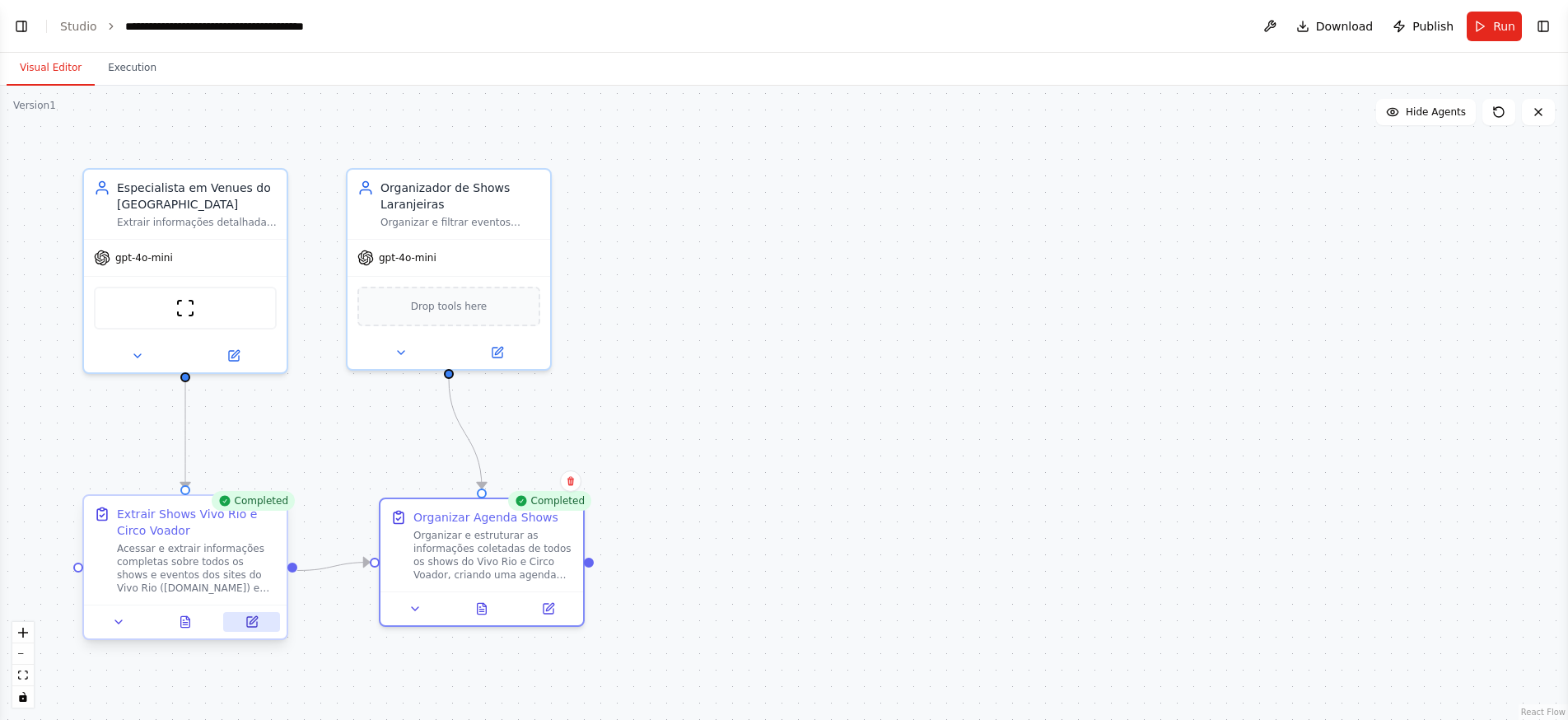
click at [258, 620] on icon at bounding box center [252, 621] width 13 height 13
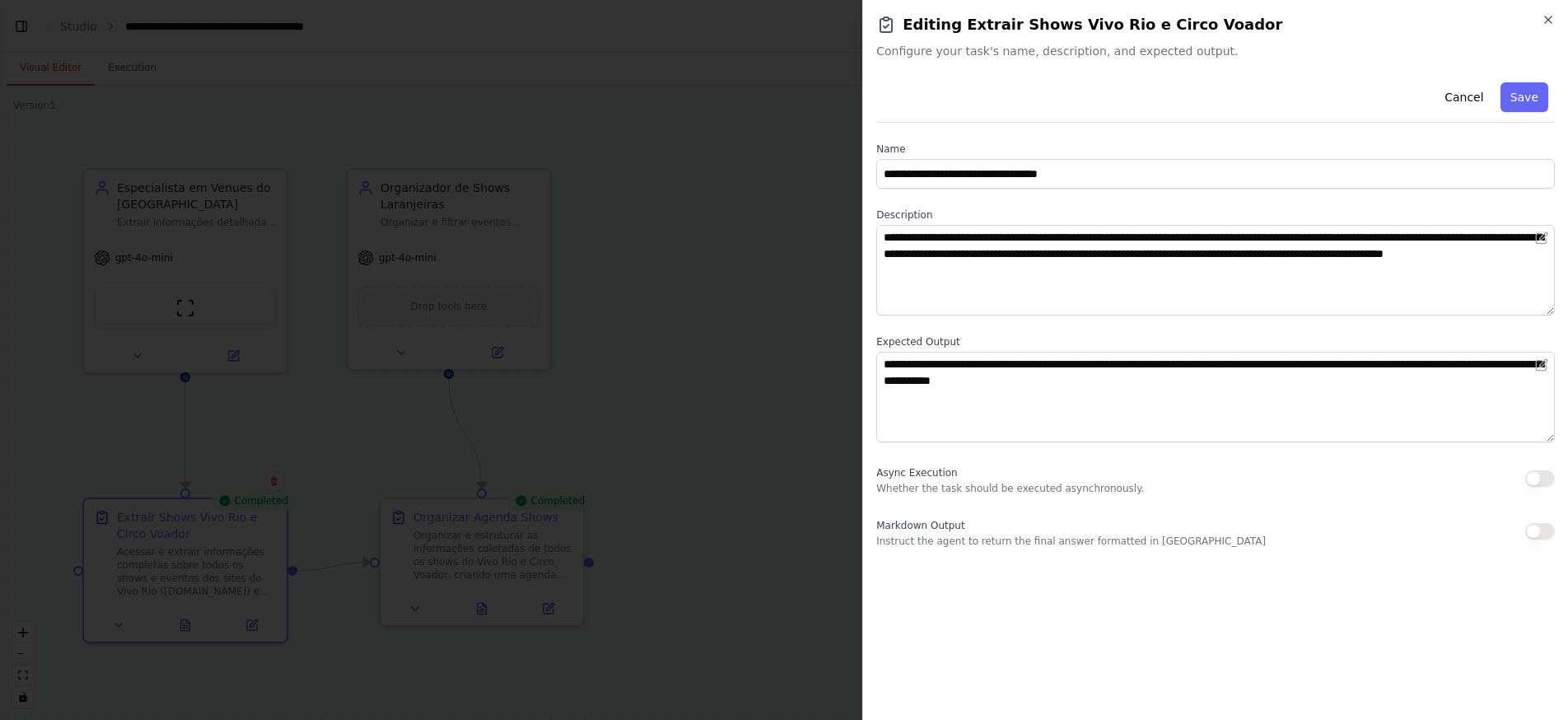
click at [818, 226] on div at bounding box center [784, 360] width 1568 height 720
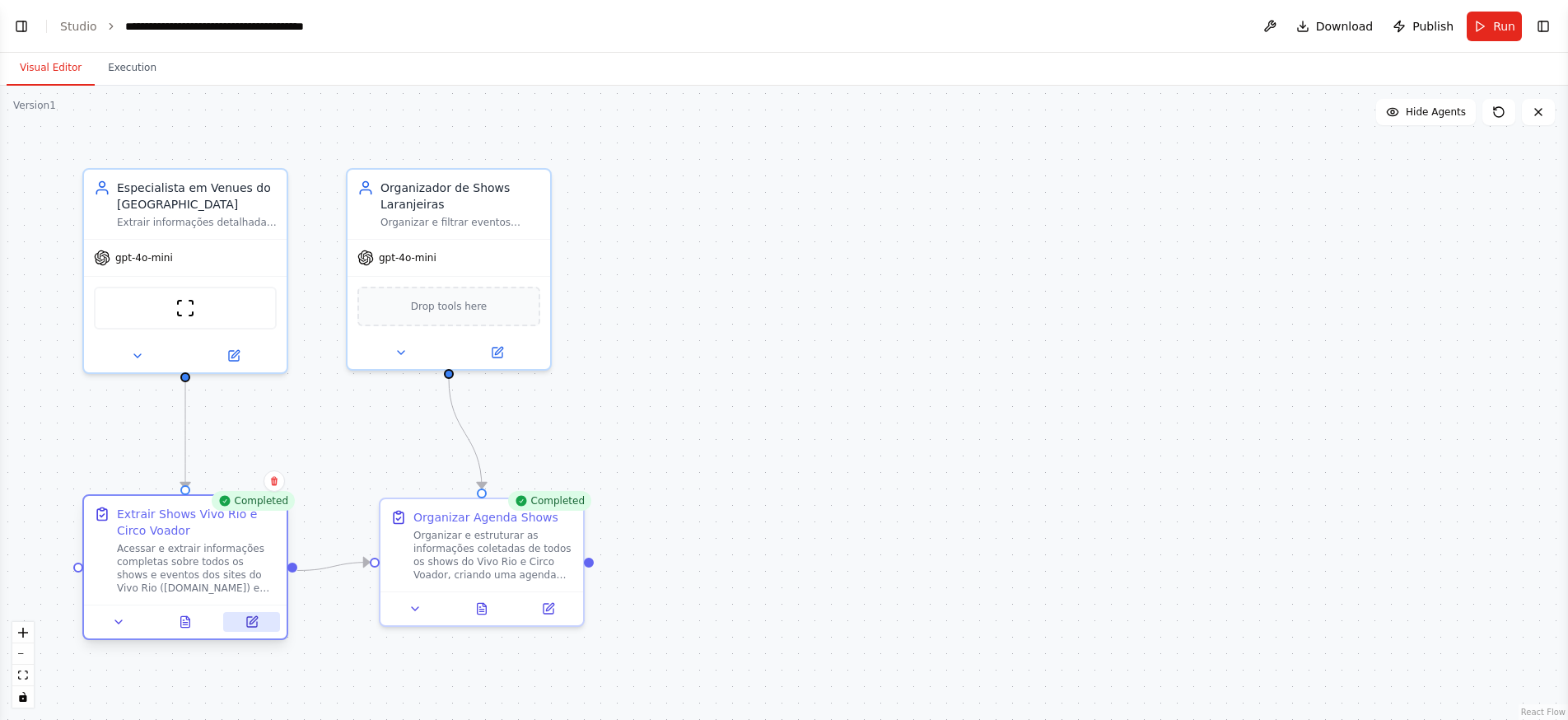
click at [256, 619] on icon at bounding box center [253, 620] width 7 height 7
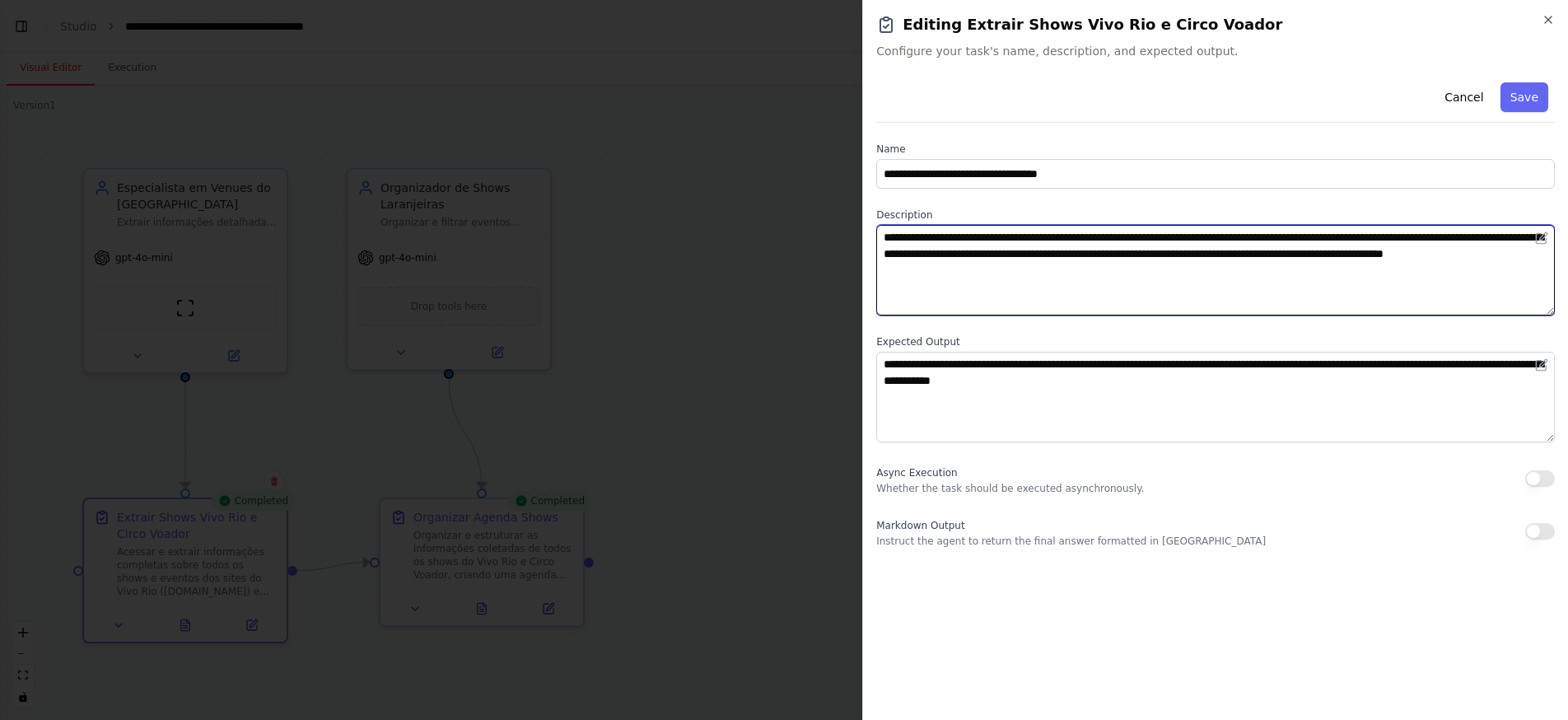
drag, startPoint x: 1106, startPoint y: 254, endPoint x: 935, endPoint y: 254, distance: 171.0
click at [935, 254] on textarea "**********" at bounding box center [1215, 270] width 678 height 90
paste textarea "********"
type textarea "**********"
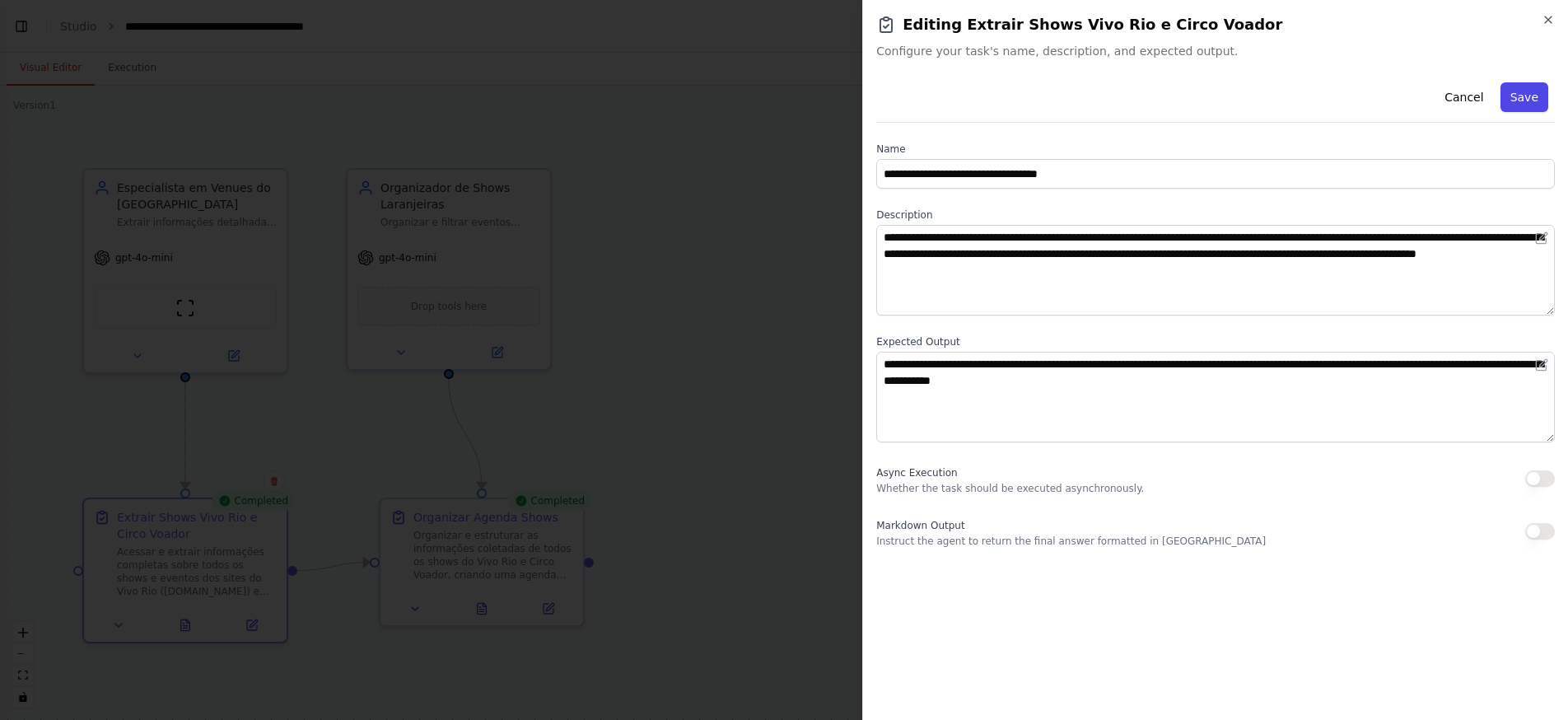
click at [1530, 101] on button "Save" at bounding box center [1524, 98] width 47 height 30
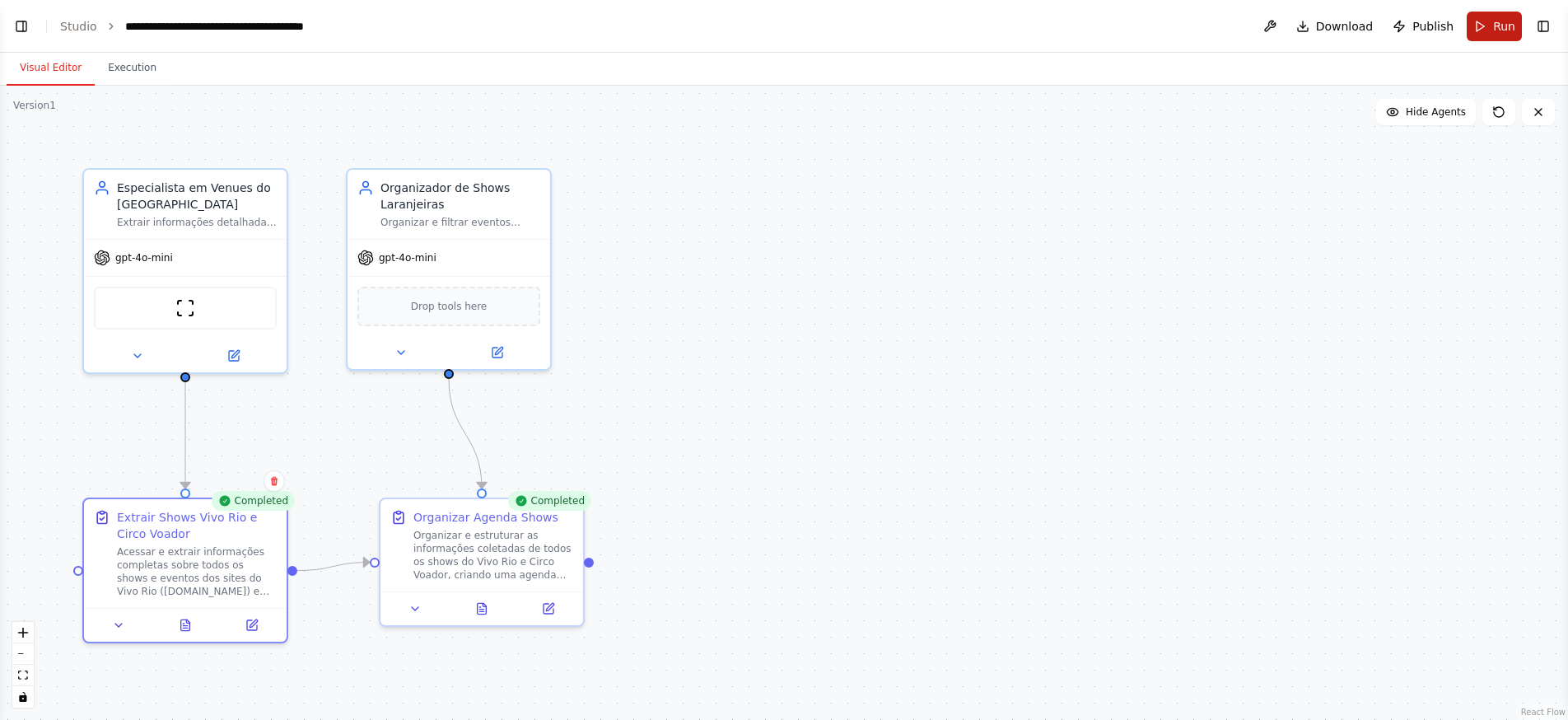
click at [1505, 24] on span "Run" at bounding box center [1505, 26] width 22 height 17
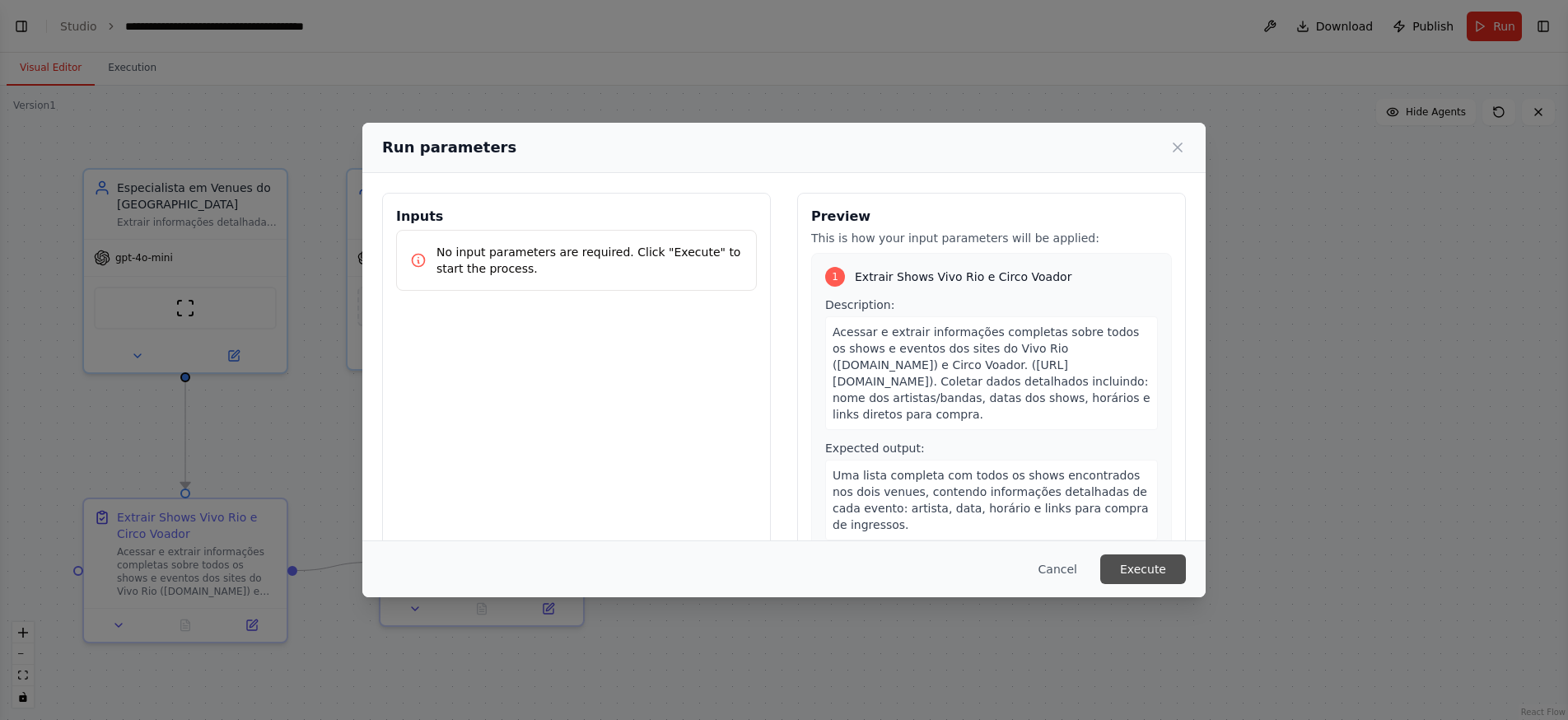
click at [1160, 575] on button "Execute" at bounding box center [1143, 569] width 86 height 30
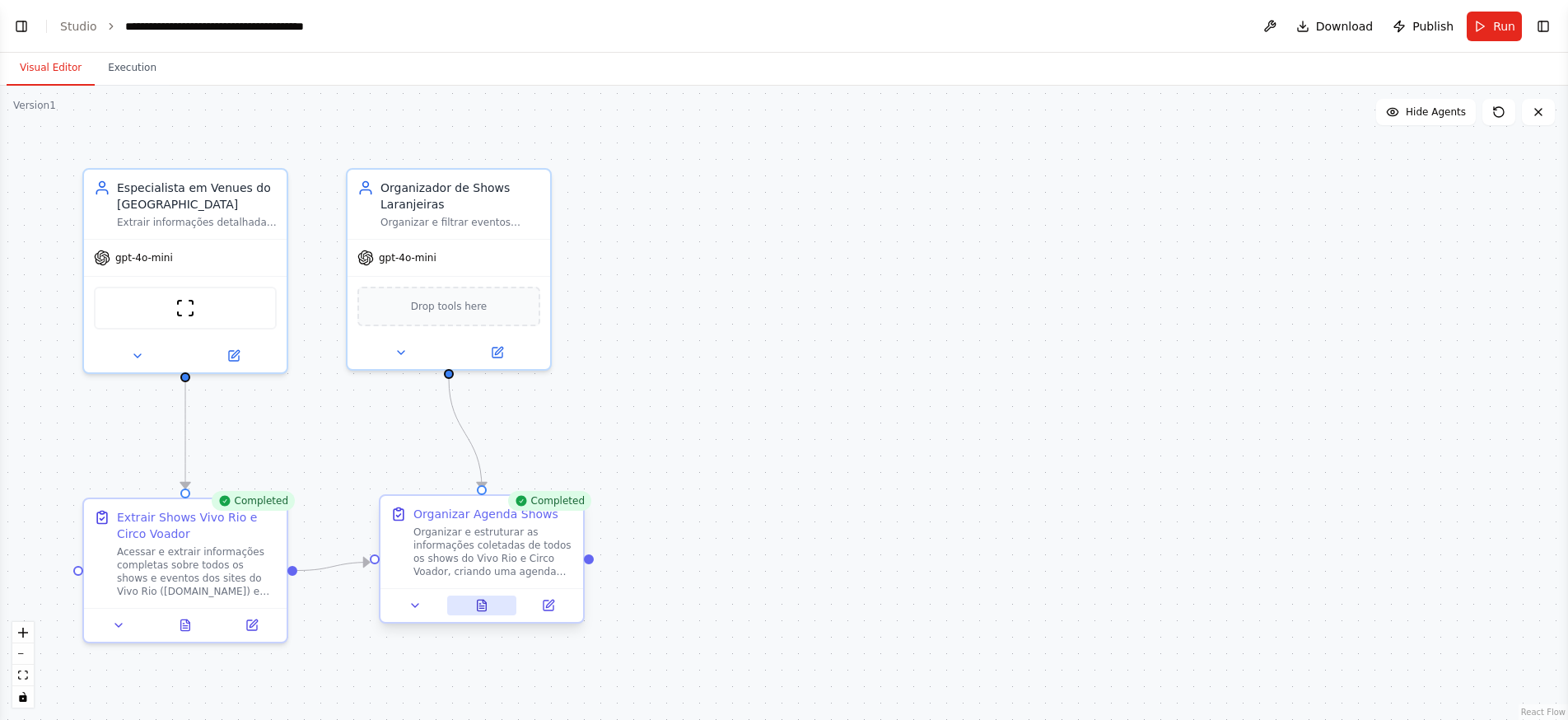
click at [487, 611] on icon at bounding box center [482, 605] width 13 height 13
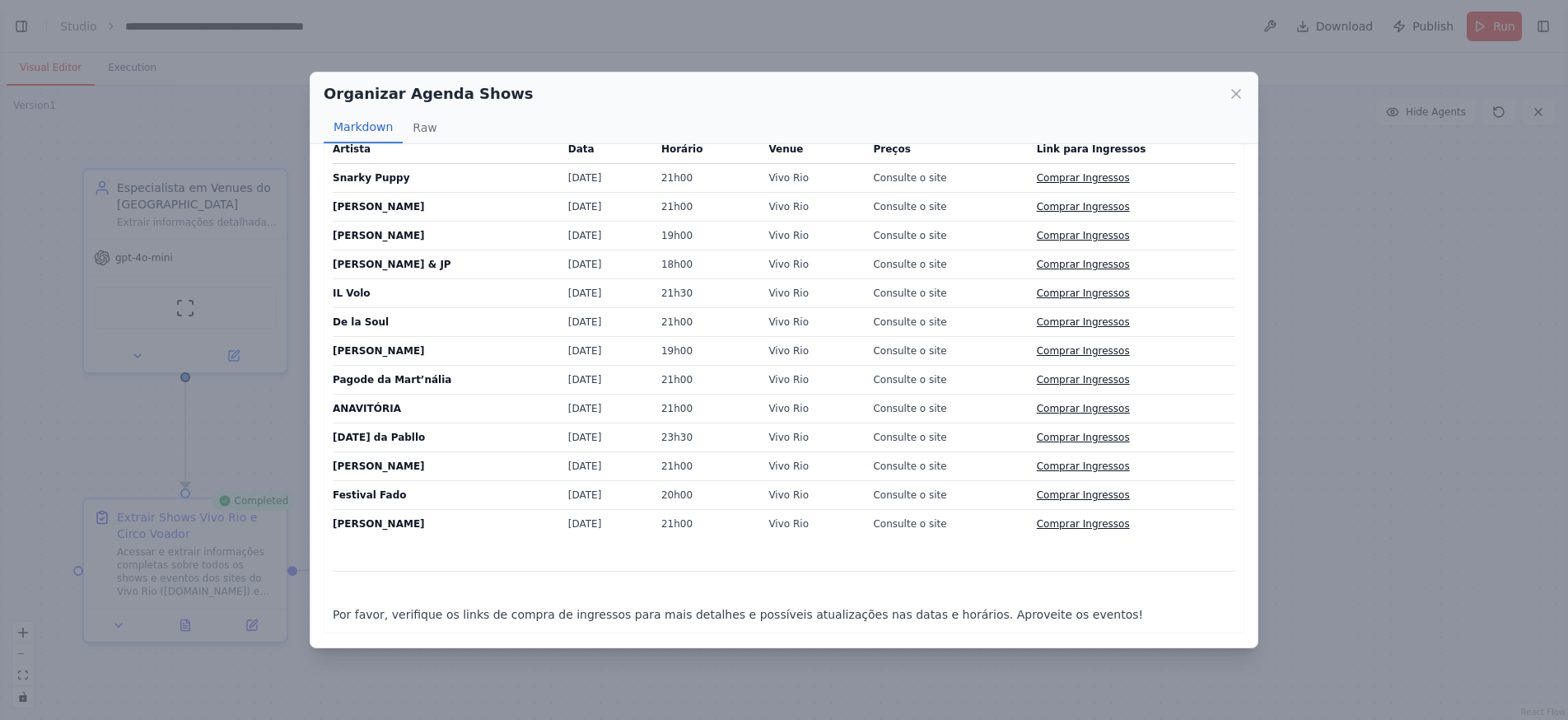
scroll to position [0, 0]
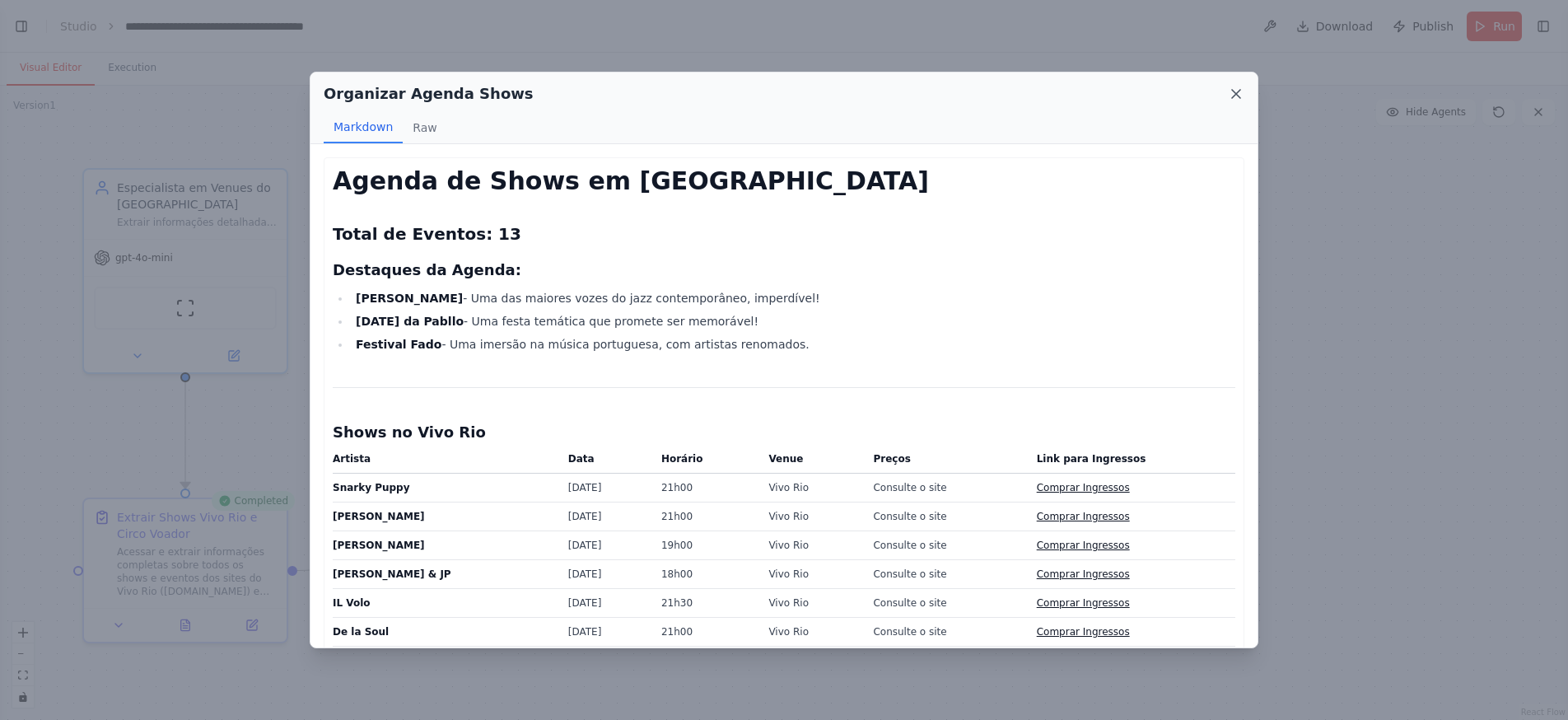
click at [1242, 98] on icon at bounding box center [1237, 94] width 17 height 17
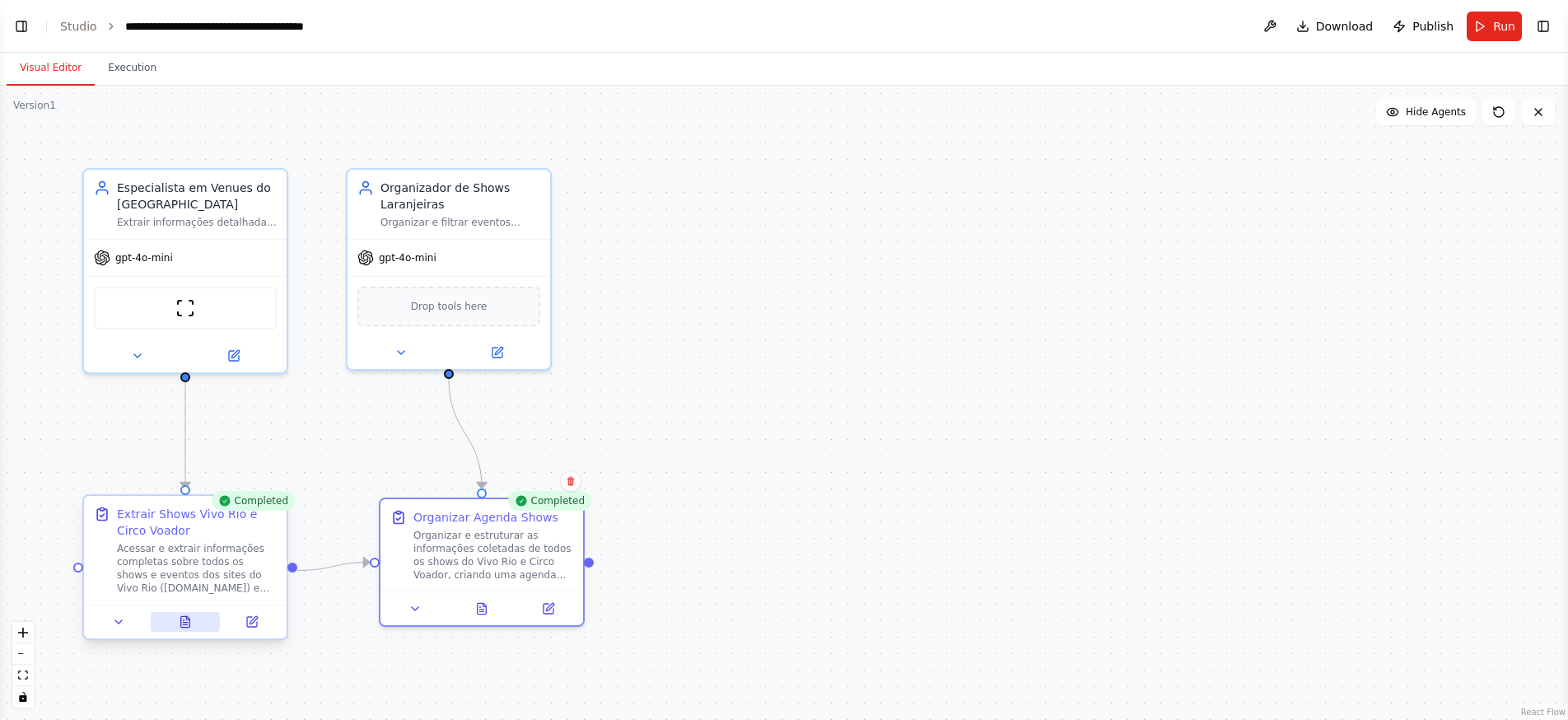
click at [188, 625] on icon at bounding box center [186, 621] width 9 height 11
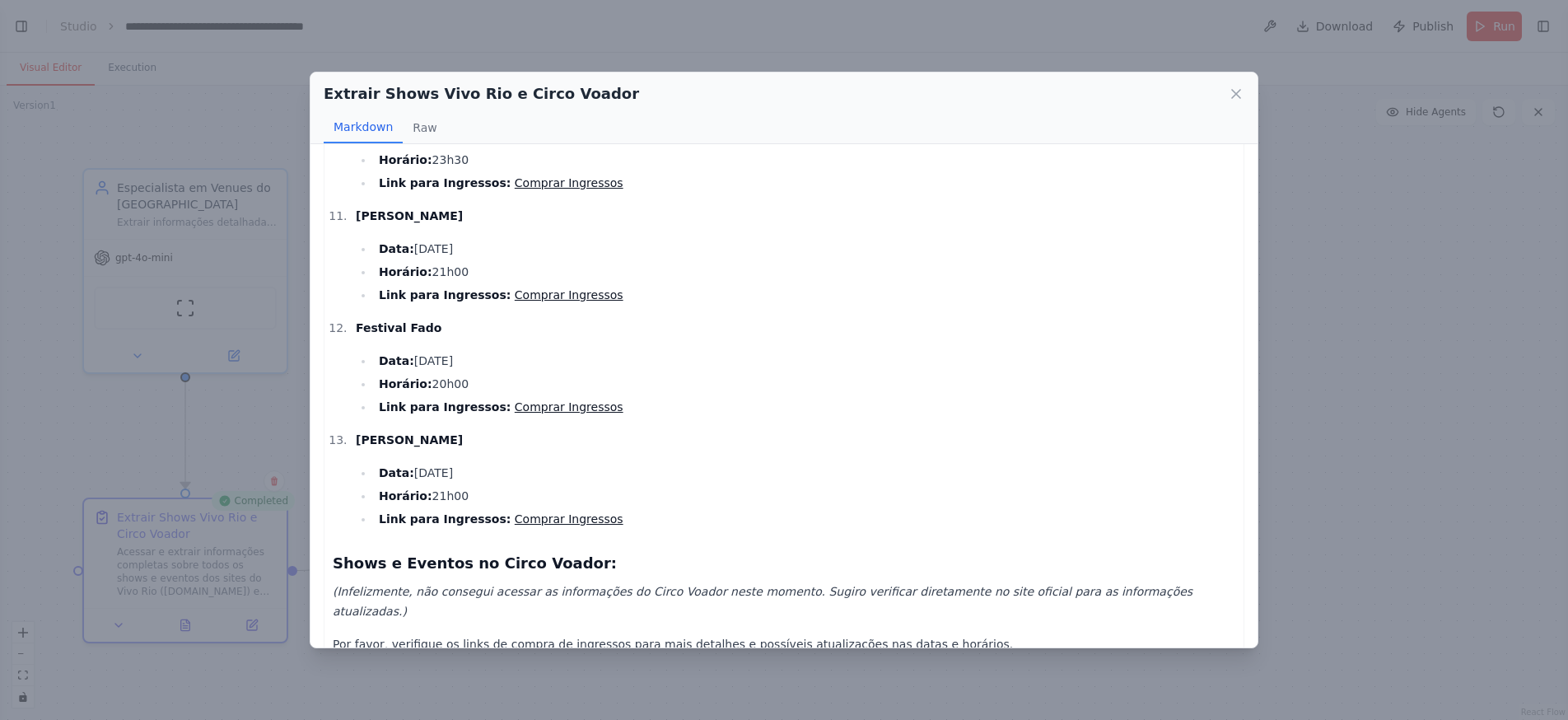
scroll to position [1127, 0]
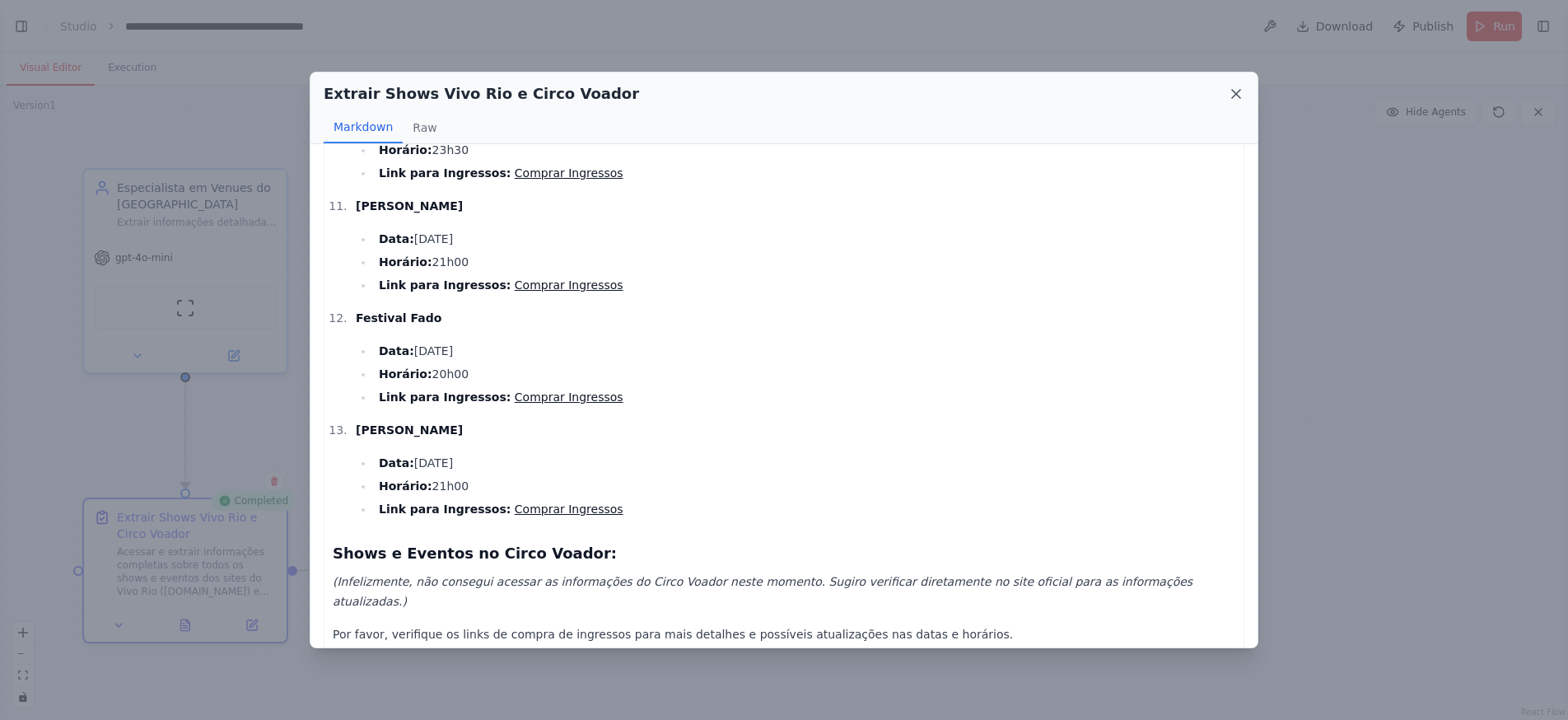
click at [1239, 94] on icon at bounding box center [1237, 94] width 17 height 17
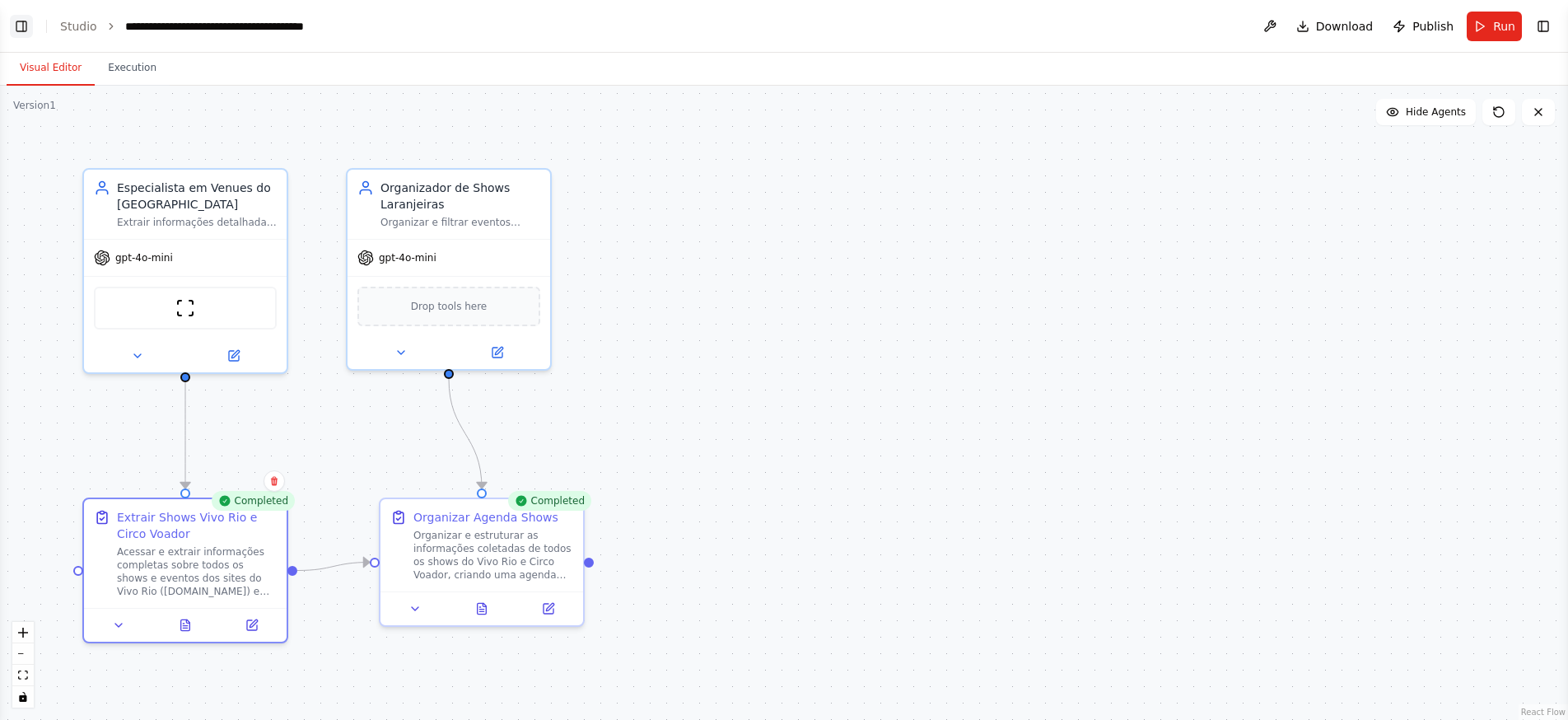
click at [23, 26] on button "Toggle Left Sidebar" at bounding box center [21, 26] width 23 height 23
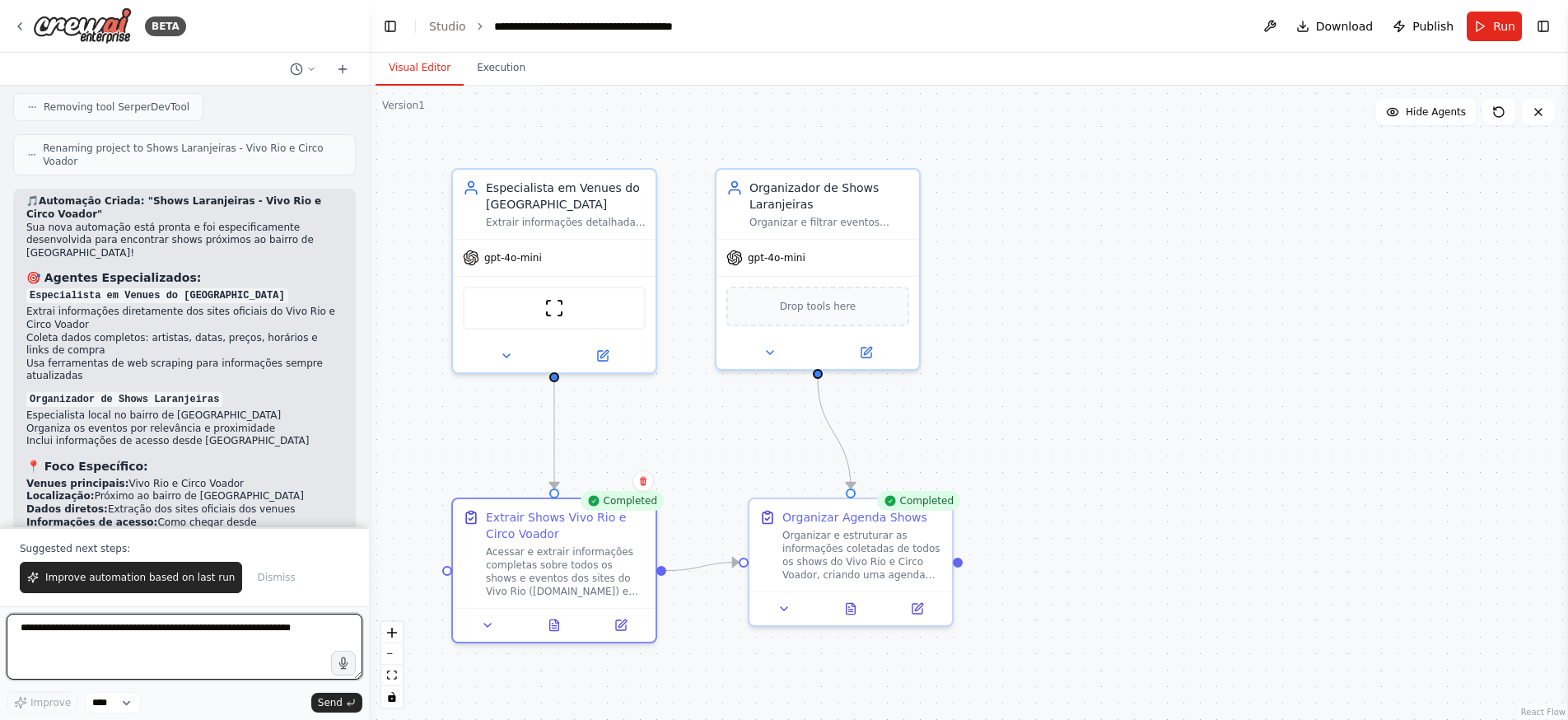
click at [87, 640] on textarea at bounding box center [184, 646] width 355 height 66
type textarea "**********"
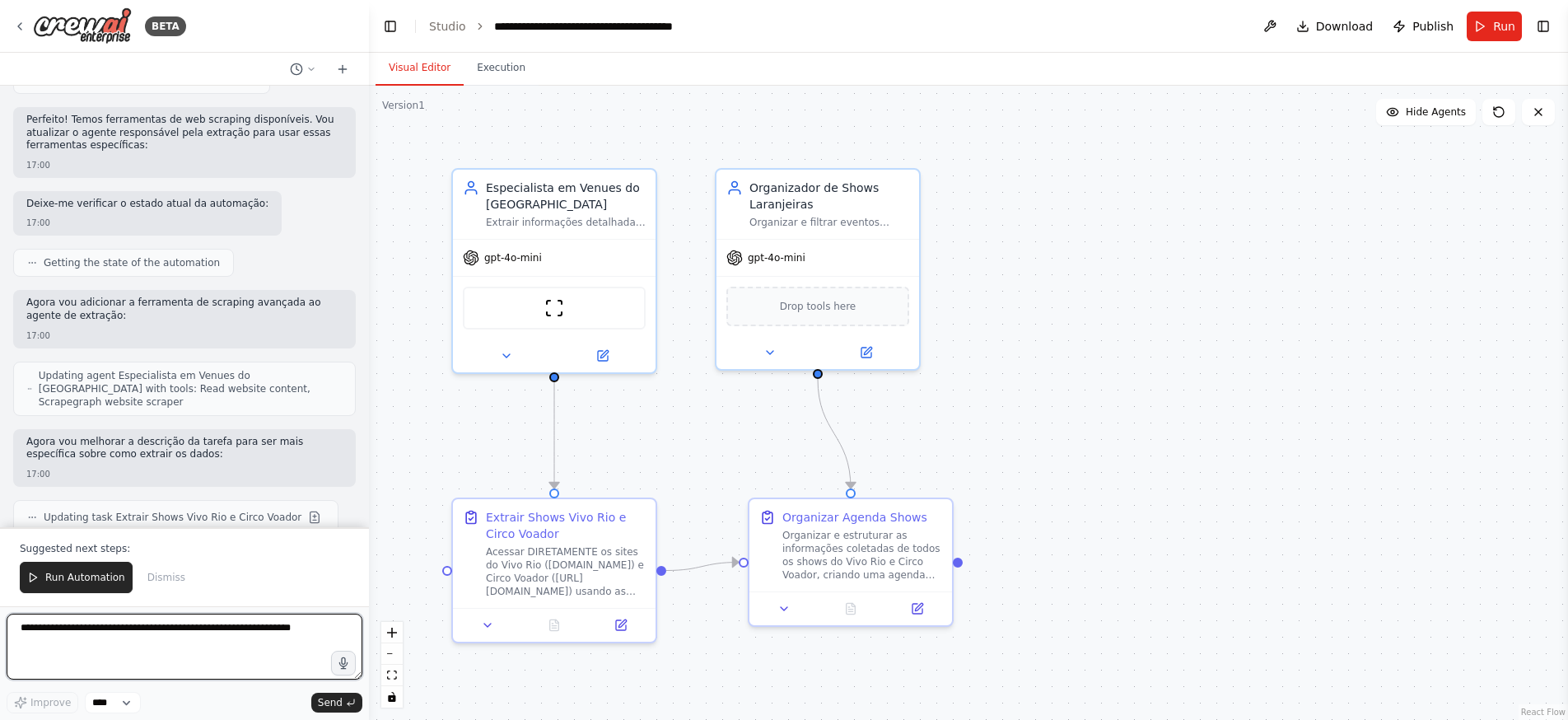
scroll to position [3931, 0]
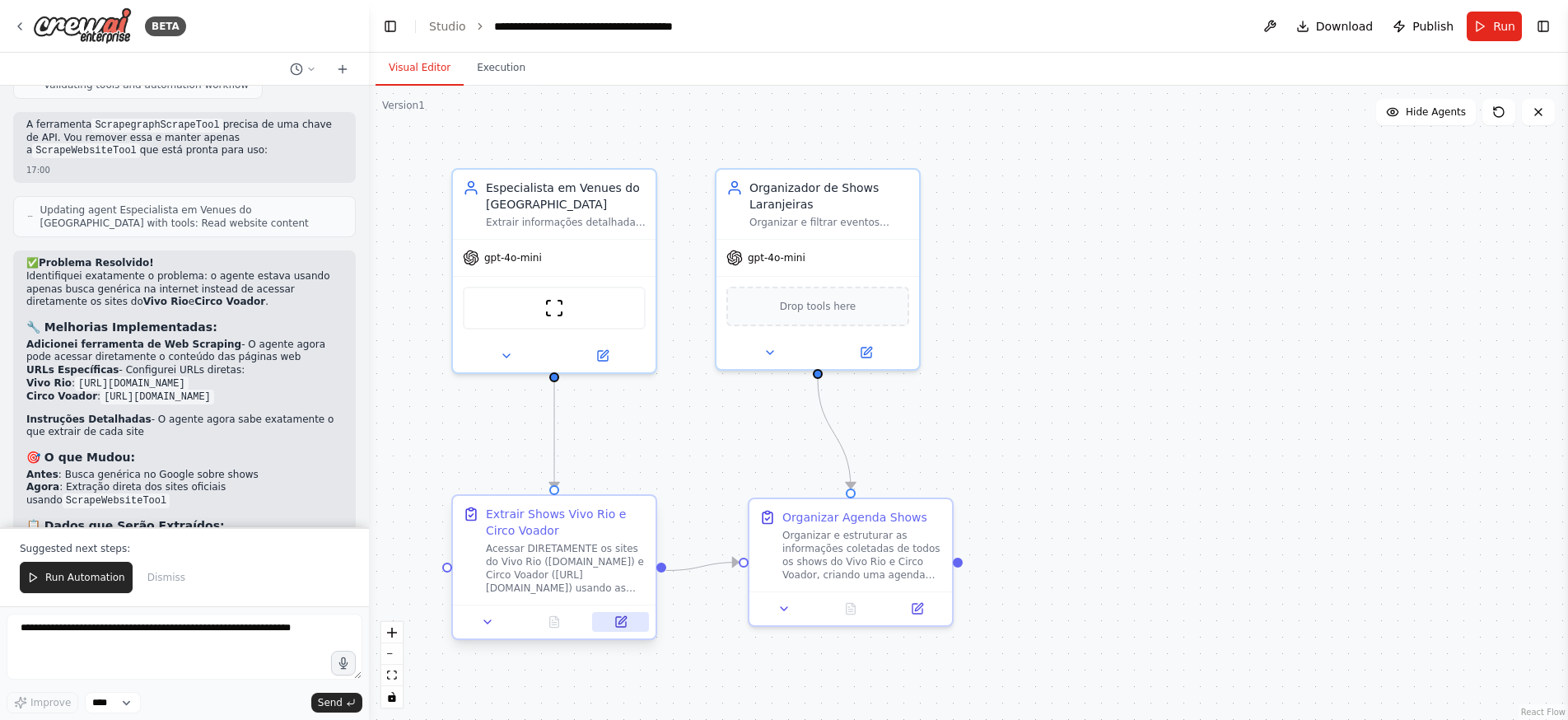
click at [621, 622] on icon at bounding box center [623, 620] width 7 height 7
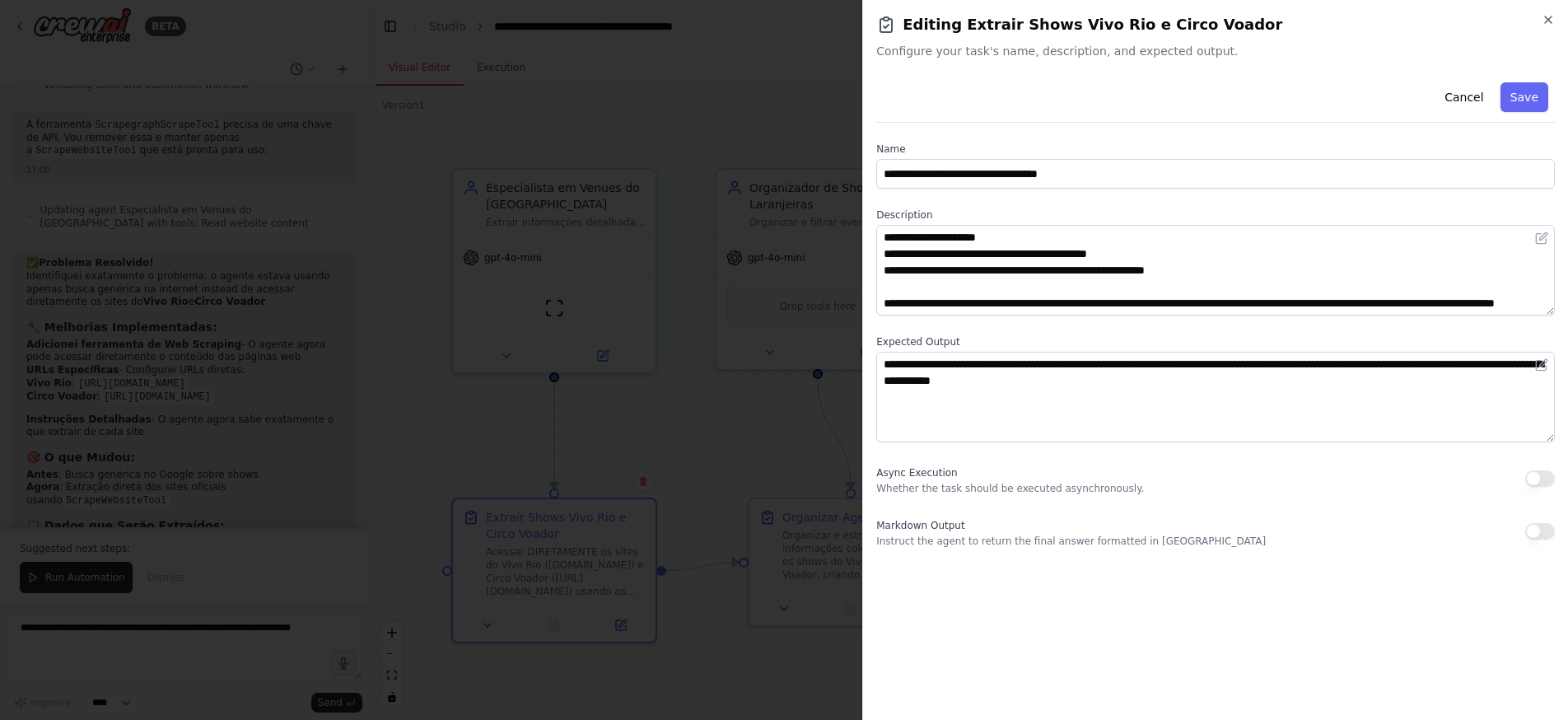
scroll to position [132, 0]
click at [1554, 18] on icon "button" at bounding box center [1548, 20] width 13 height 13
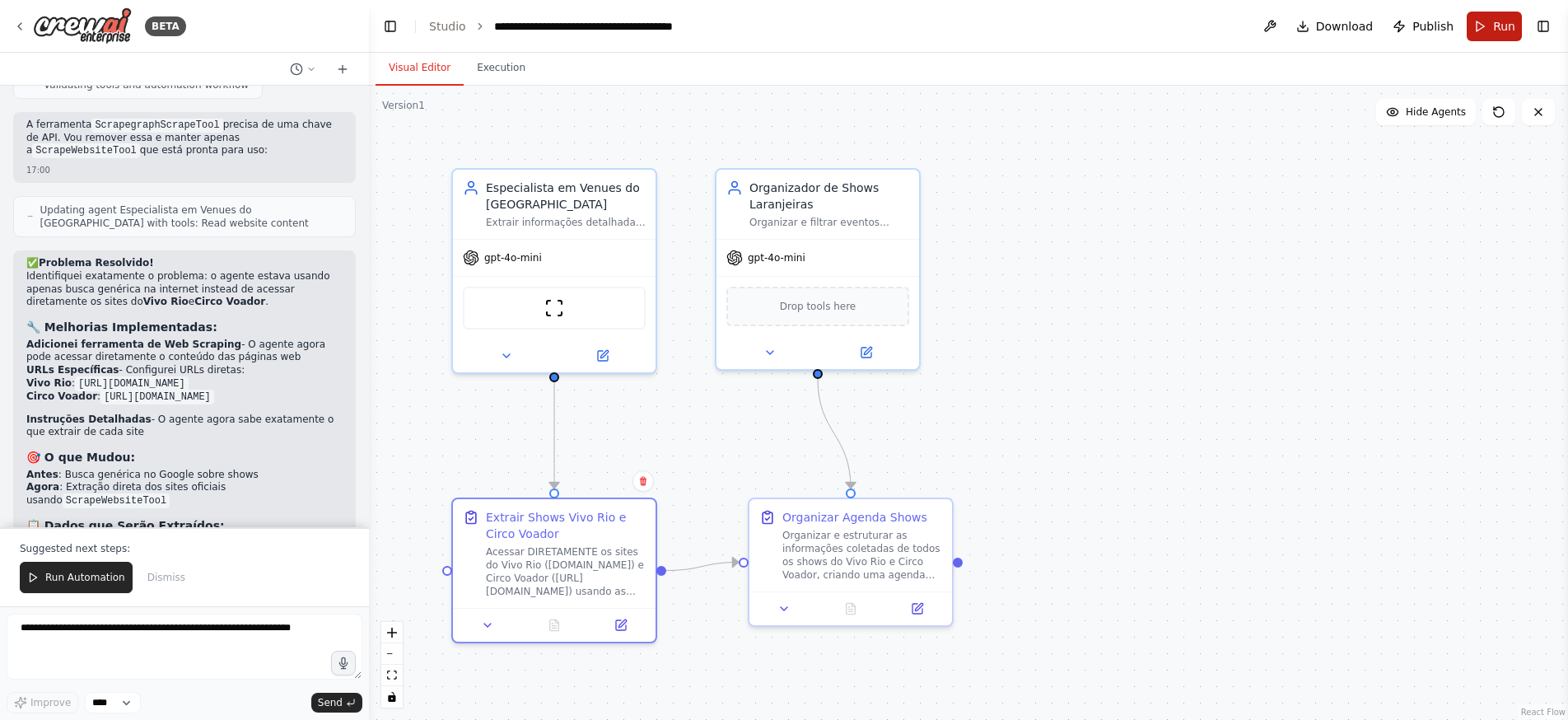
click at [1490, 25] on button "Run" at bounding box center [1494, 26] width 55 height 30
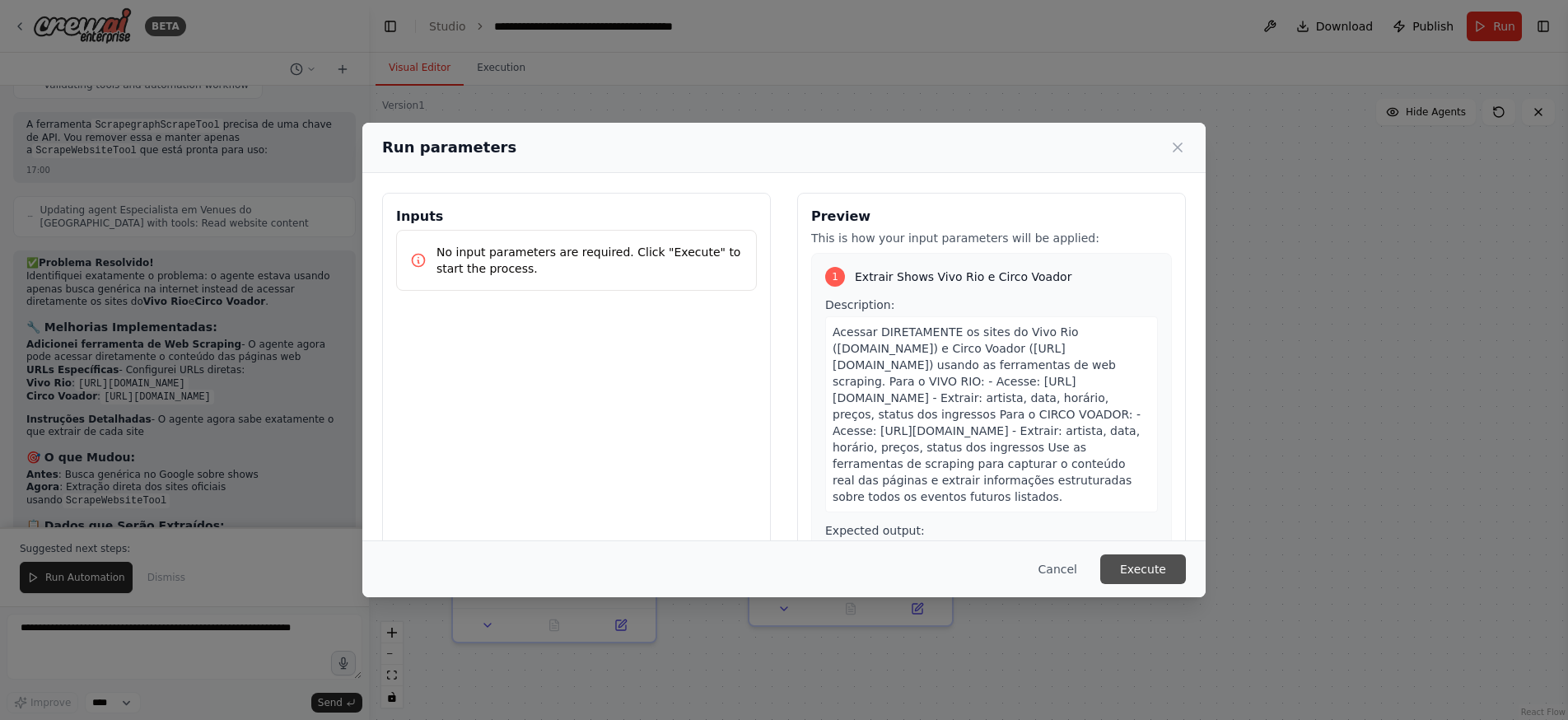
click at [1135, 564] on button "Execute" at bounding box center [1143, 569] width 86 height 30
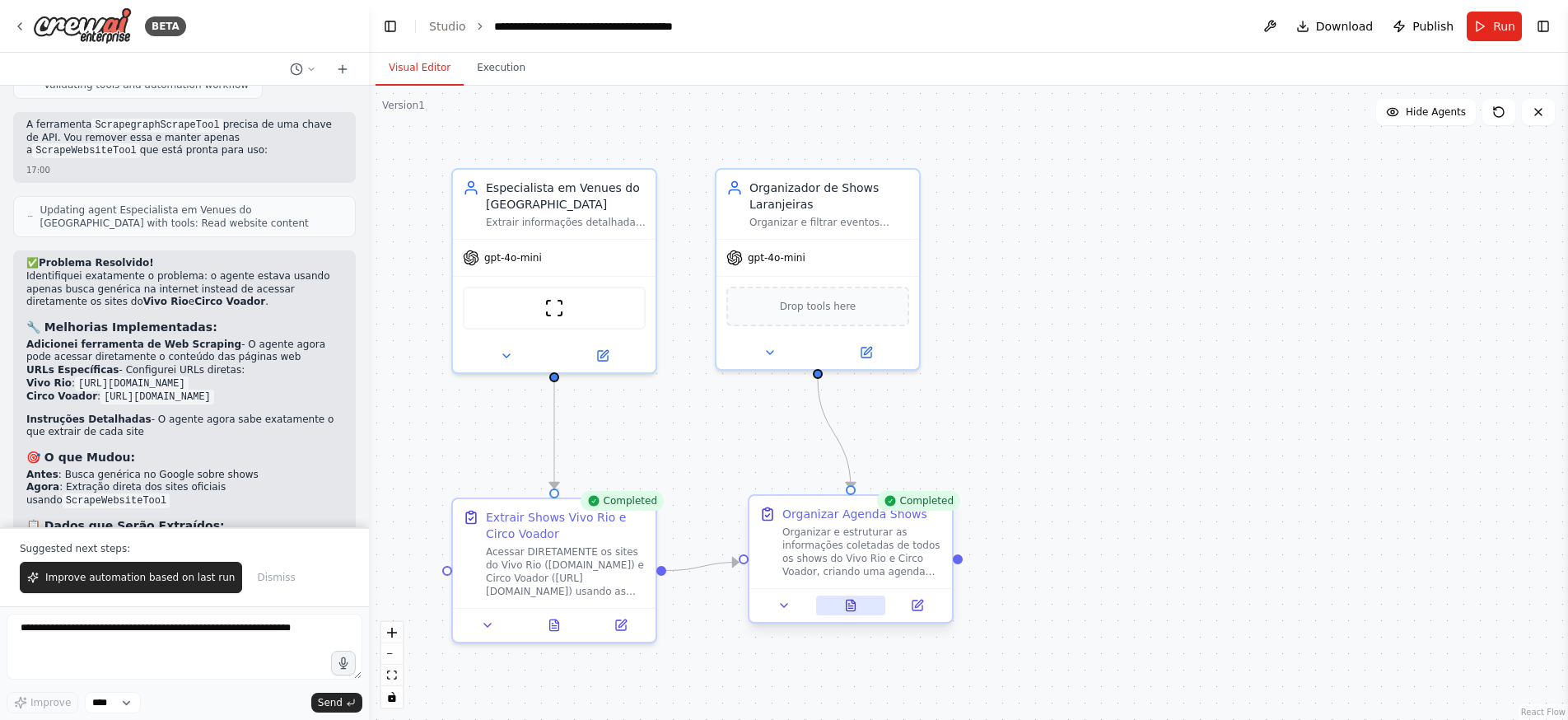
click at [855, 611] on icon at bounding box center [851, 605] width 13 height 13
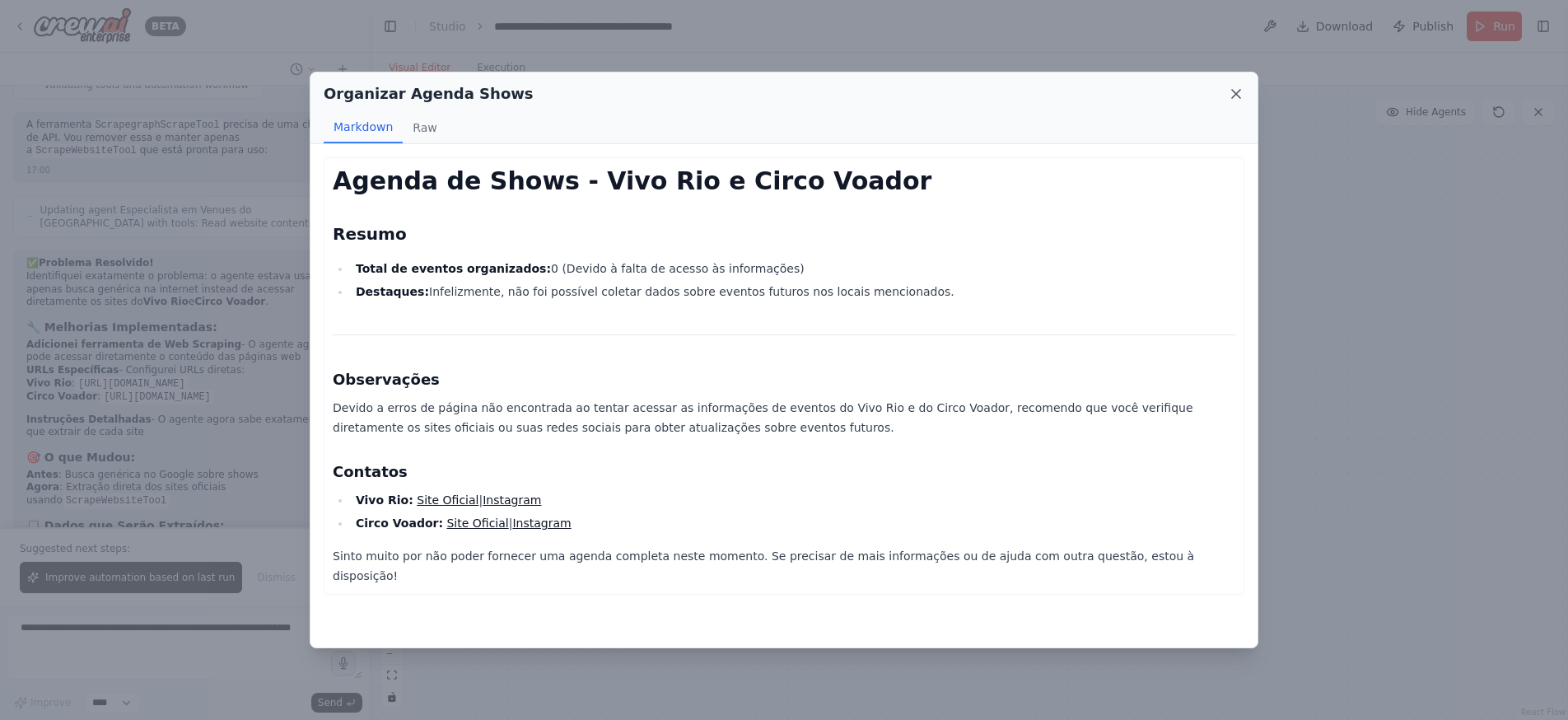
click at [1237, 93] on icon at bounding box center [1236, 93] width 8 height 8
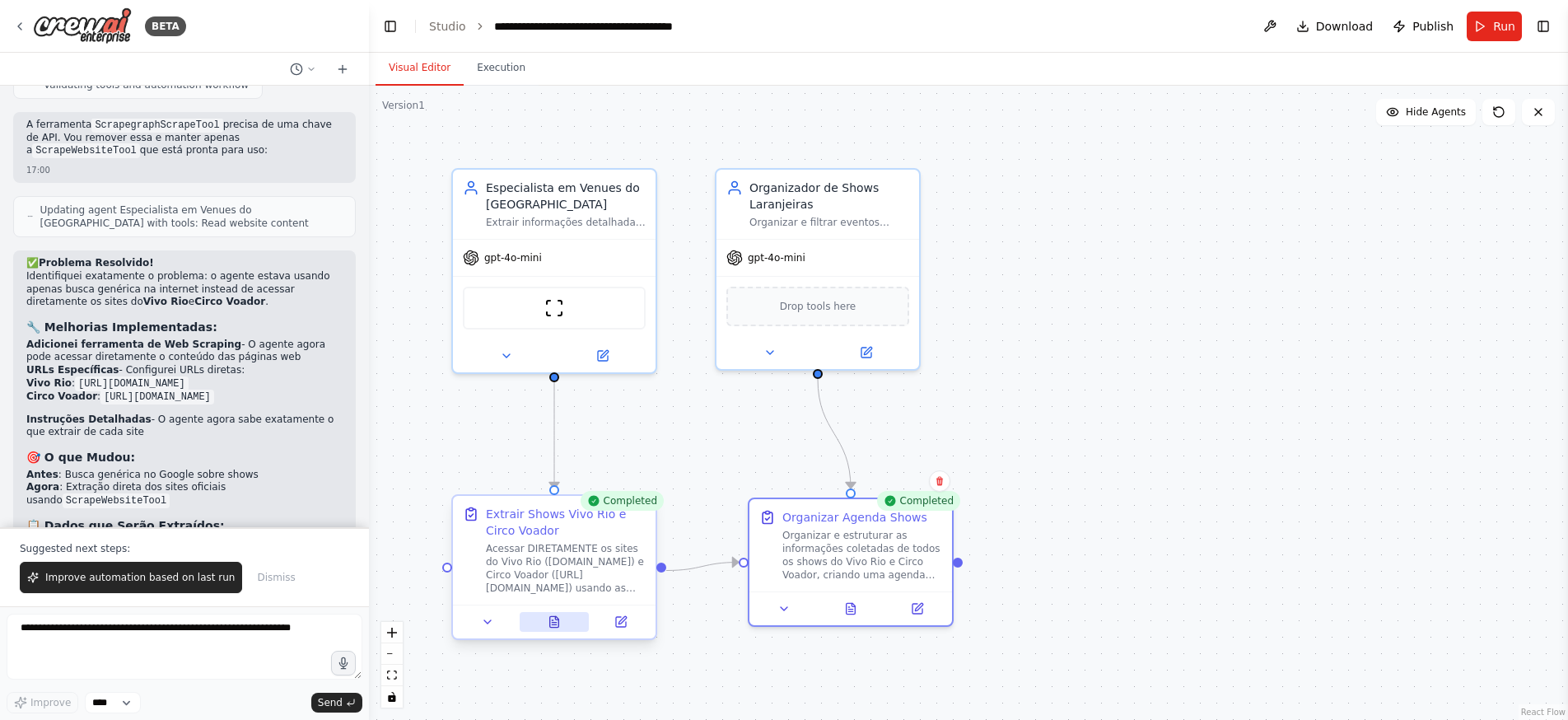
click at [554, 622] on icon at bounding box center [554, 622] width 4 height 0
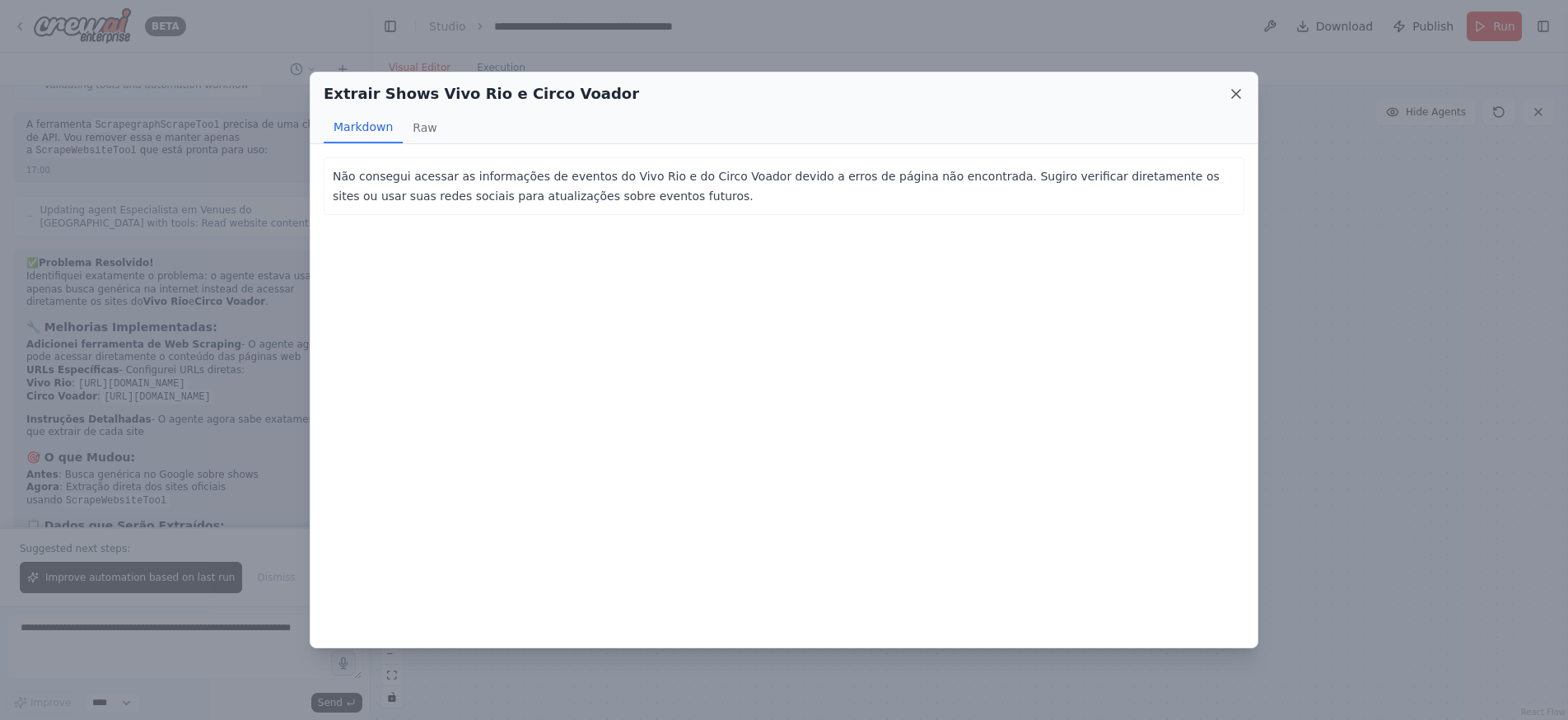
click at [1237, 92] on icon at bounding box center [1237, 94] width 17 height 17
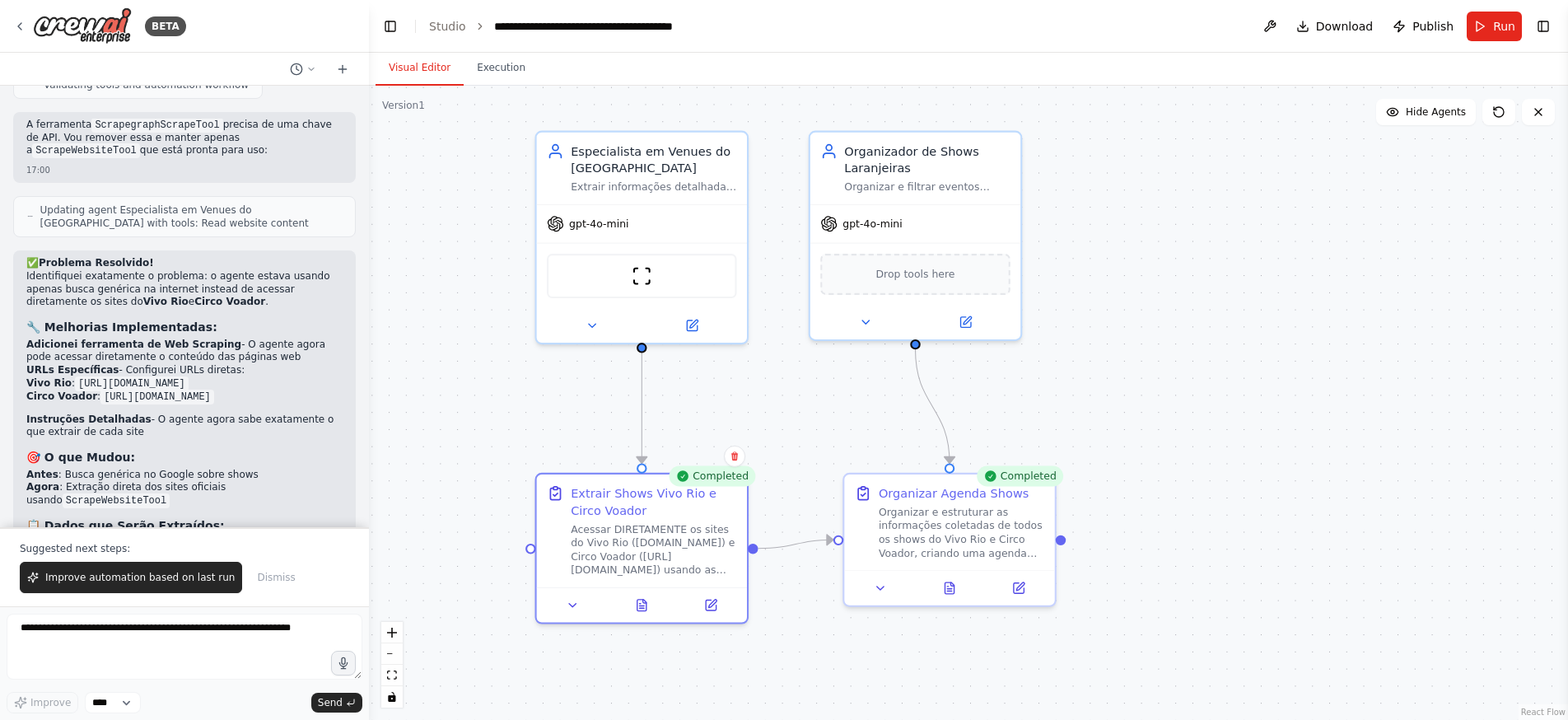
drag, startPoint x: 621, startPoint y: 426, endPoint x: 772, endPoint y: 383, distance: 157.0
click at [772, 383] on div ".deletable-edge-delete-btn { width: 20px; height: 20px; border: 0px solid #ffff…" at bounding box center [969, 403] width 1199 height 634
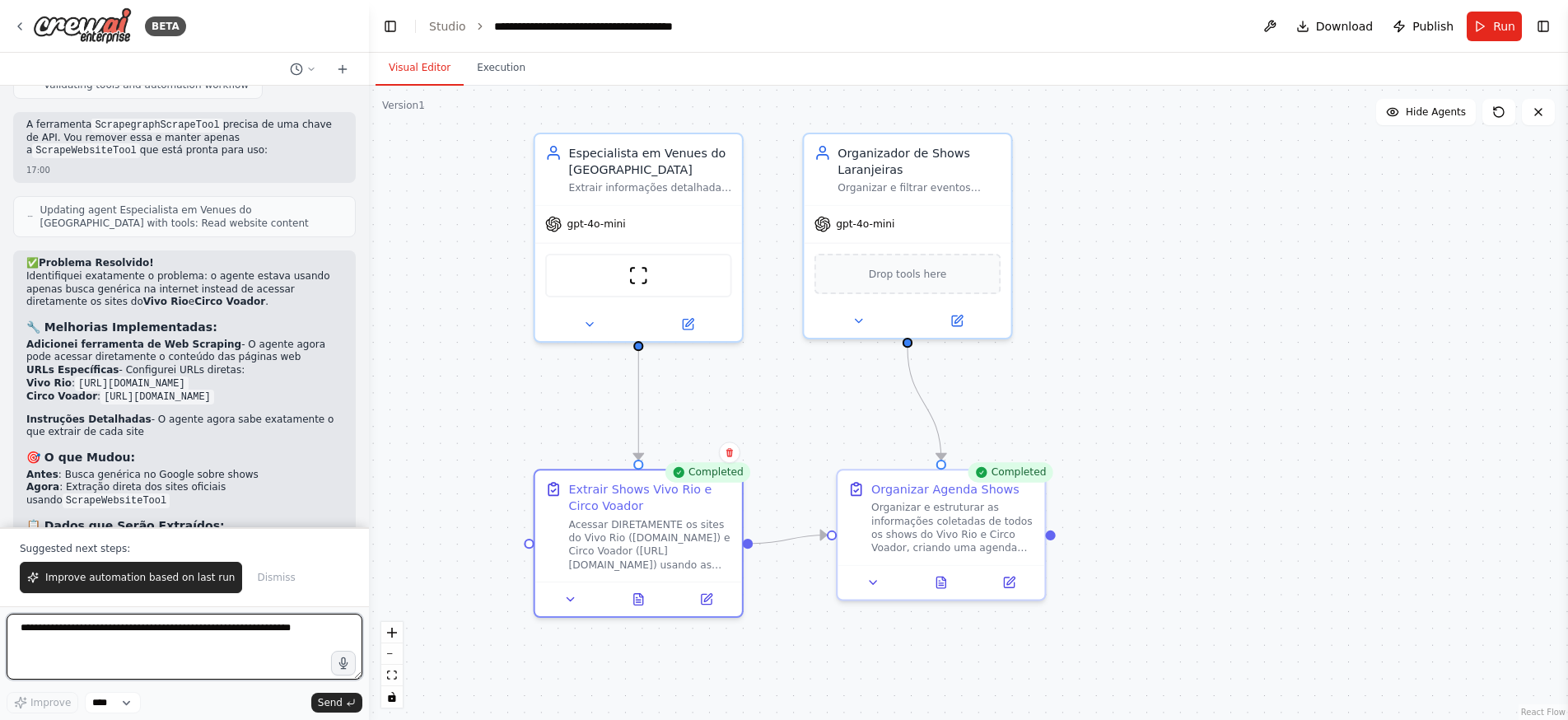
click at [103, 629] on textarea at bounding box center [184, 646] width 355 height 66
type textarea "**********"
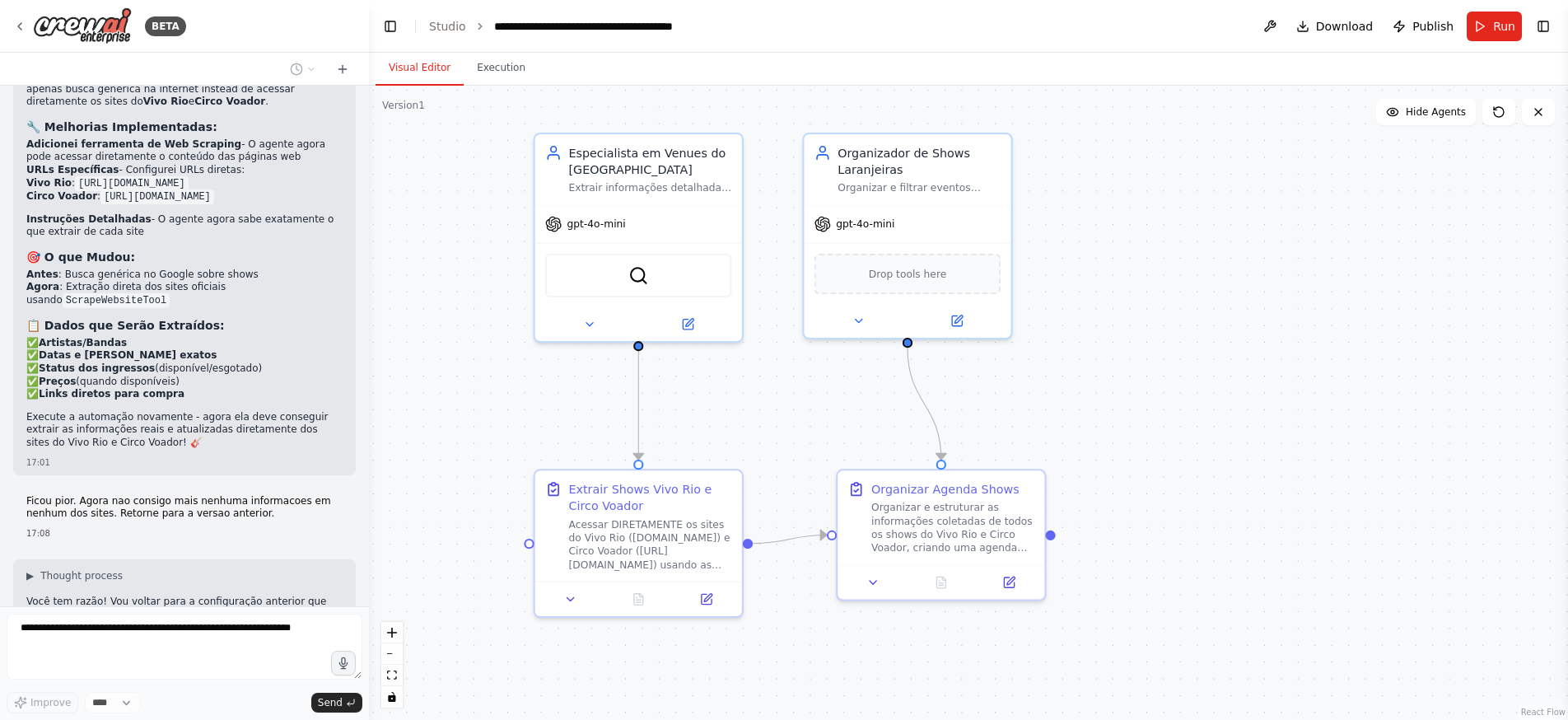
scroll to position [4231, 0]
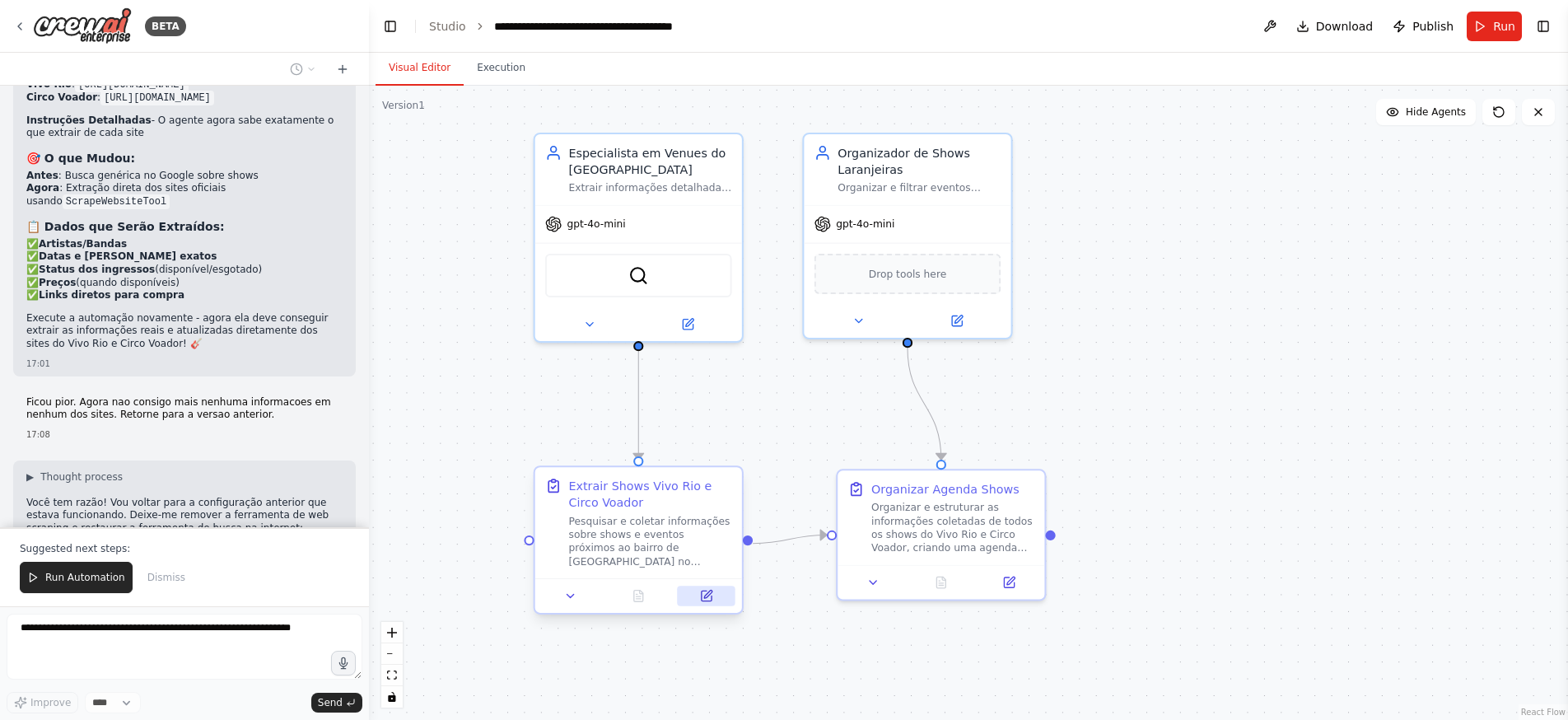
click at [702, 593] on icon at bounding box center [706, 595] width 10 height 10
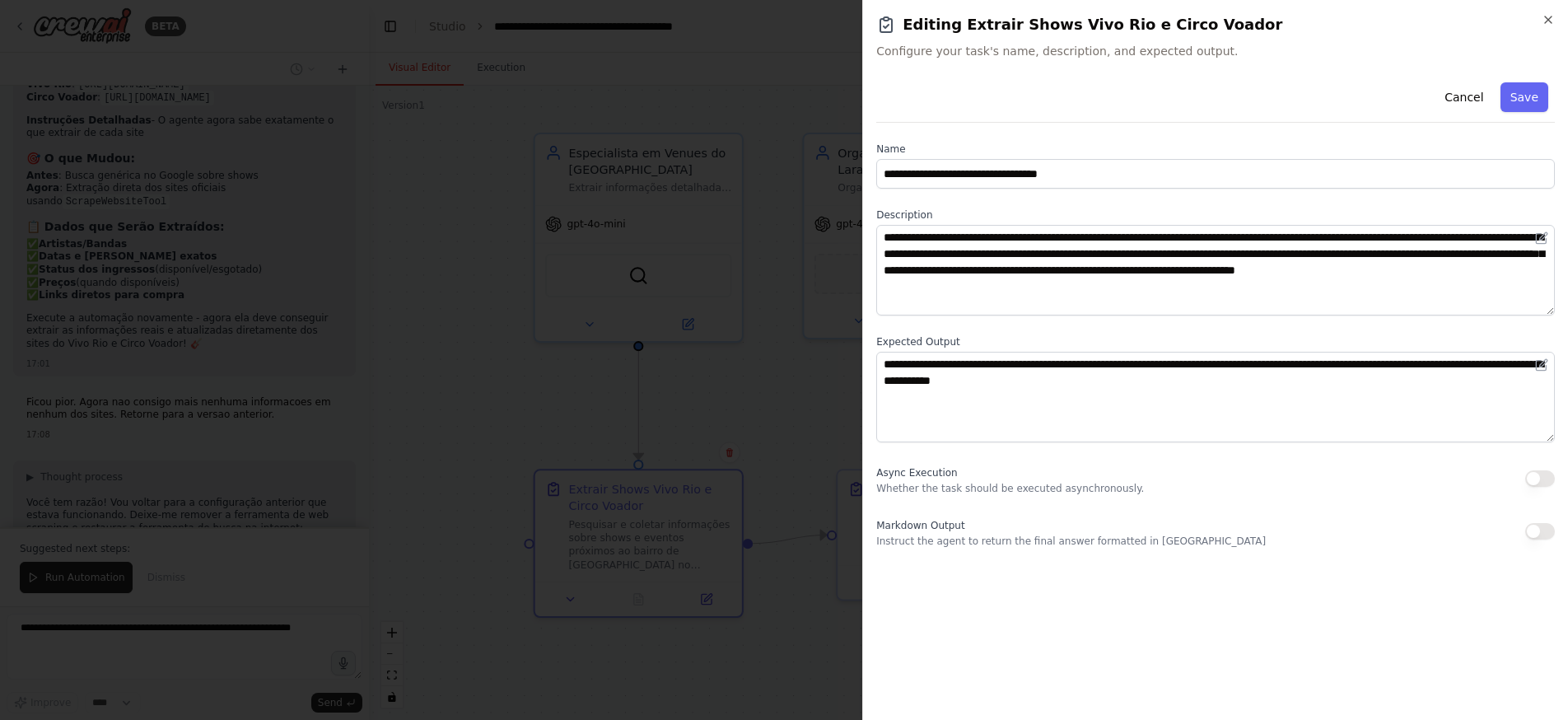
click at [510, 408] on div at bounding box center [784, 360] width 1568 height 720
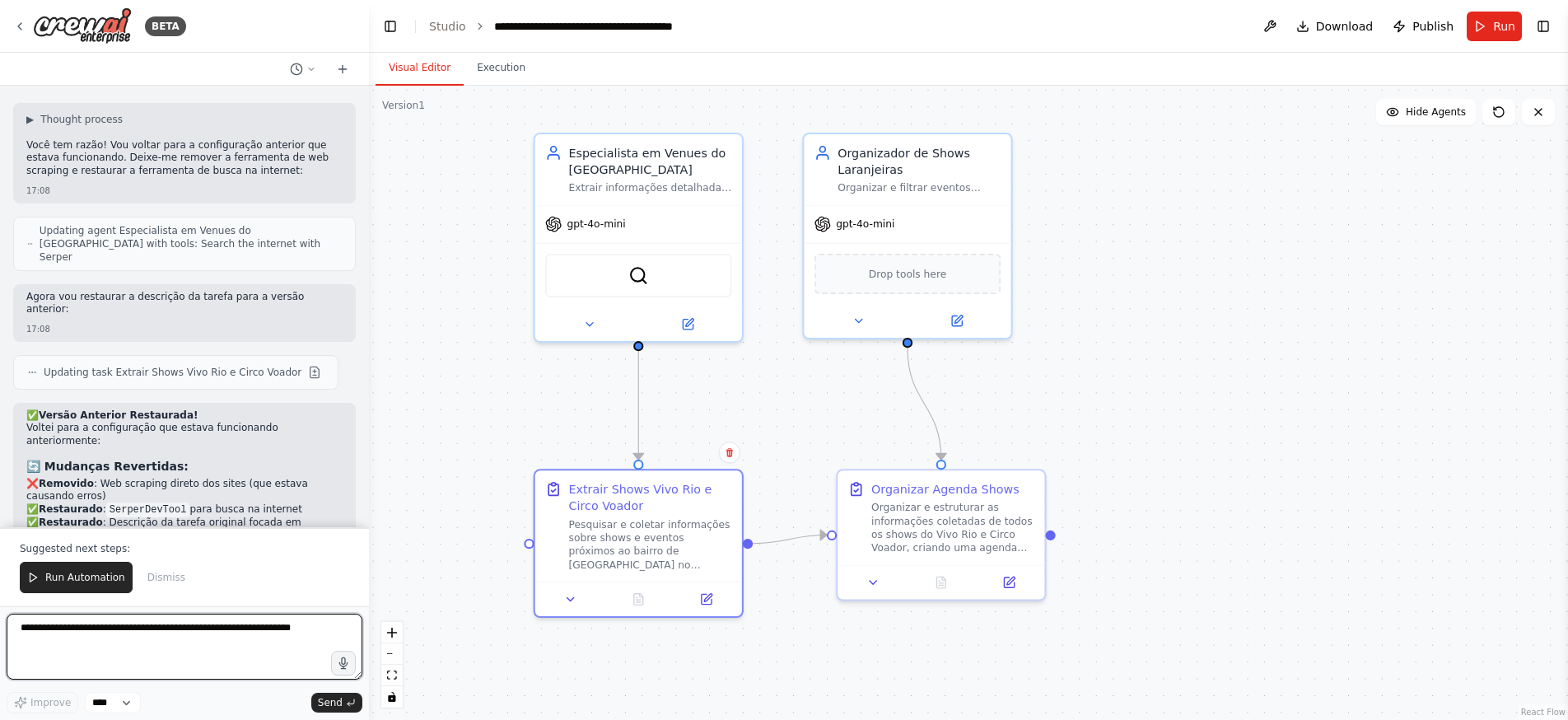
scroll to position [4600, 0]
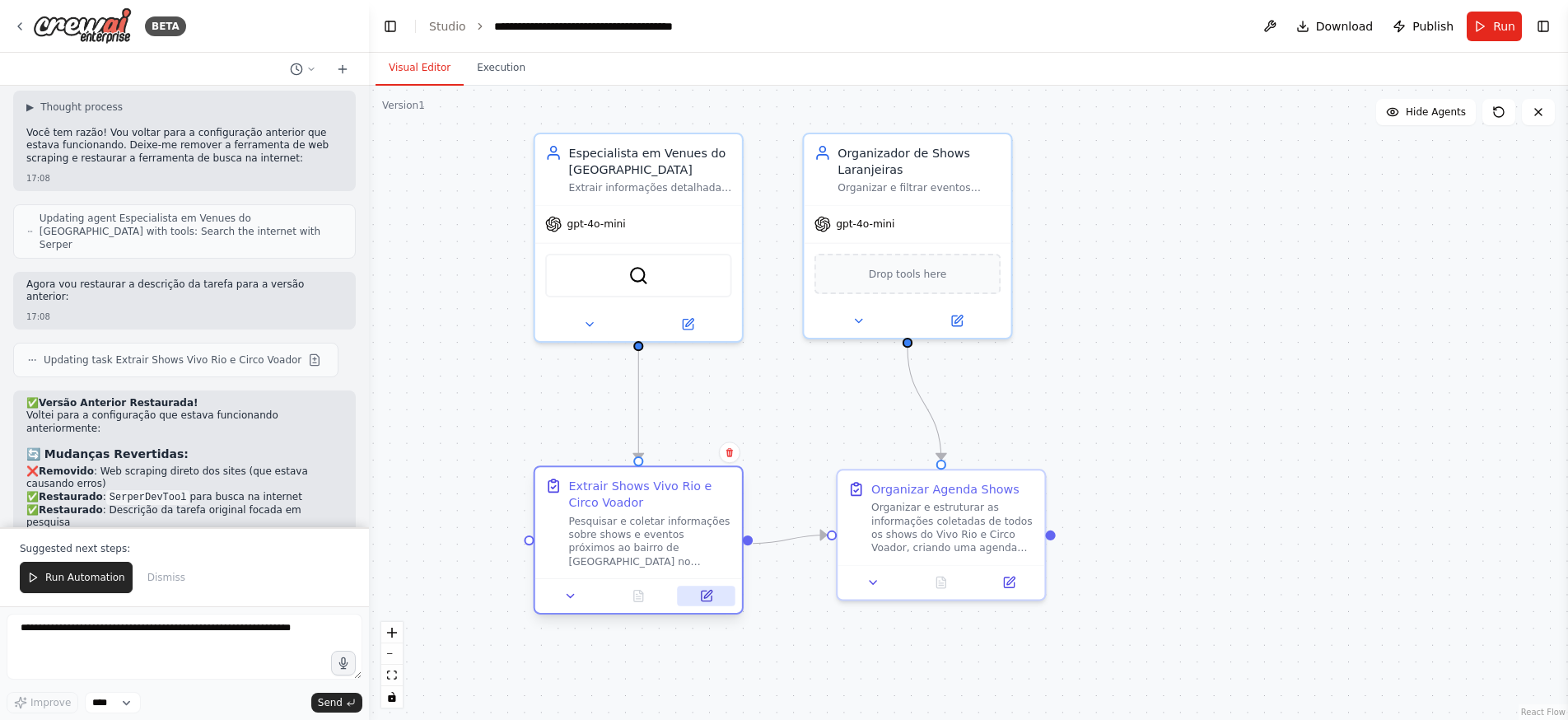
click at [714, 597] on button at bounding box center [706, 595] width 58 height 20
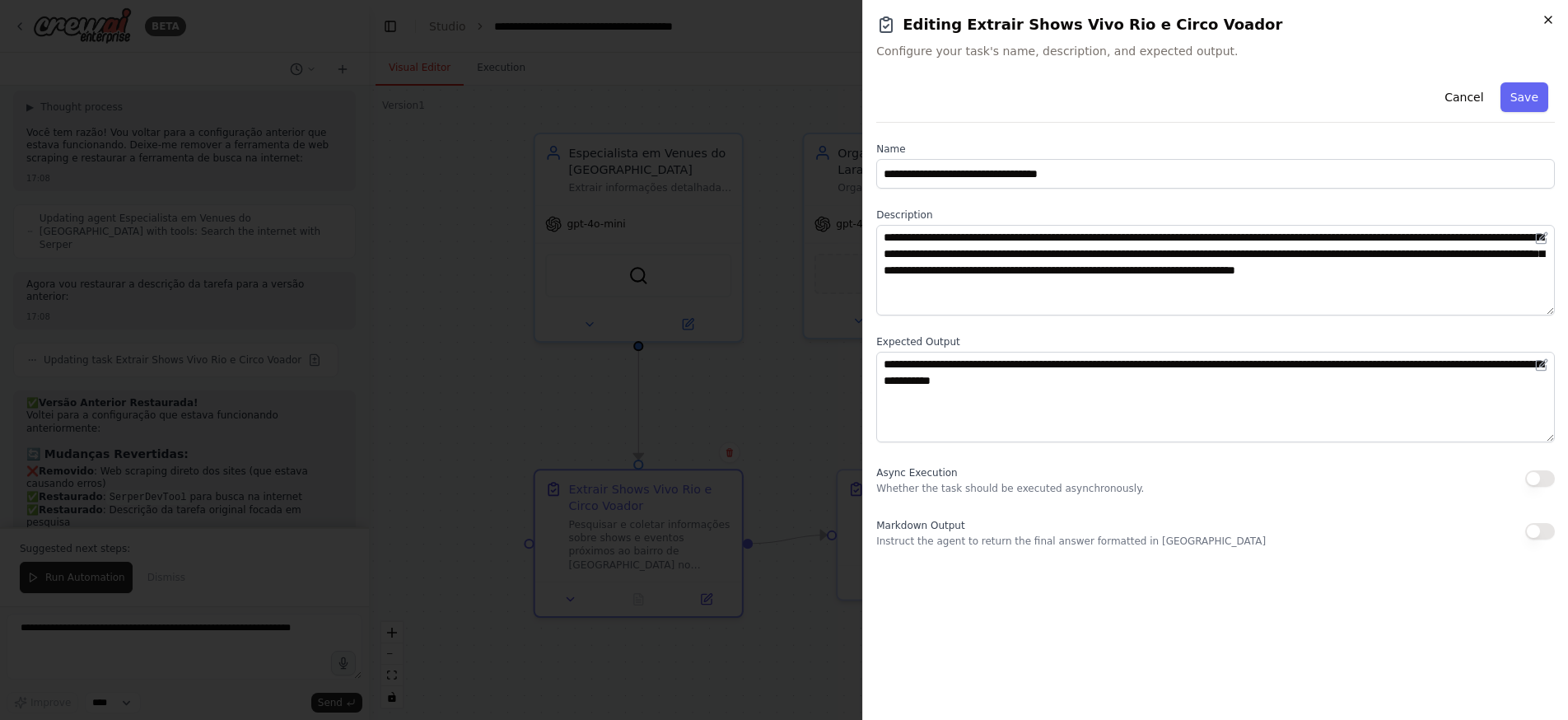
click at [1546, 23] on icon "button" at bounding box center [1548, 20] width 13 height 13
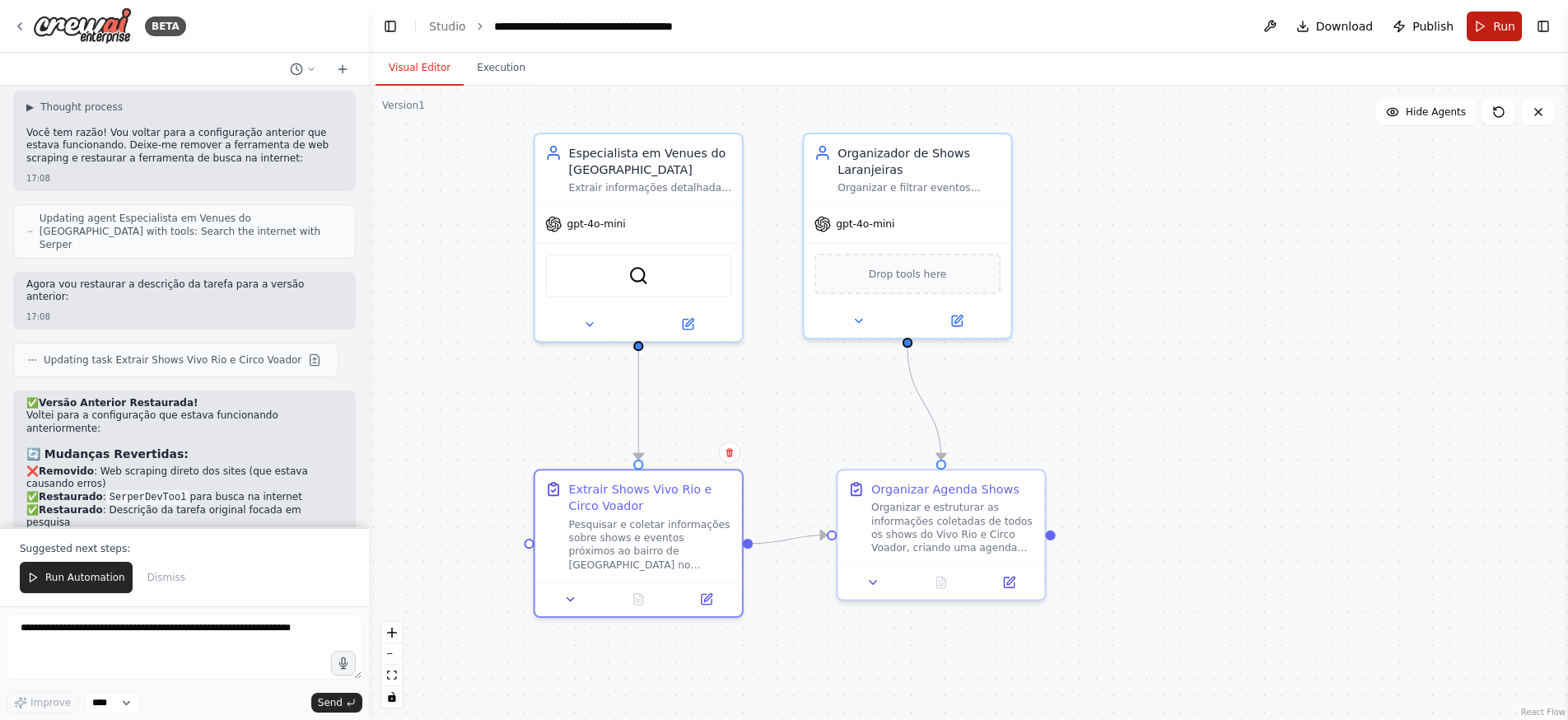
click at [1501, 17] on button "Run" at bounding box center [1494, 26] width 55 height 30
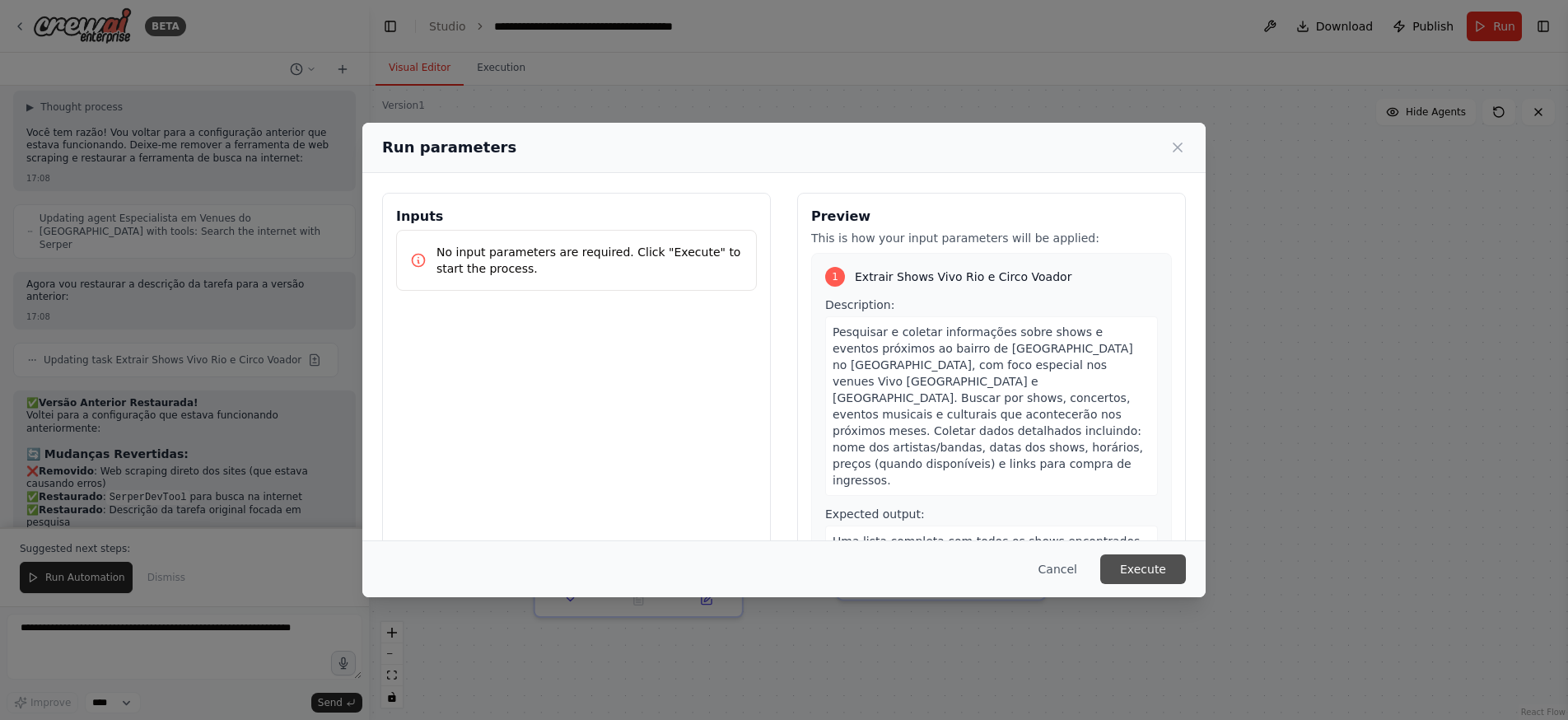
click at [1136, 565] on button "Execute" at bounding box center [1143, 569] width 86 height 30
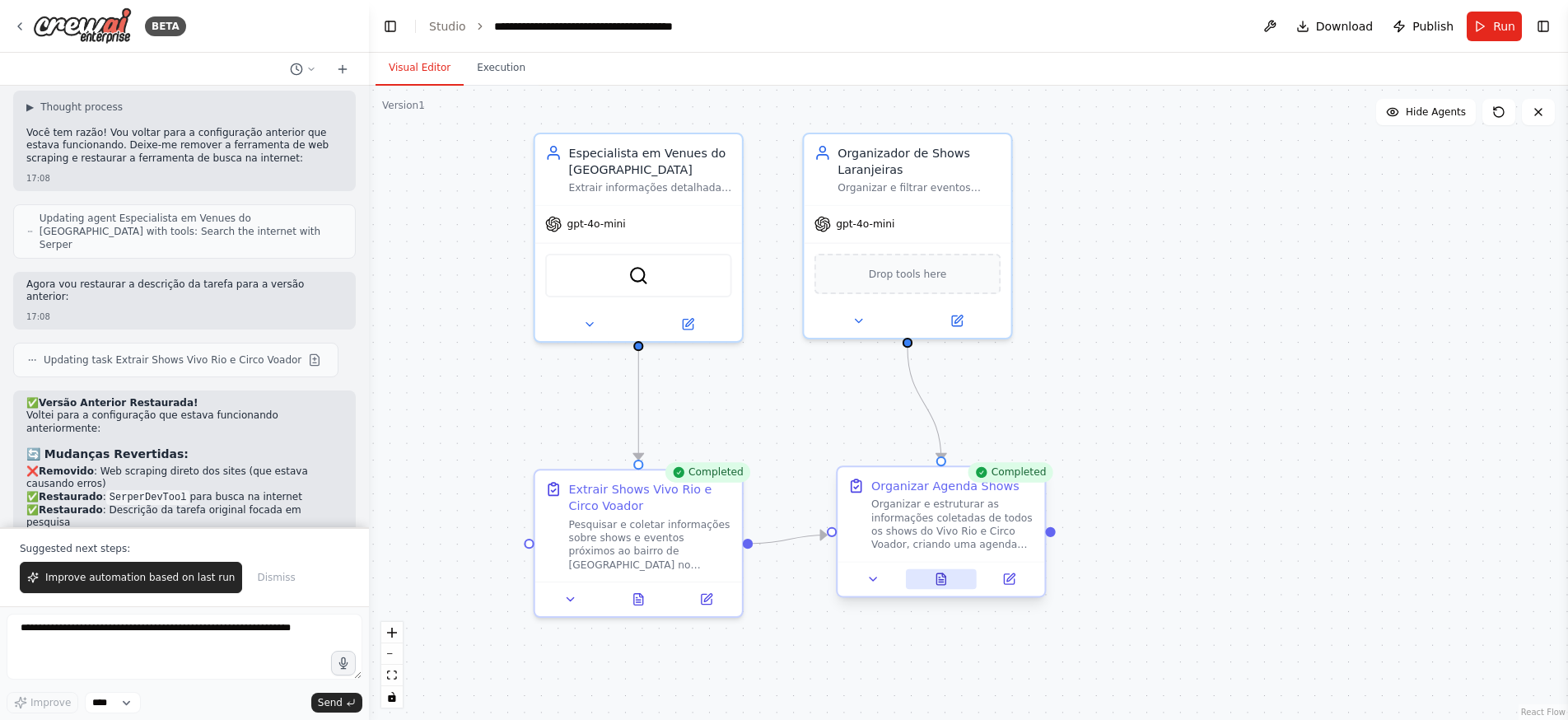
click at [941, 577] on icon at bounding box center [941, 579] width 9 height 11
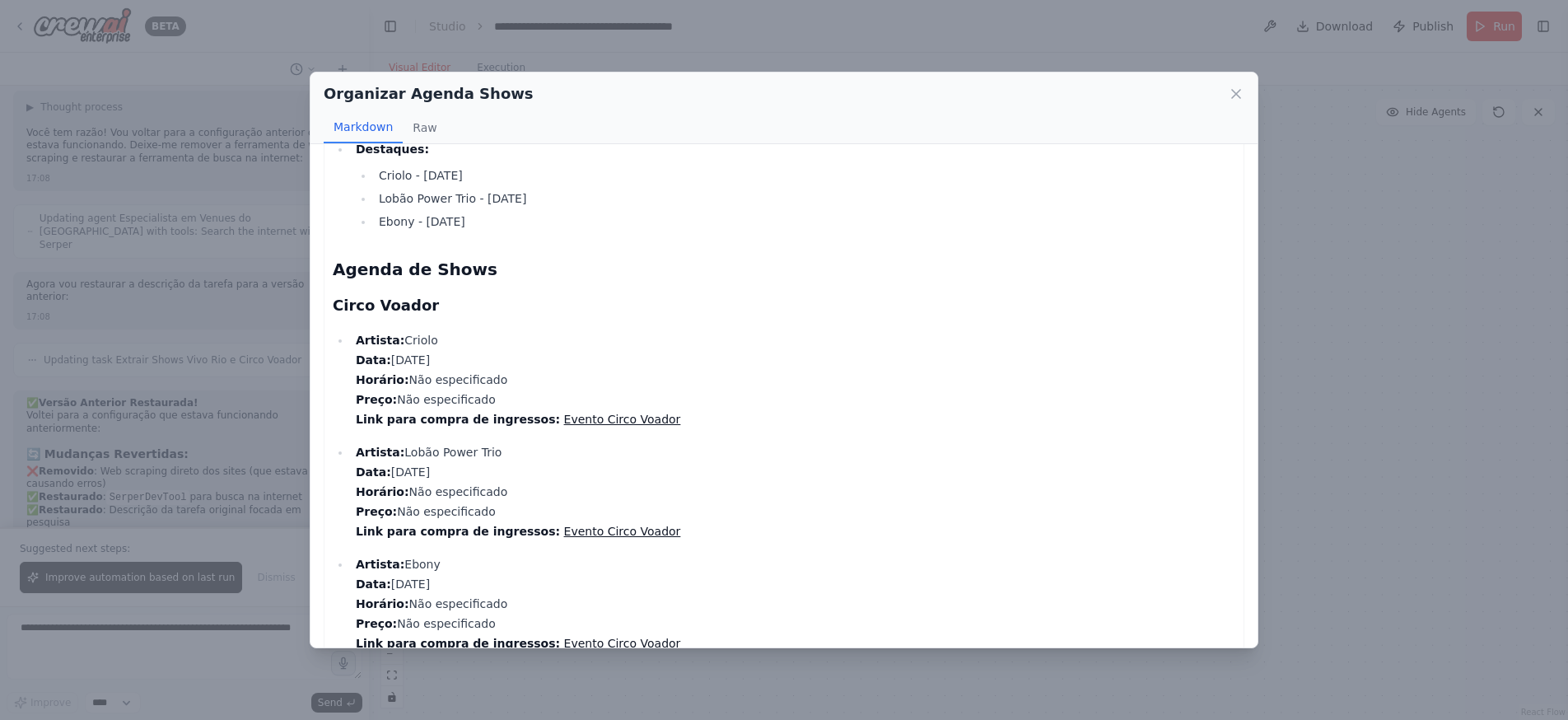
scroll to position [0, 0]
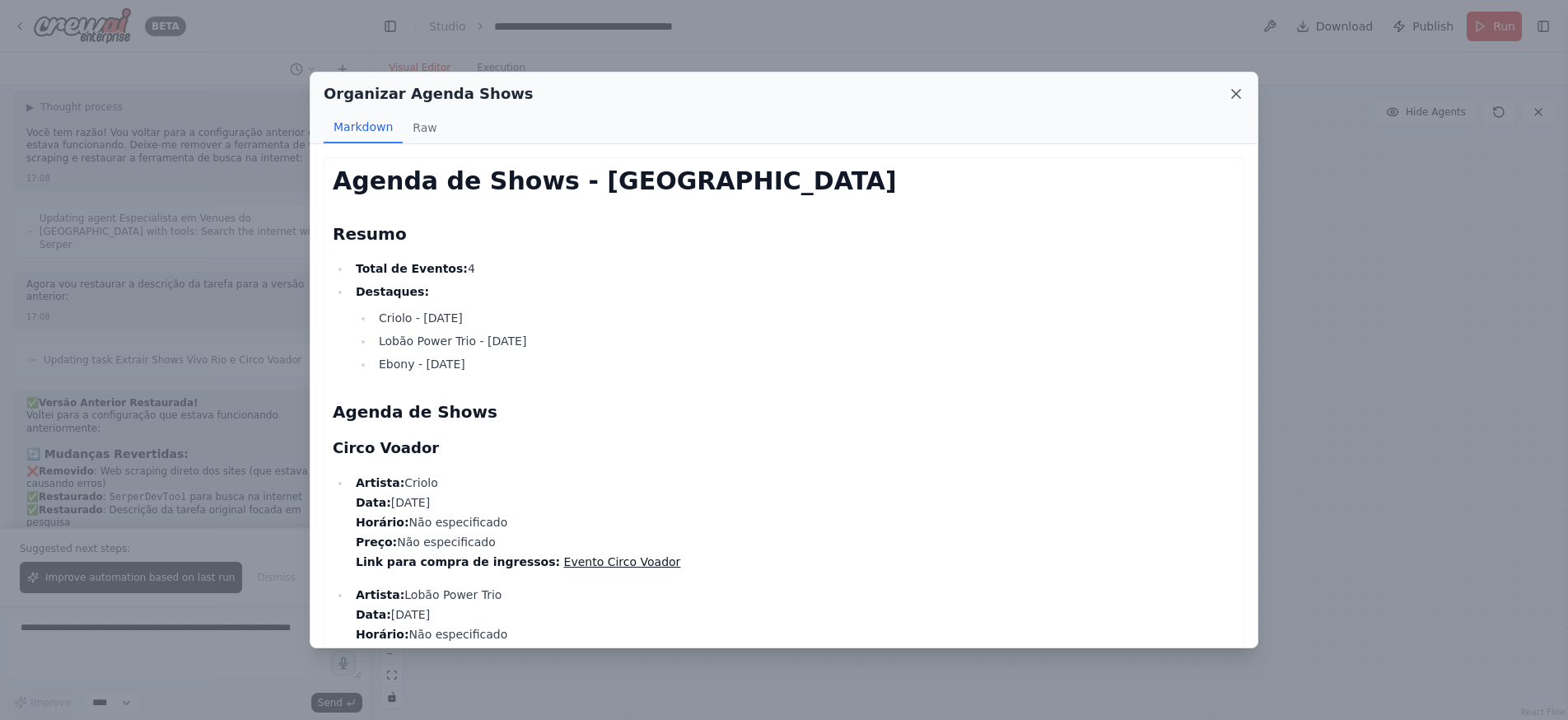
click at [1237, 90] on icon at bounding box center [1237, 94] width 17 height 17
